Goal: Task Accomplishment & Management: Manage account settings

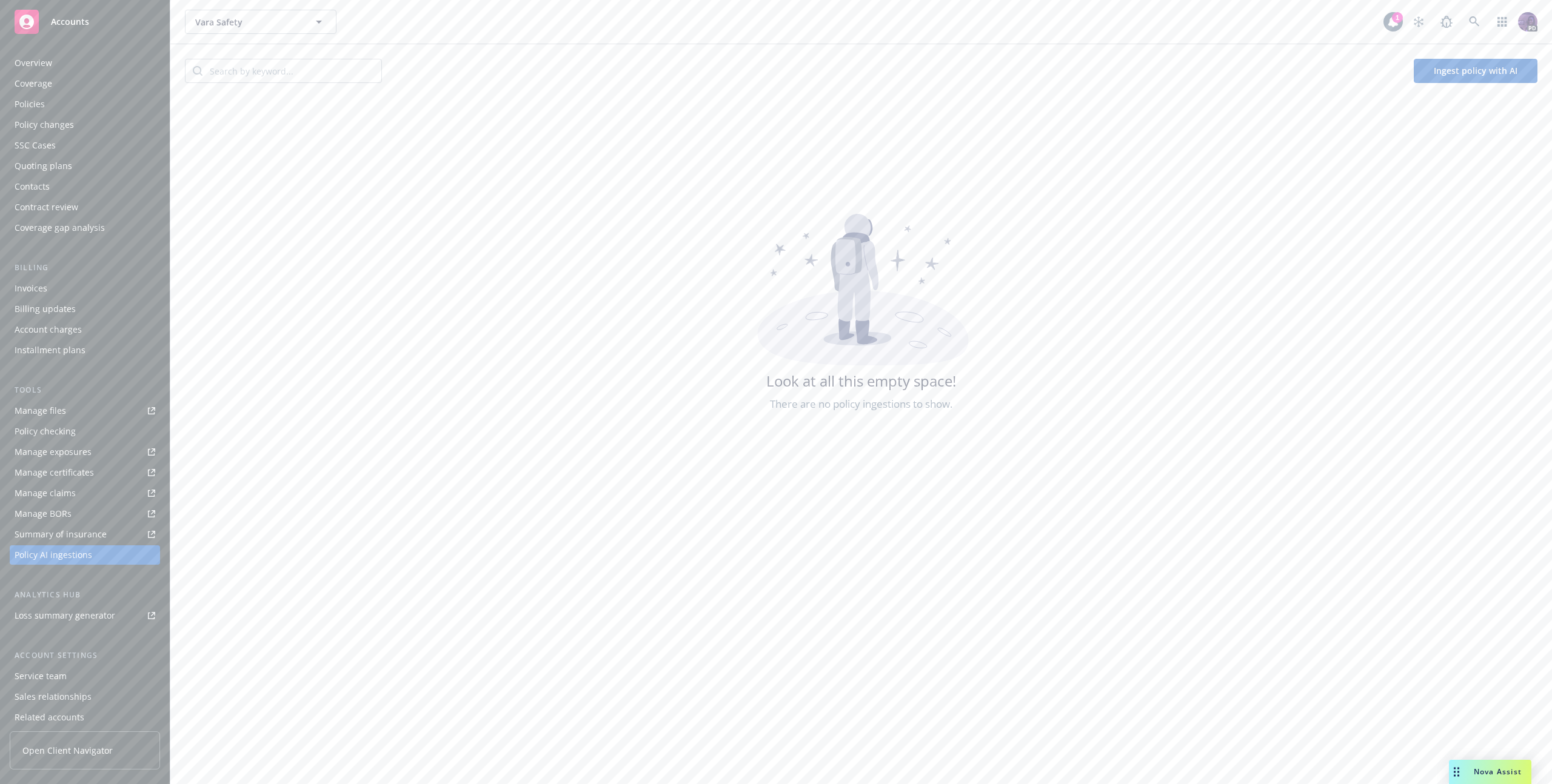
scroll to position [47, 0]
click at [624, 17] on div "Vara Safety Vara Safety" at bounding box center [783, 21] width 1198 height 24
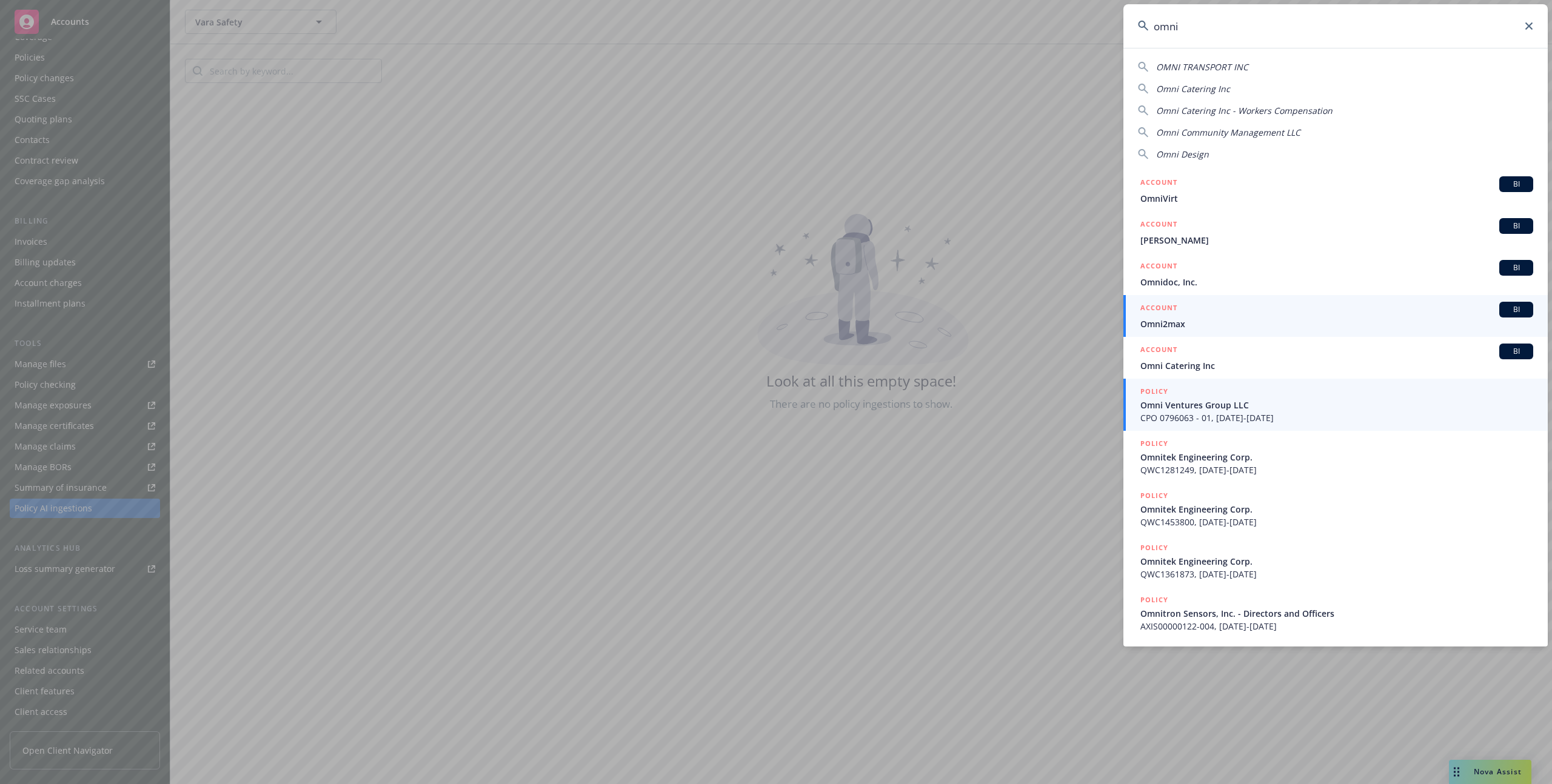
type input "omni"
click at [1225, 417] on span "CPO 0796063 - 01, [DATE]-[DATE]" at bounding box center [1336, 417] width 393 height 13
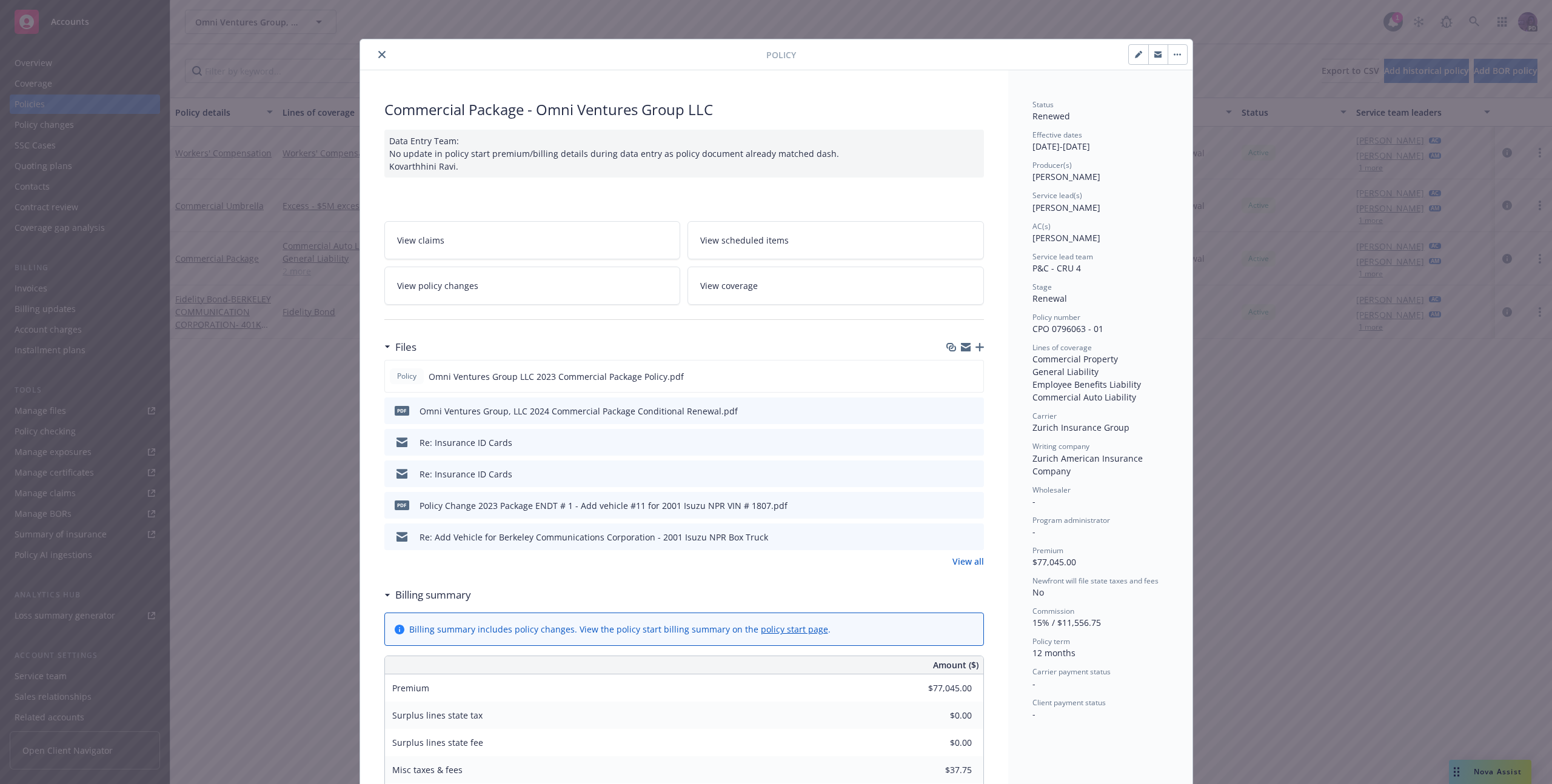
click at [378, 53] on icon "close" at bounding box center [382, 55] width 8 height 8
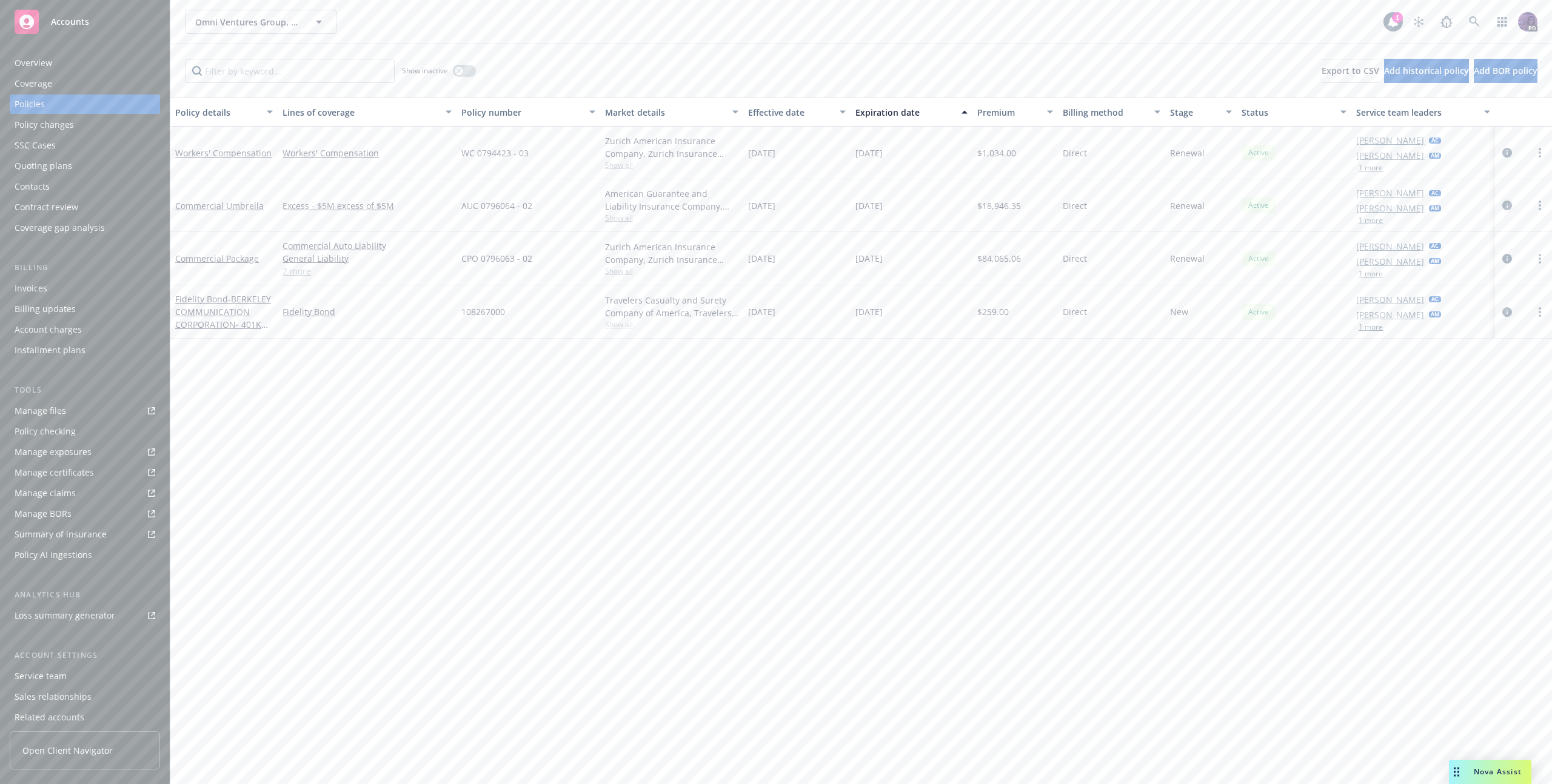
click at [1507, 207] on icon "circleInformation" at bounding box center [1507, 206] width 10 height 10
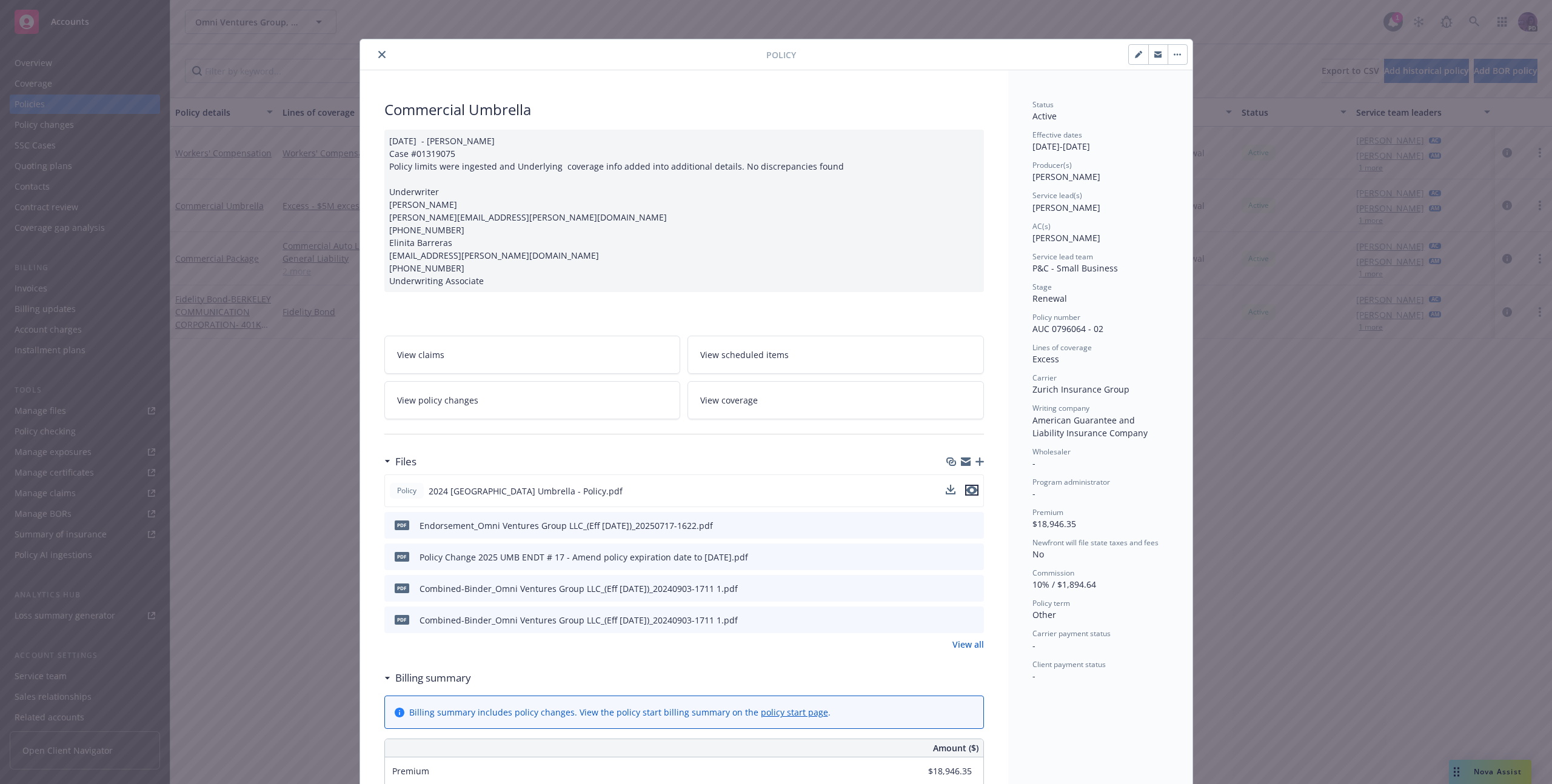
click at [967, 490] on icon "preview file" at bounding box center [971, 490] width 11 height 9
click at [376, 60] on button "close" at bounding box center [381, 54] width 14 height 14
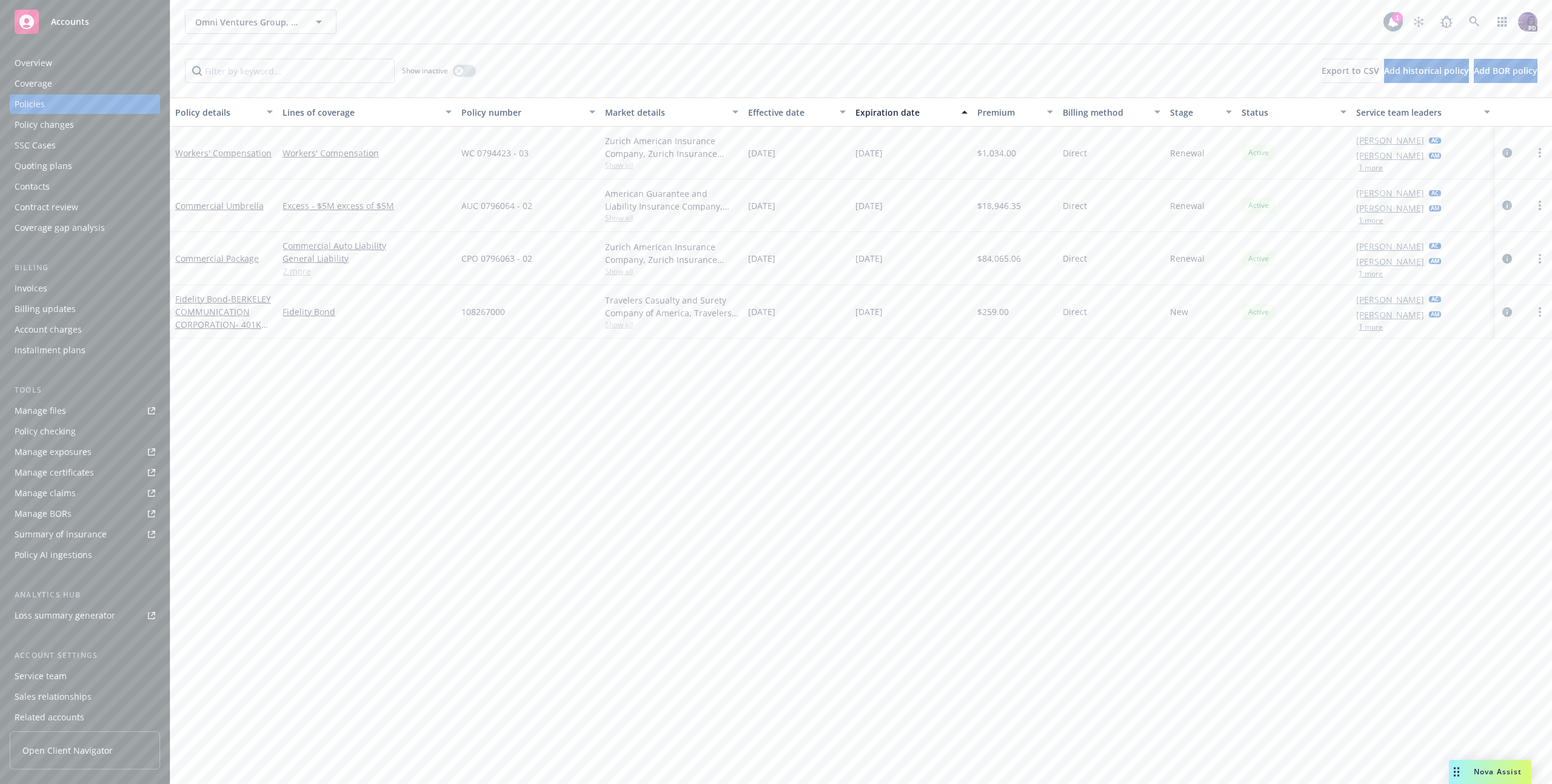
click at [295, 273] on link "2 more" at bounding box center [368, 270] width 169 height 13
click at [1503, 271] on icon "circleInformation" at bounding box center [1507, 271] width 10 height 10
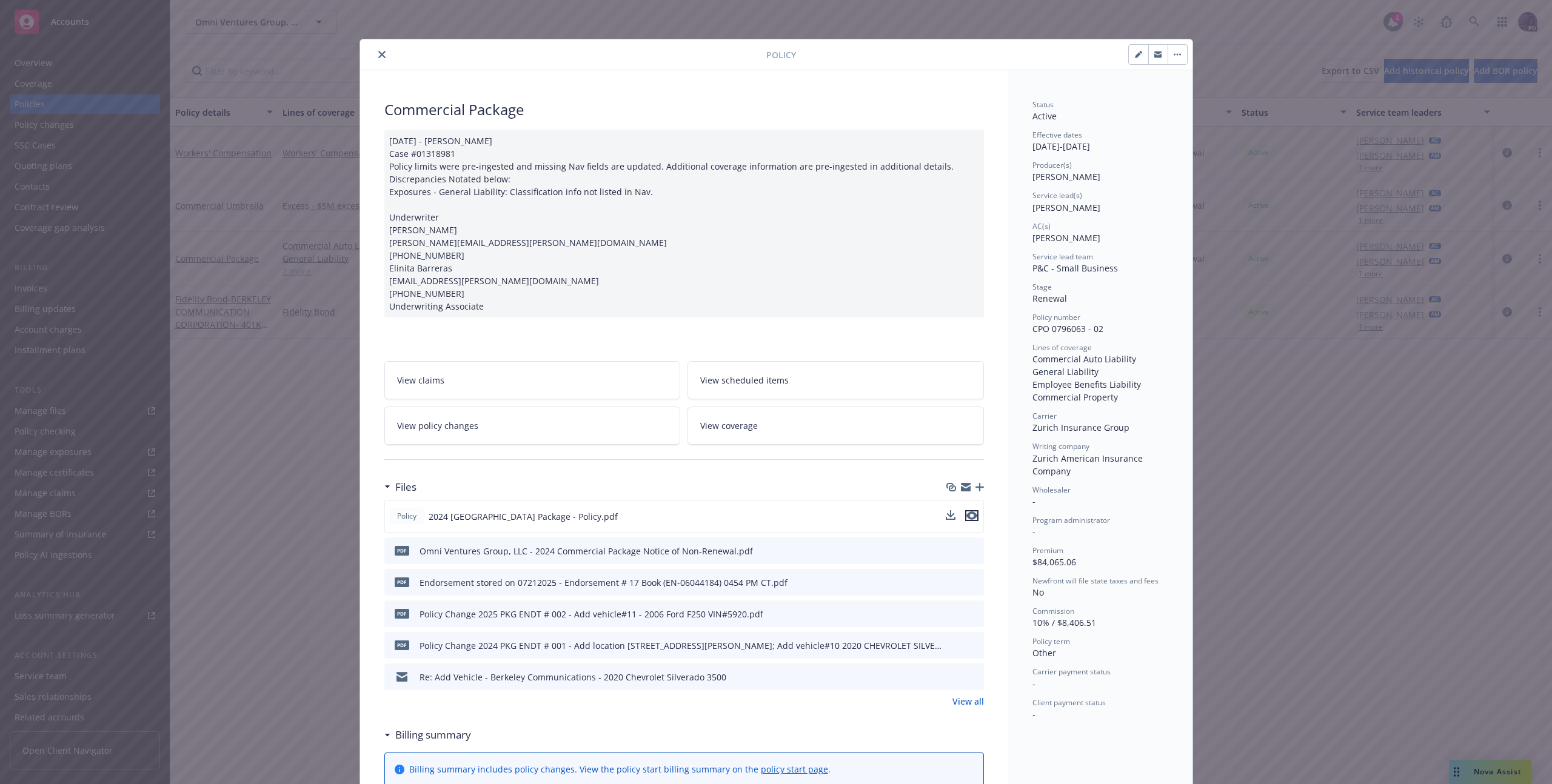
click at [966, 517] on icon "preview file" at bounding box center [971, 516] width 11 height 9
click at [378, 56] on icon "close" at bounding box center [382, 55] width 8 height 8
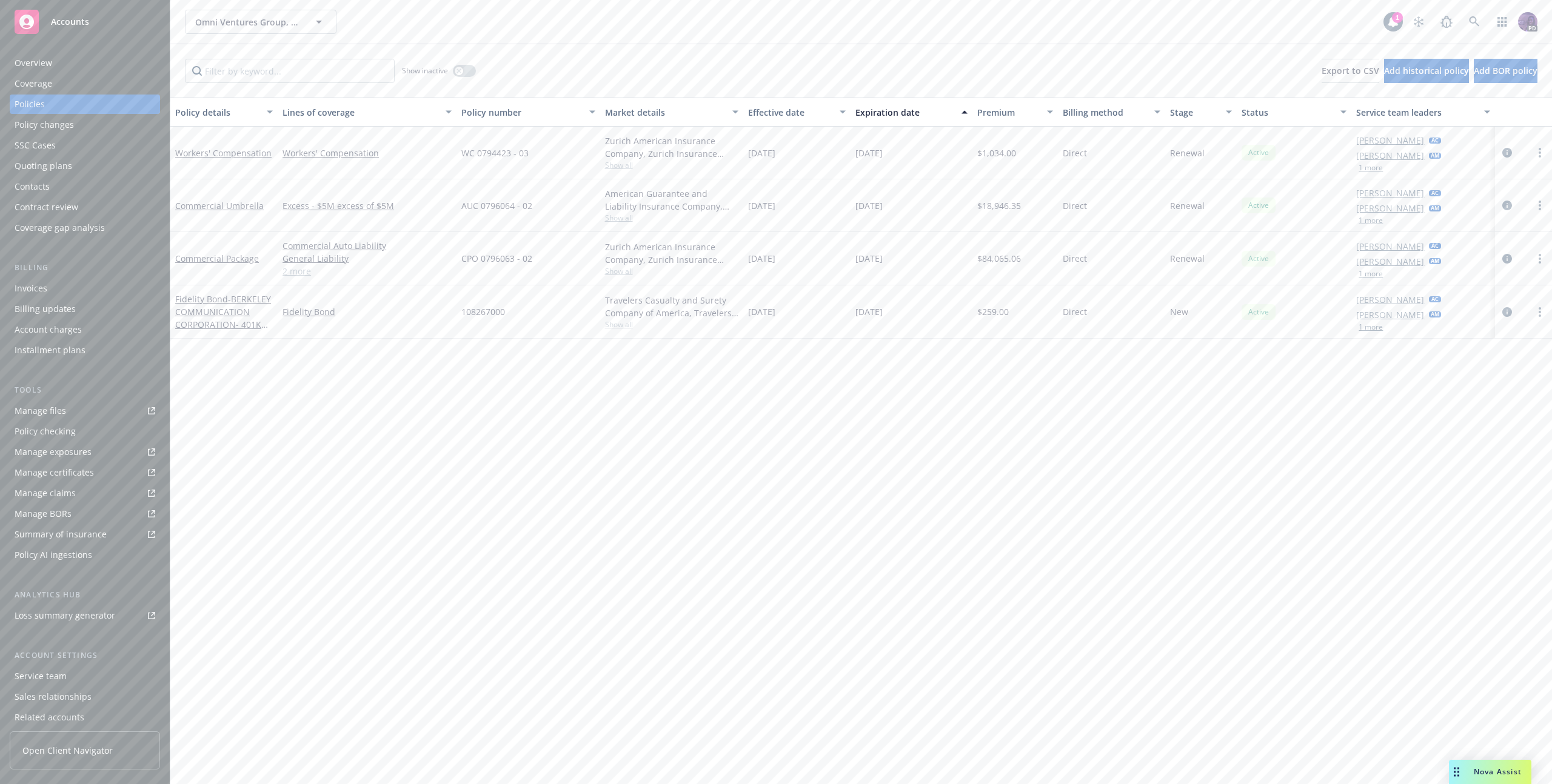
click at [305, 274] on link "2 more" at bounding box center [368, 270] width 169 height 13
click at [1510, 274] on icon "circleInformation" at bounding box center [1507, 271] width 10 height 10
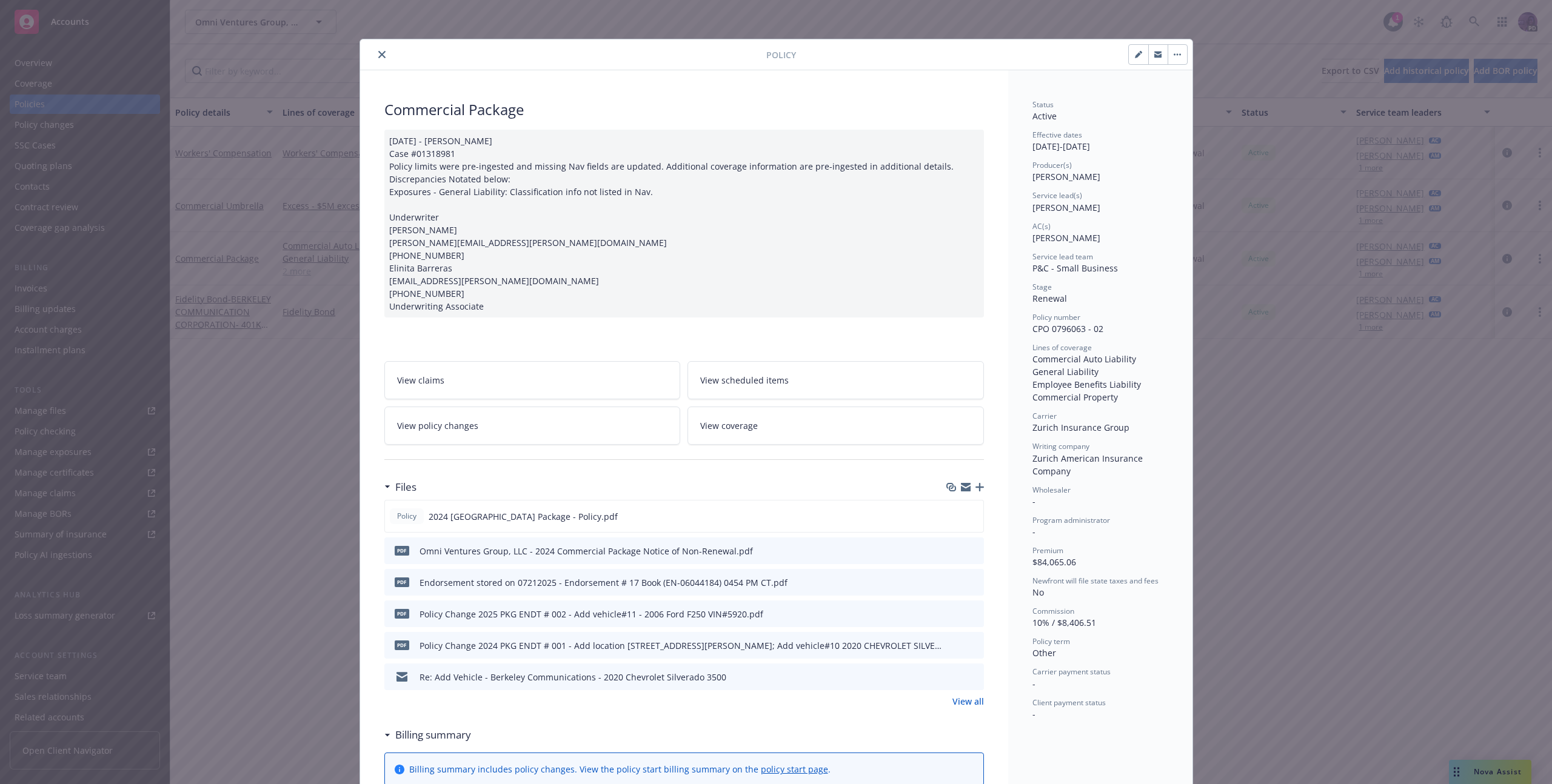
scroll to position [37, 0]
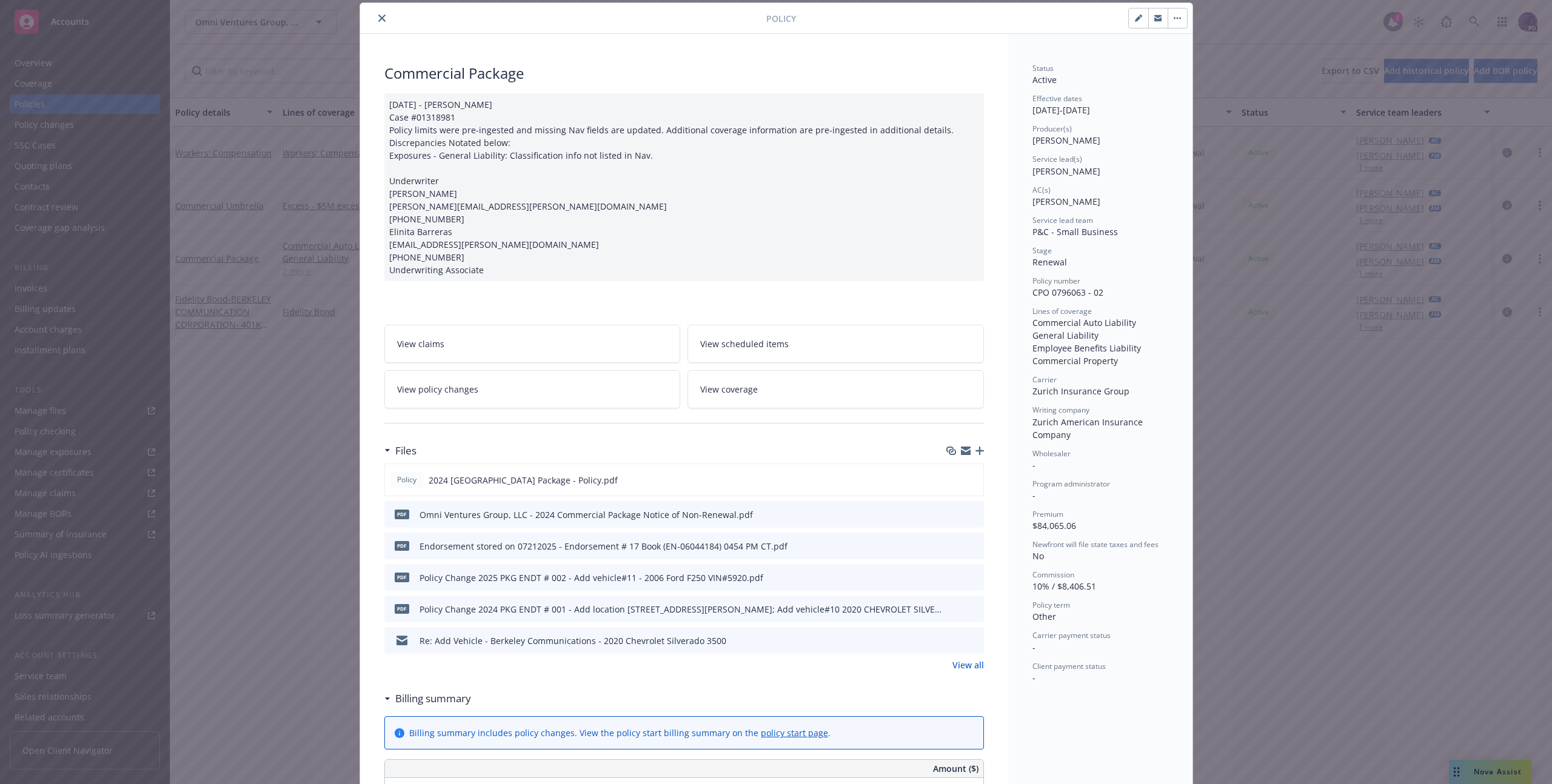
click at [369, 19] on div at bounding box center [565, 17] width 401 height 14
click at [378, 15] on icon "close" at bounding box center [382, 18] width 8 height 8
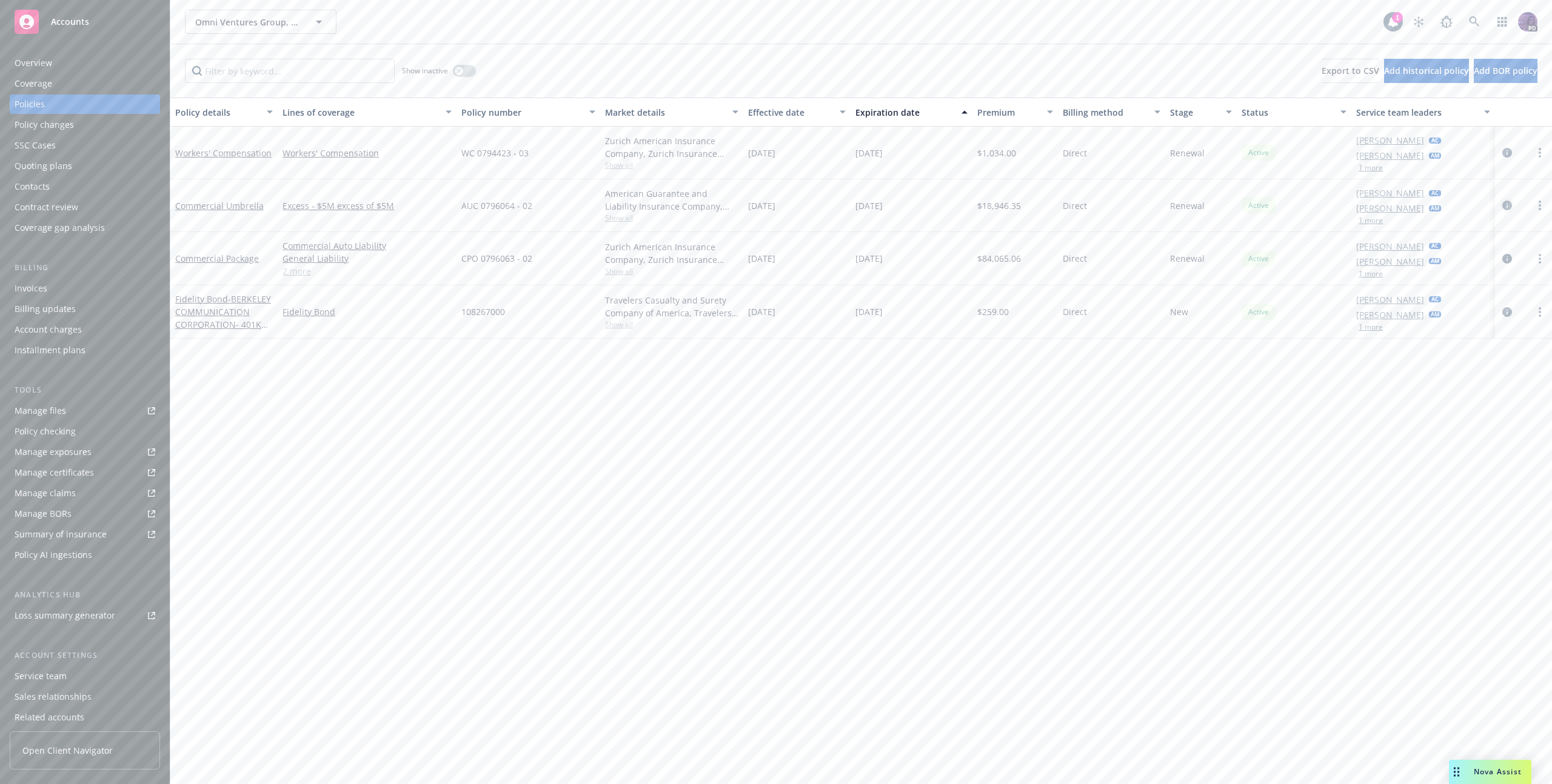
click at [1503, 210] on icon "circleInformation" at bounding box center [1507, 206] width 10 height 10
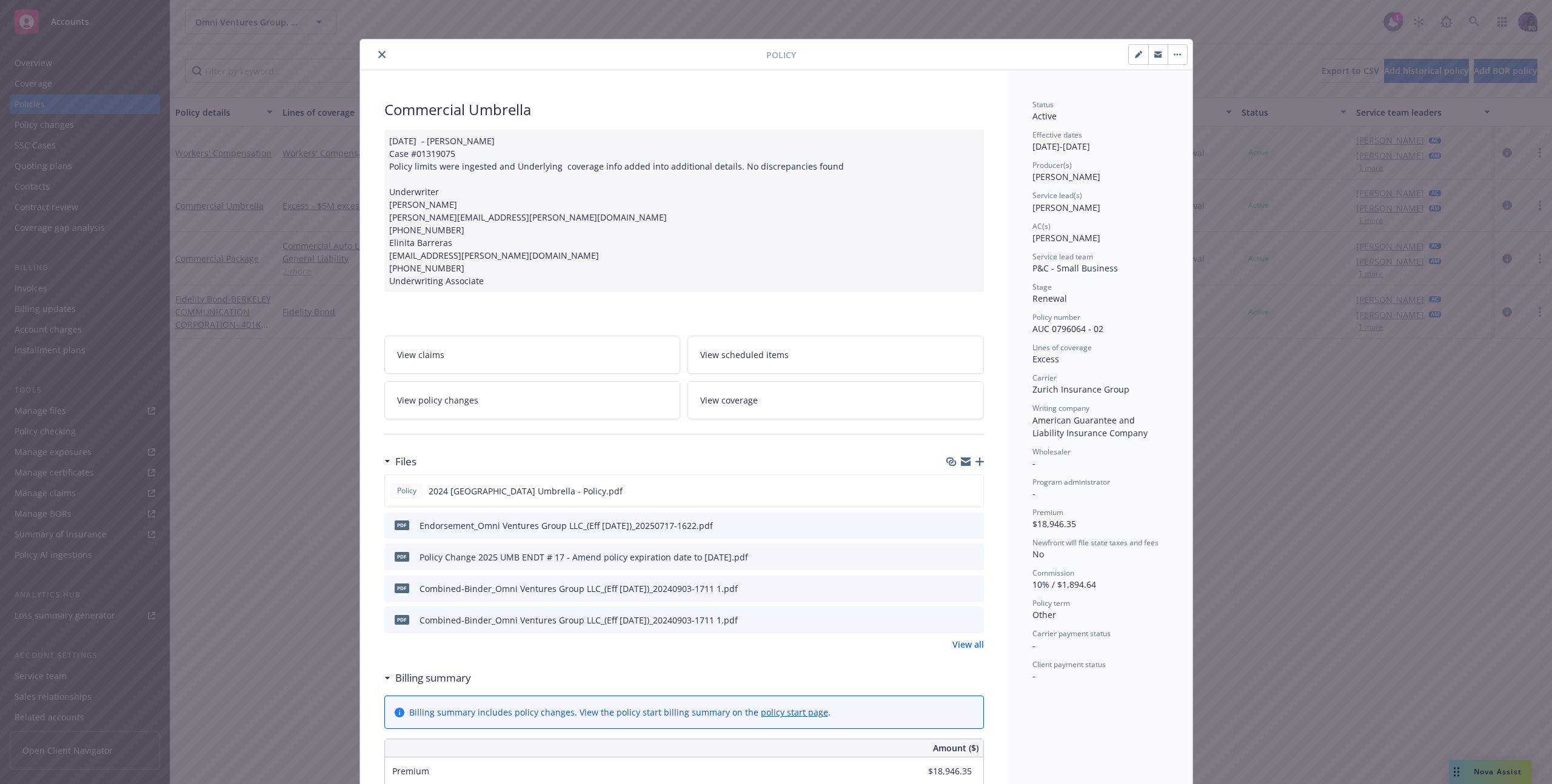
scroll to position [37, 0]
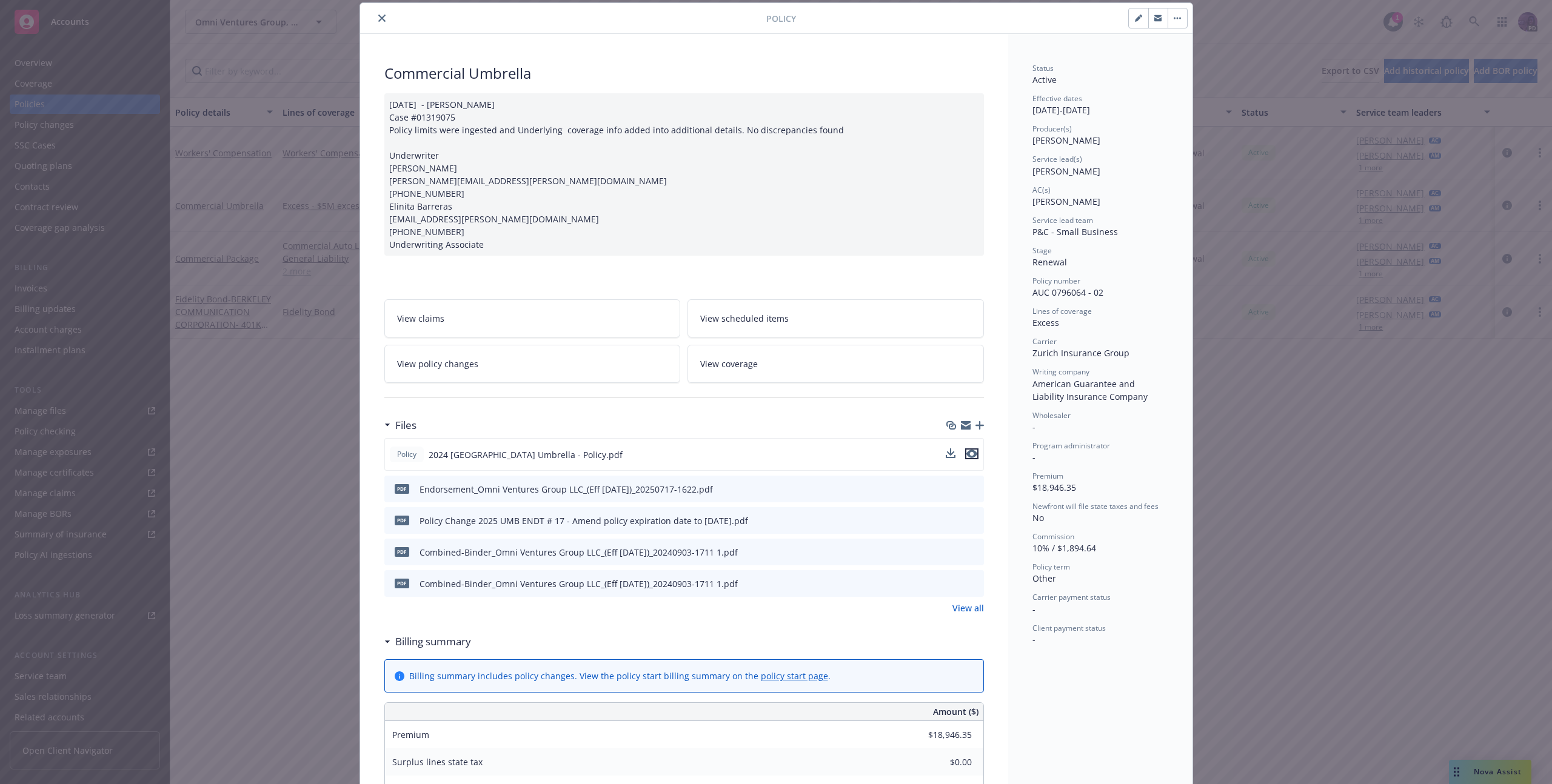
click at [966, 455] on icon "preview file" at bounding box center [971, 453] width 11 height 9
click at [381, 13] on button "close" at bounding box center [381, 17] width 14 height 14
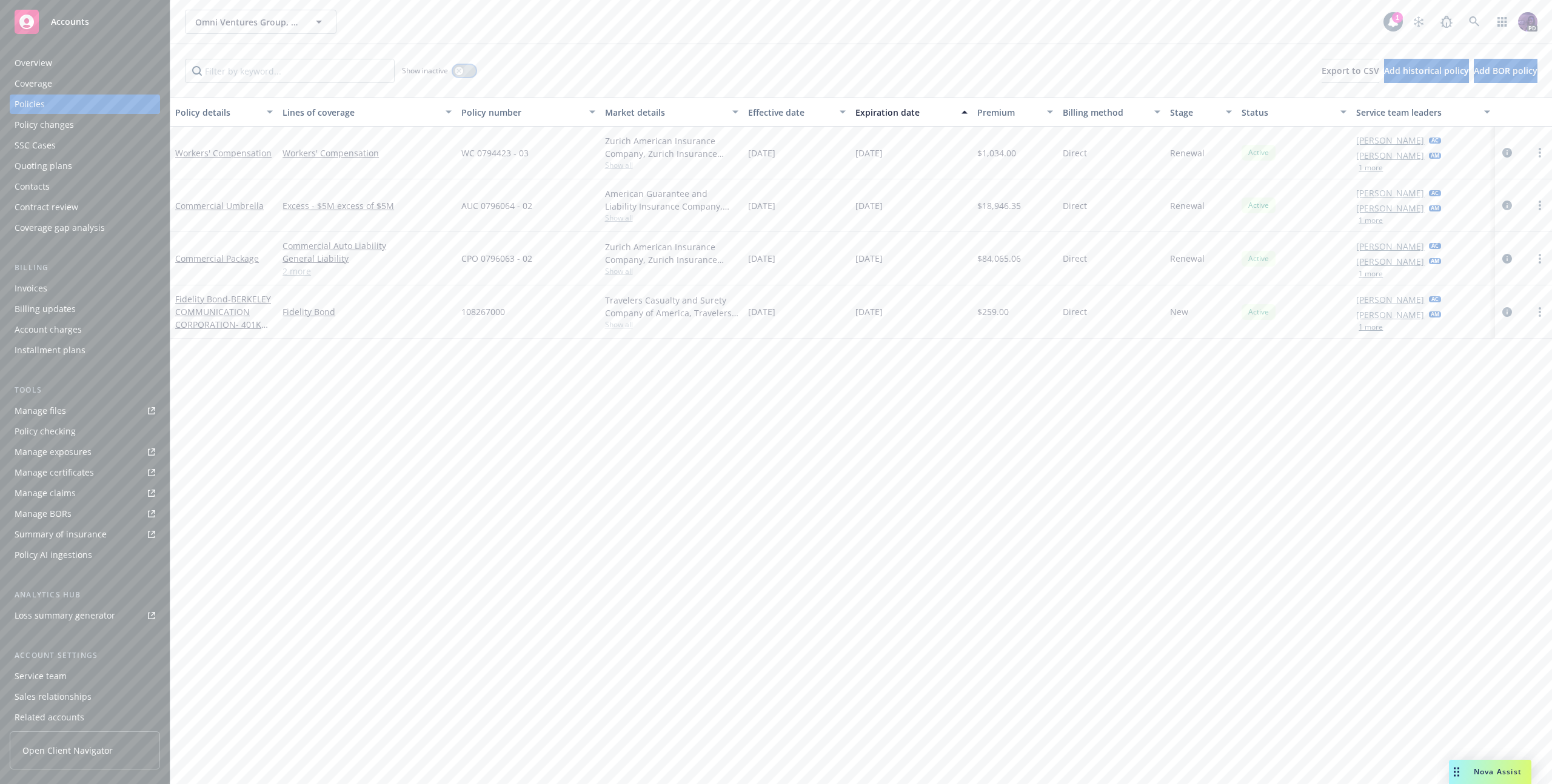
click at [454, 69] on button "button" at bounding box center [465, 70] width 23 height 13
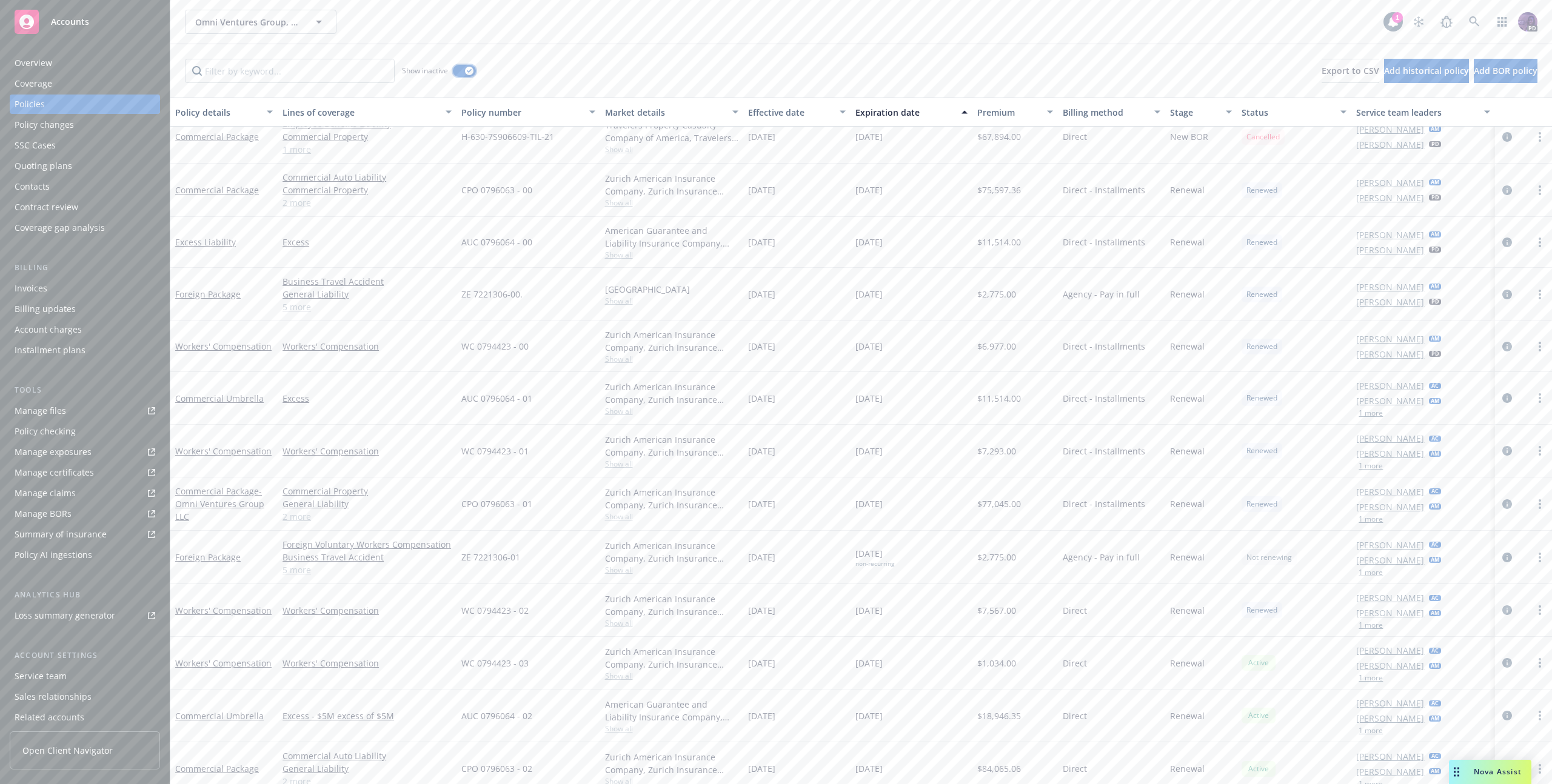
scroll to position [712, 0]
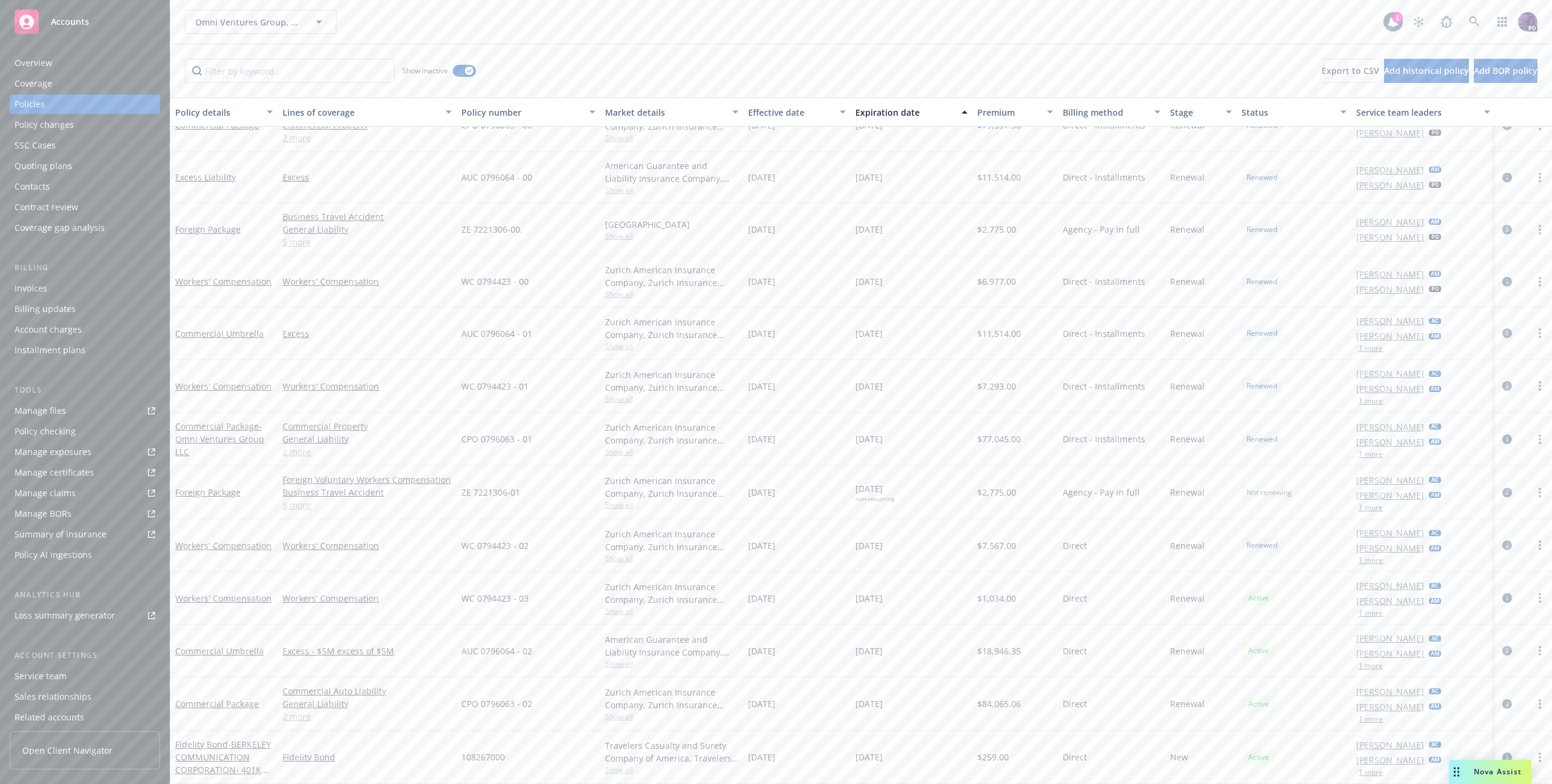
click at [317, 446] on link "2 more" at bounding box center [368, 451] width 169 height 13
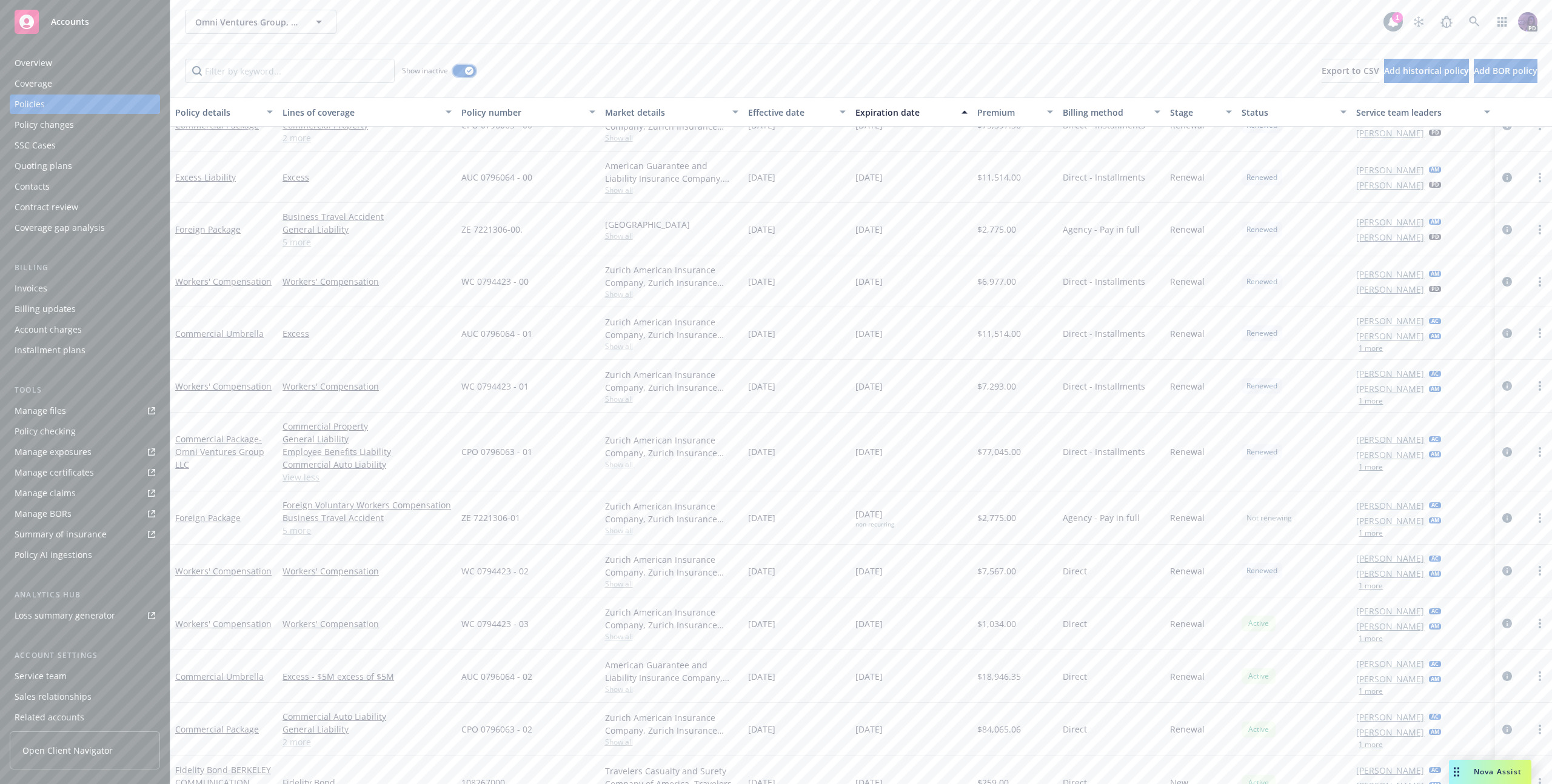
click at [463, 74] on button "button" at bounding box center [465, 70] width 23 height 13
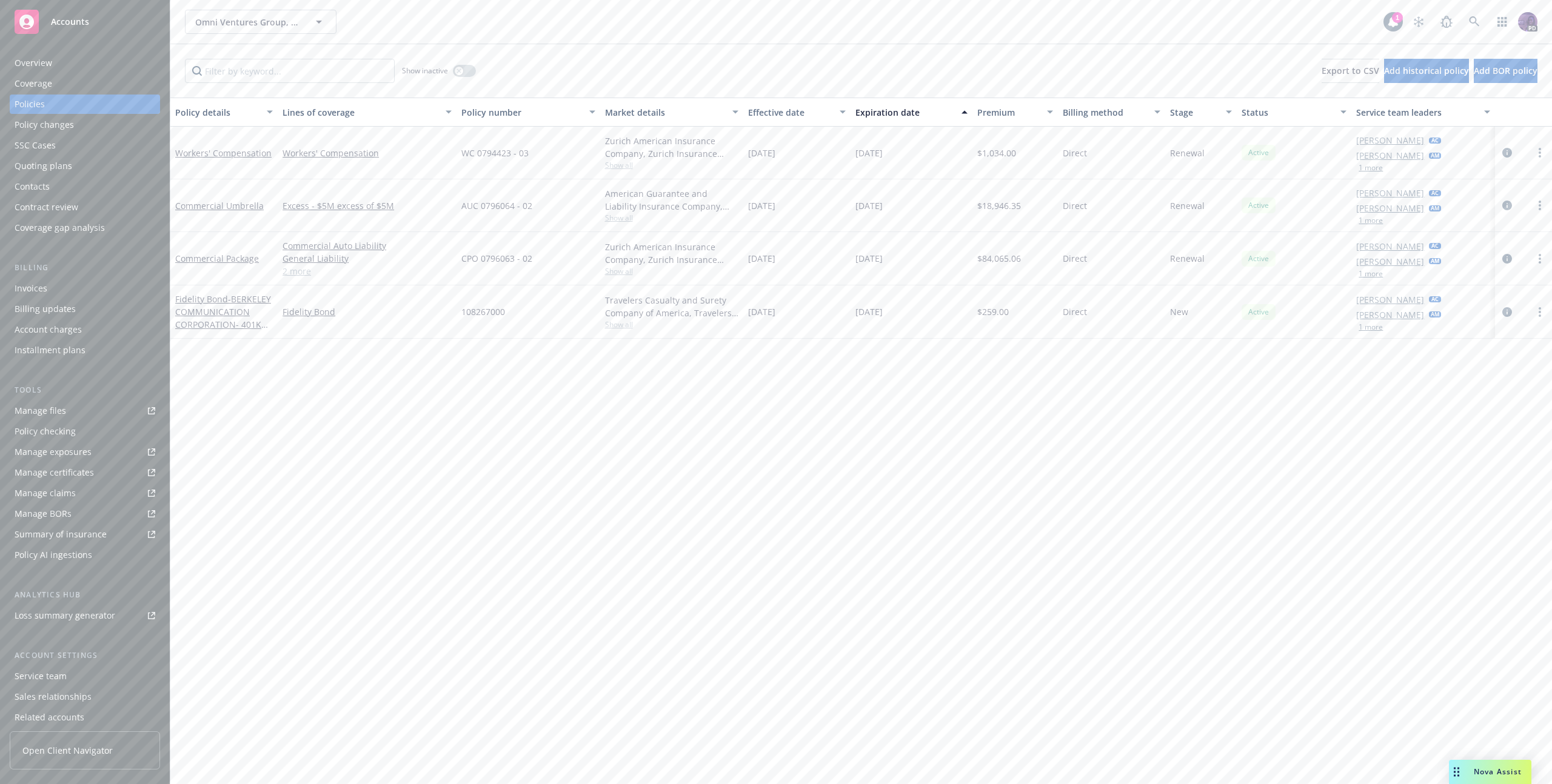
click at [288, 269] on link "2 more" at bounding box center [368, 270] width 169 height 13
click at [1502, 269] on icon "circleInformation" at bounding box center [1507, 271] width 10 height 10
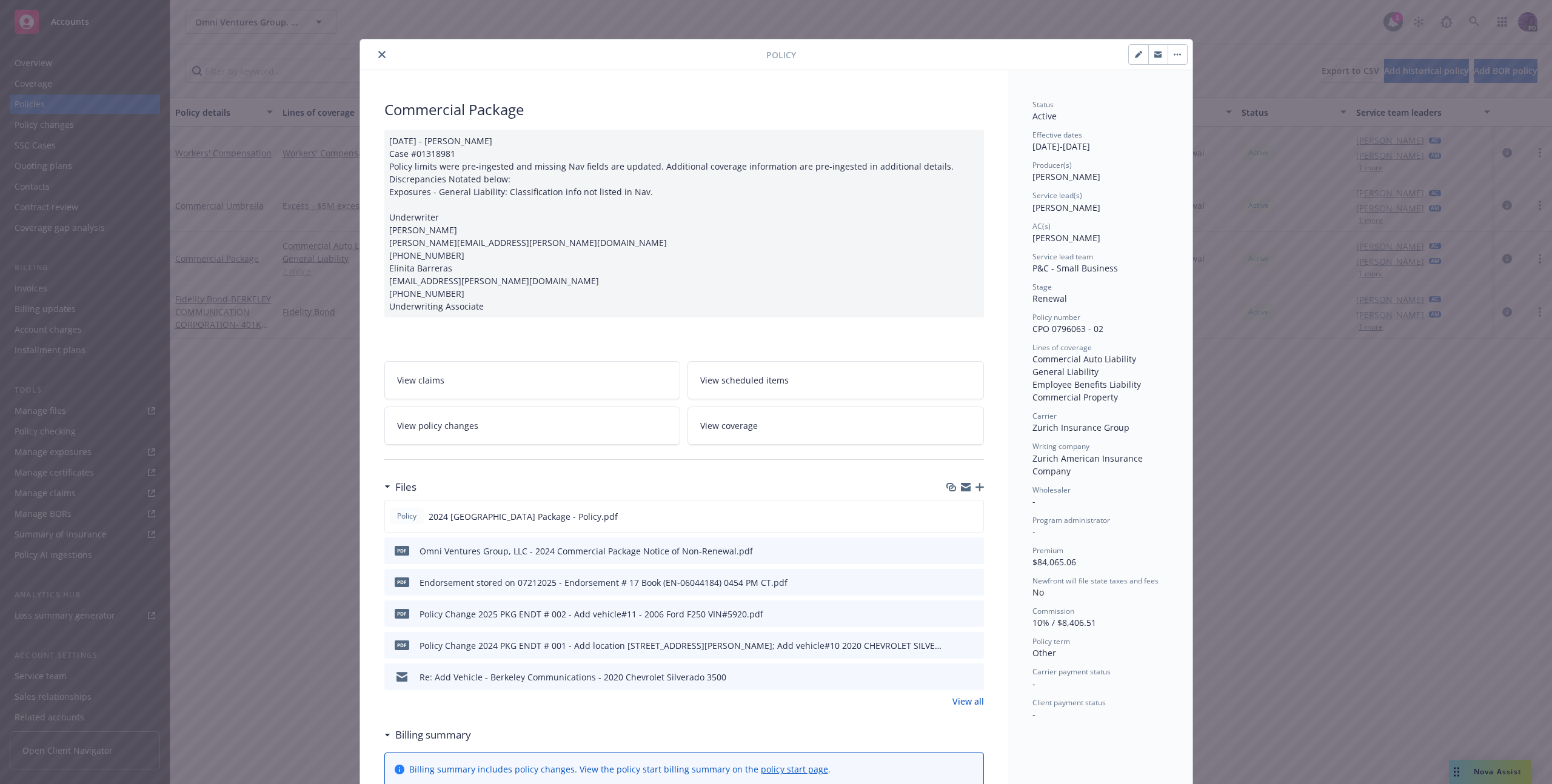
scroll to position [37, 0]
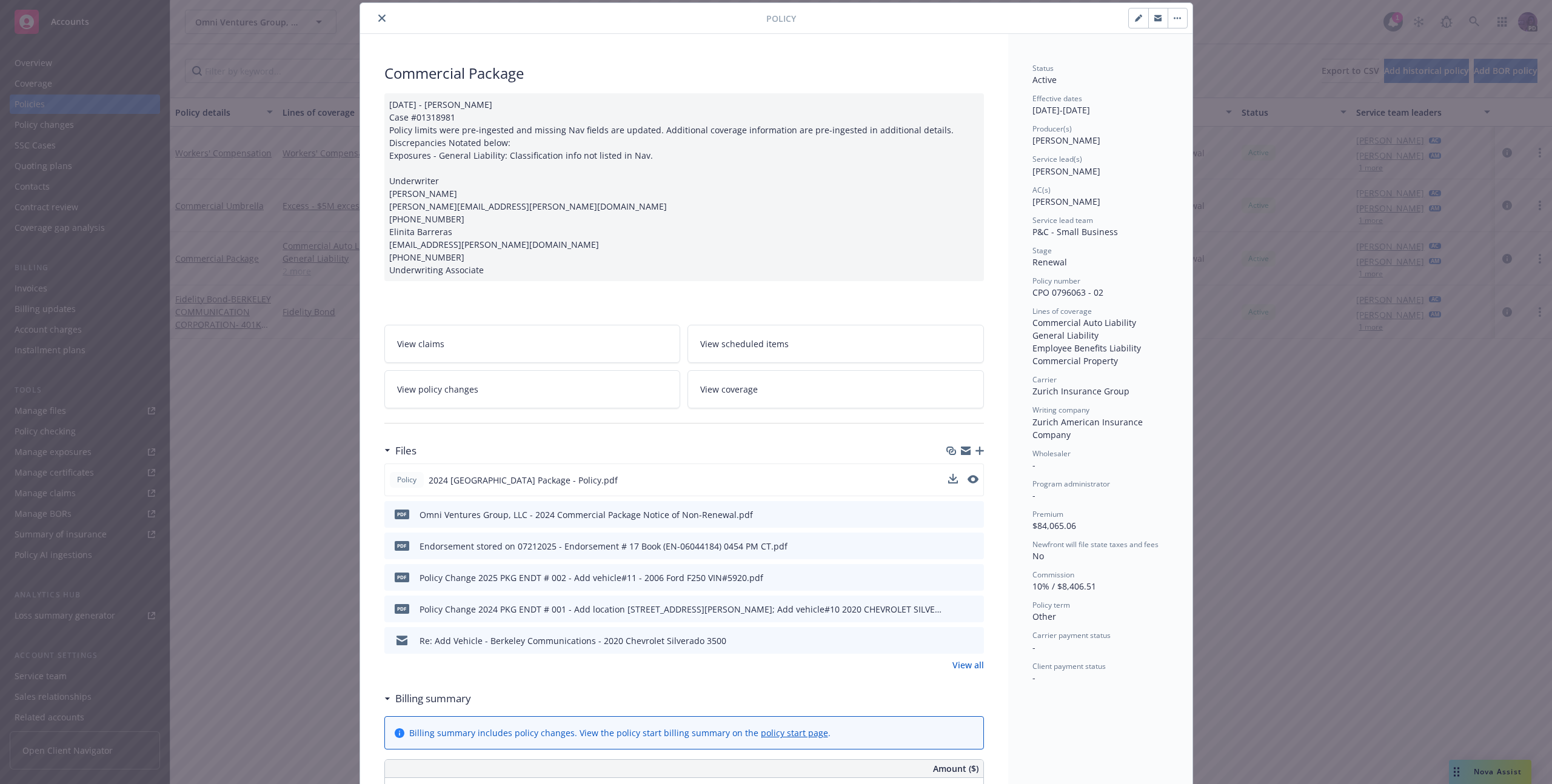
click at [960, 478] on div at bounding box center [962, 480] width 30 height 13
click at [966, 478] on icon "preview file" at bounding box center [971, 479] width 11 height 9
click at [378, 15] on icon "close" at bounding box center [382, 18] width 8 height 8
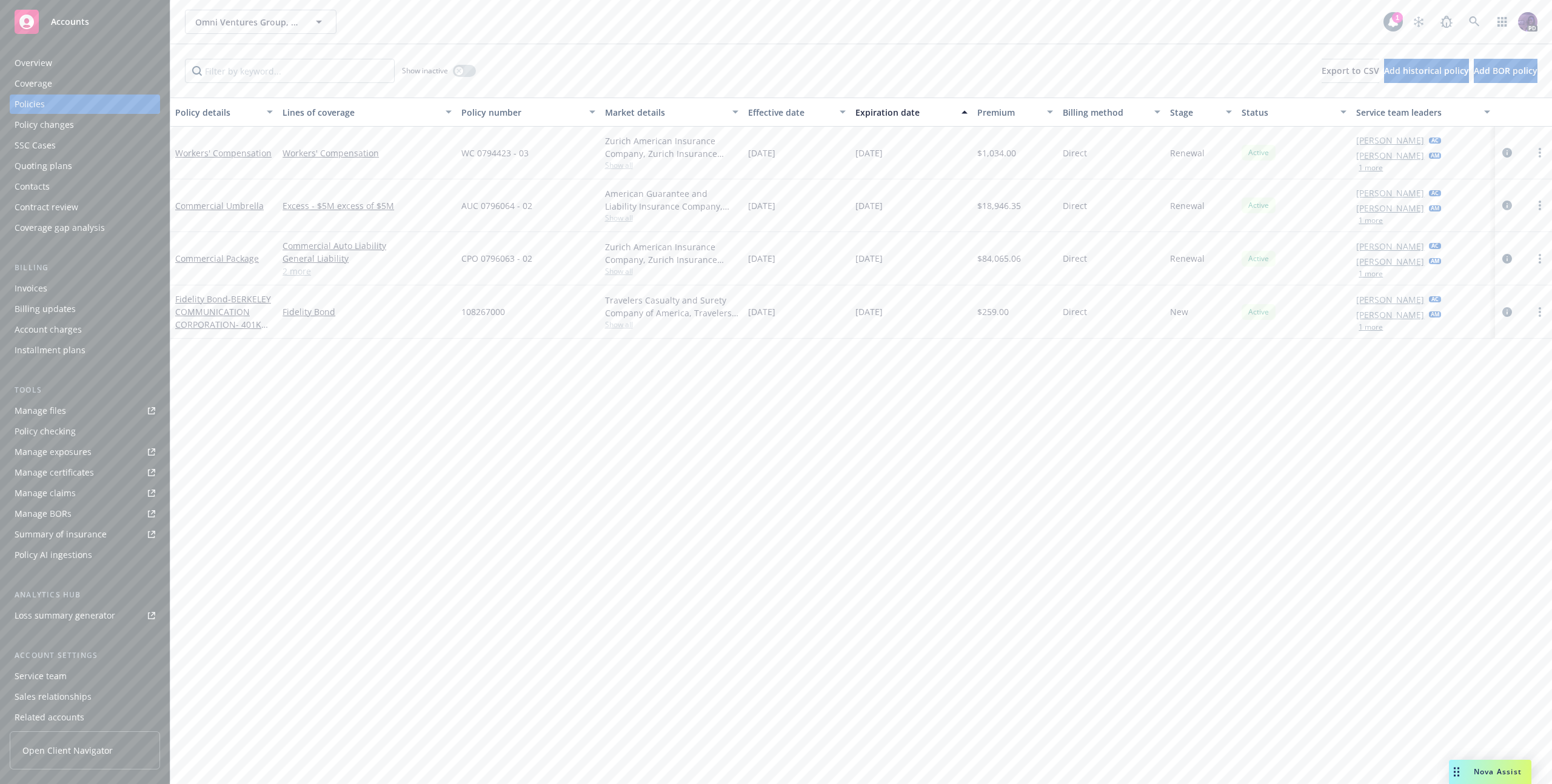
click at [47, 41] on div "Overview Coverage Policies Policy changes SSC Cases Quoting plans Contacts Cont…" at bounding box center [85, 411] width 169 height 746
click at [46, 66] on div "Overview" at bounding box center [33, 63] width 38 height 19
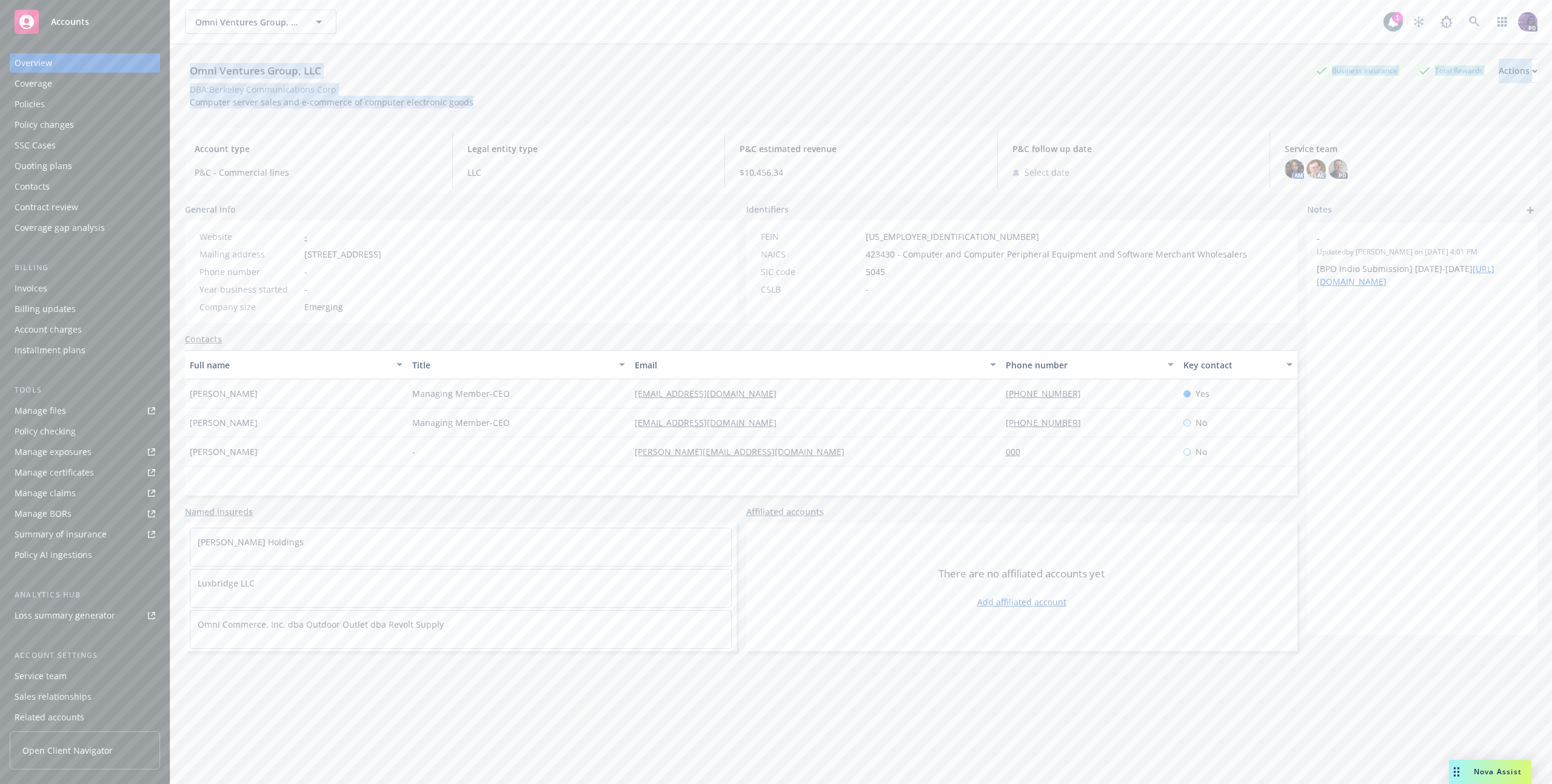
drag, startPoint x: 495, startPoint y: 96, endPoint x: 224, endPoint y: 68, distance: 272.4
click at [185, 68] on div "Omni Ventures Group, LLC Business Insurance Total Rewards Actions DBA: Berkeley…" at bounding box center [860, 84] width 1352 height 50
copy div "Omni Ventures Group, LLC Business Insurance Total Rewards Actions DBA: Berkeley…"
click at [524, 23] on div "Omni Ventures Group, LLC Omni Ventures Group, LLC" at bounding box center [783, 21] width 1198 height 24
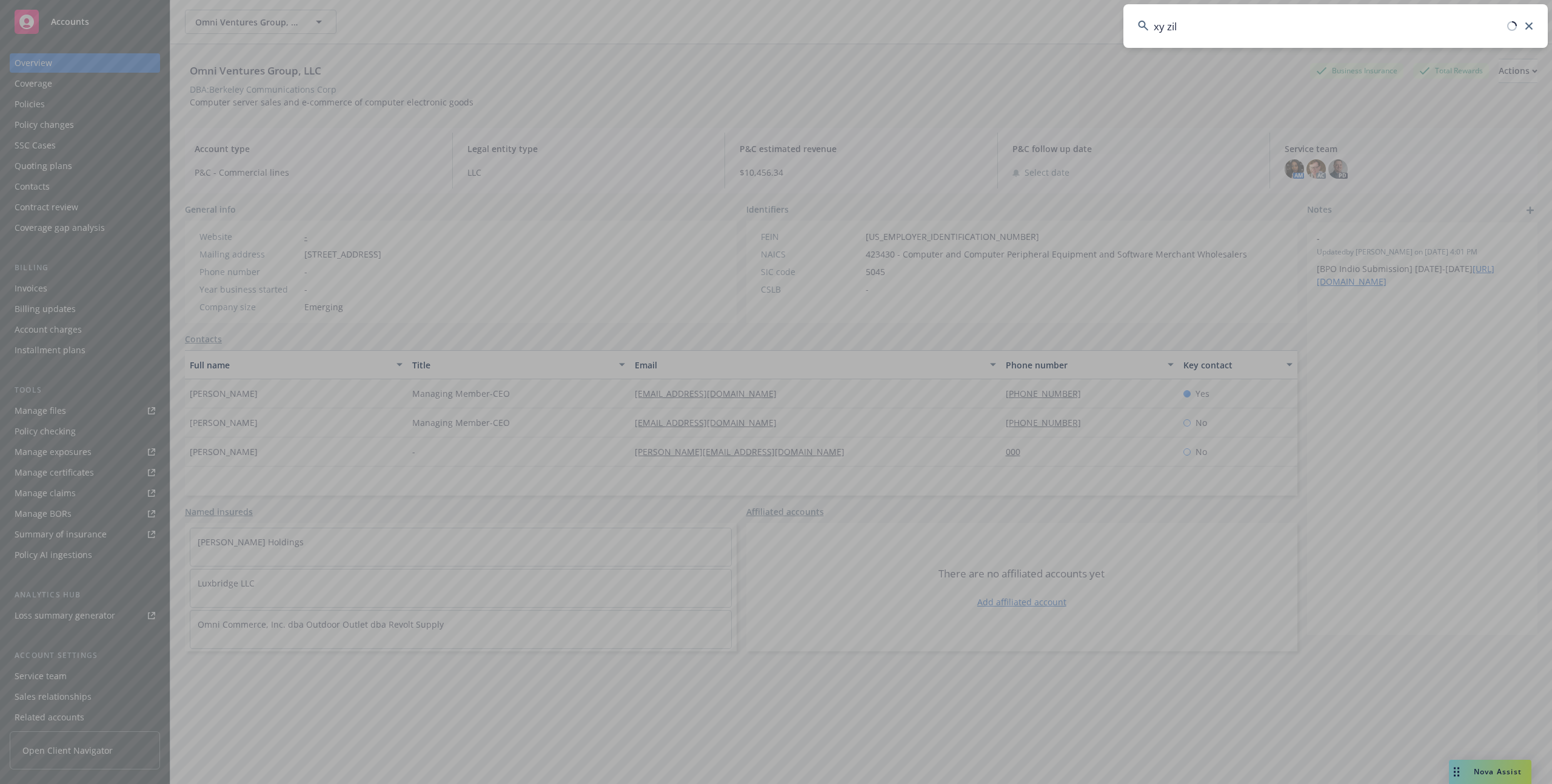
type input "xy zili"
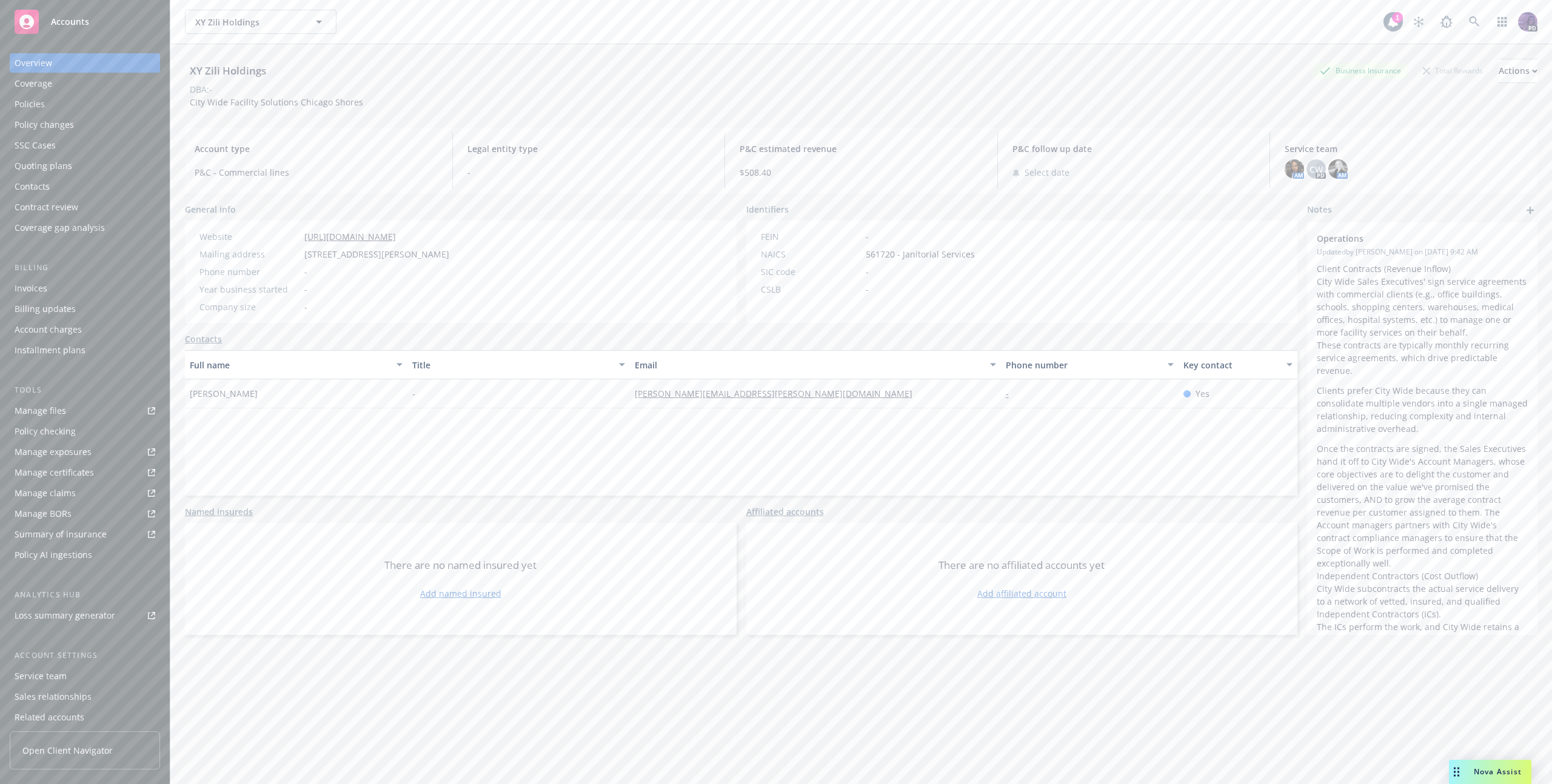
click at [114, 108] on div "Policies" at bounding box center [85, 104] width 140 height 19
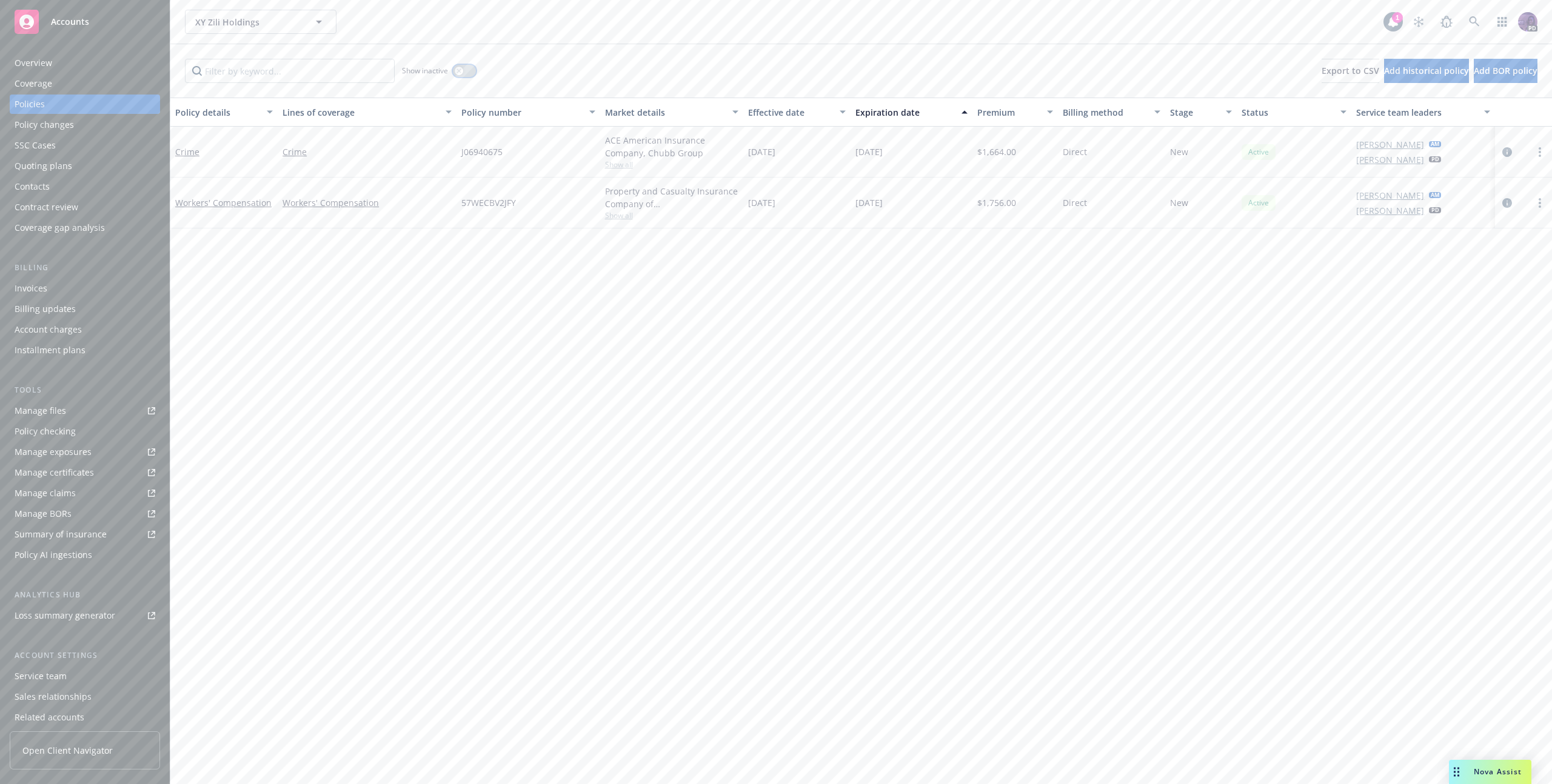
click at [459, 64] on button "button" at bounding box center [465, 70] width 23 height 13
click at [1509, 153] on icon "circleInformation" at bounding box center [1507, 153] width 10 height 10
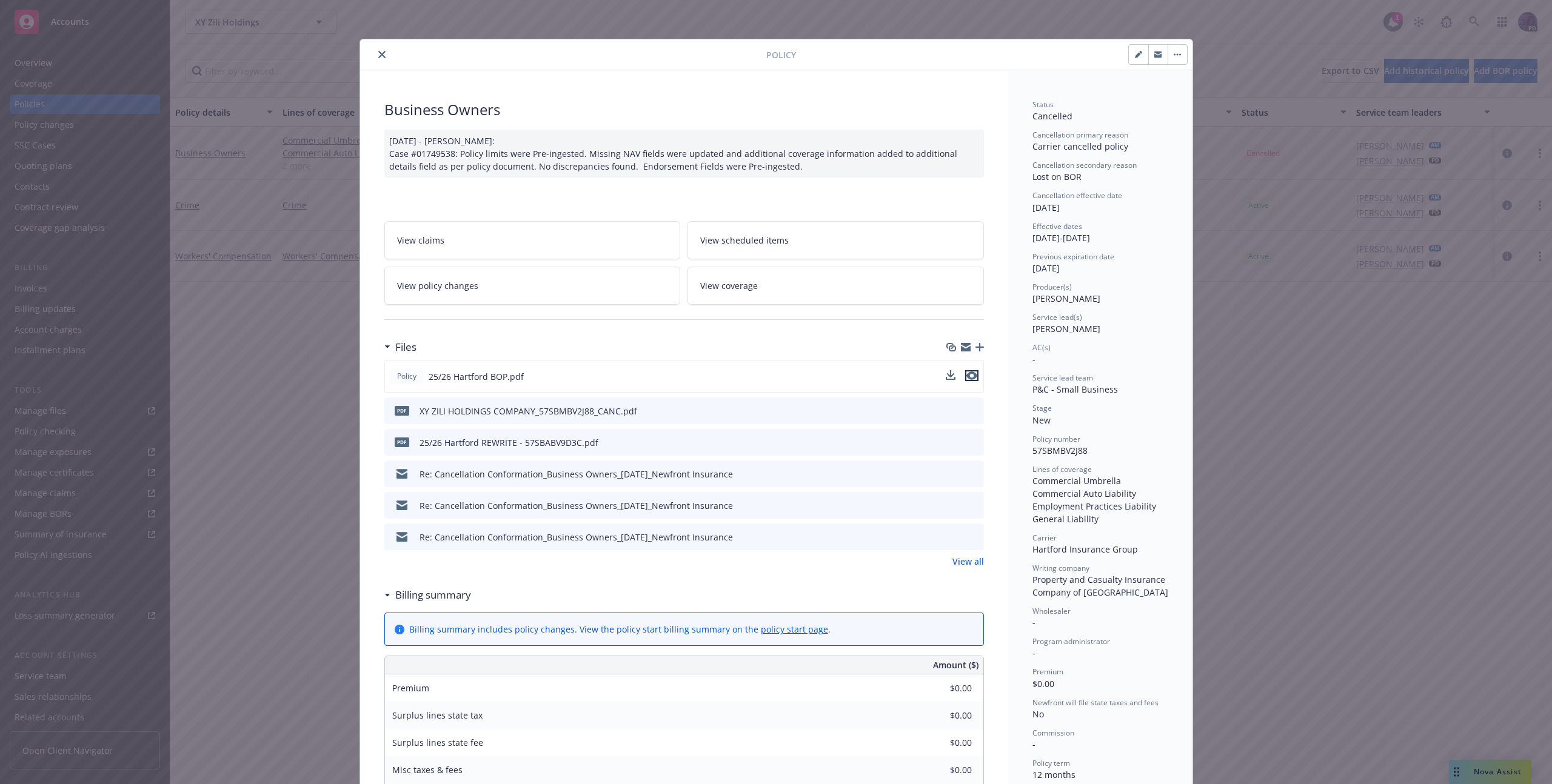
click at [967, 371] on icon "preview file" at bounding box center [971, 375] width 11 height 9
click at [1179, 53] on button "button" at bounding box center [1177, 55] width 19 height 19
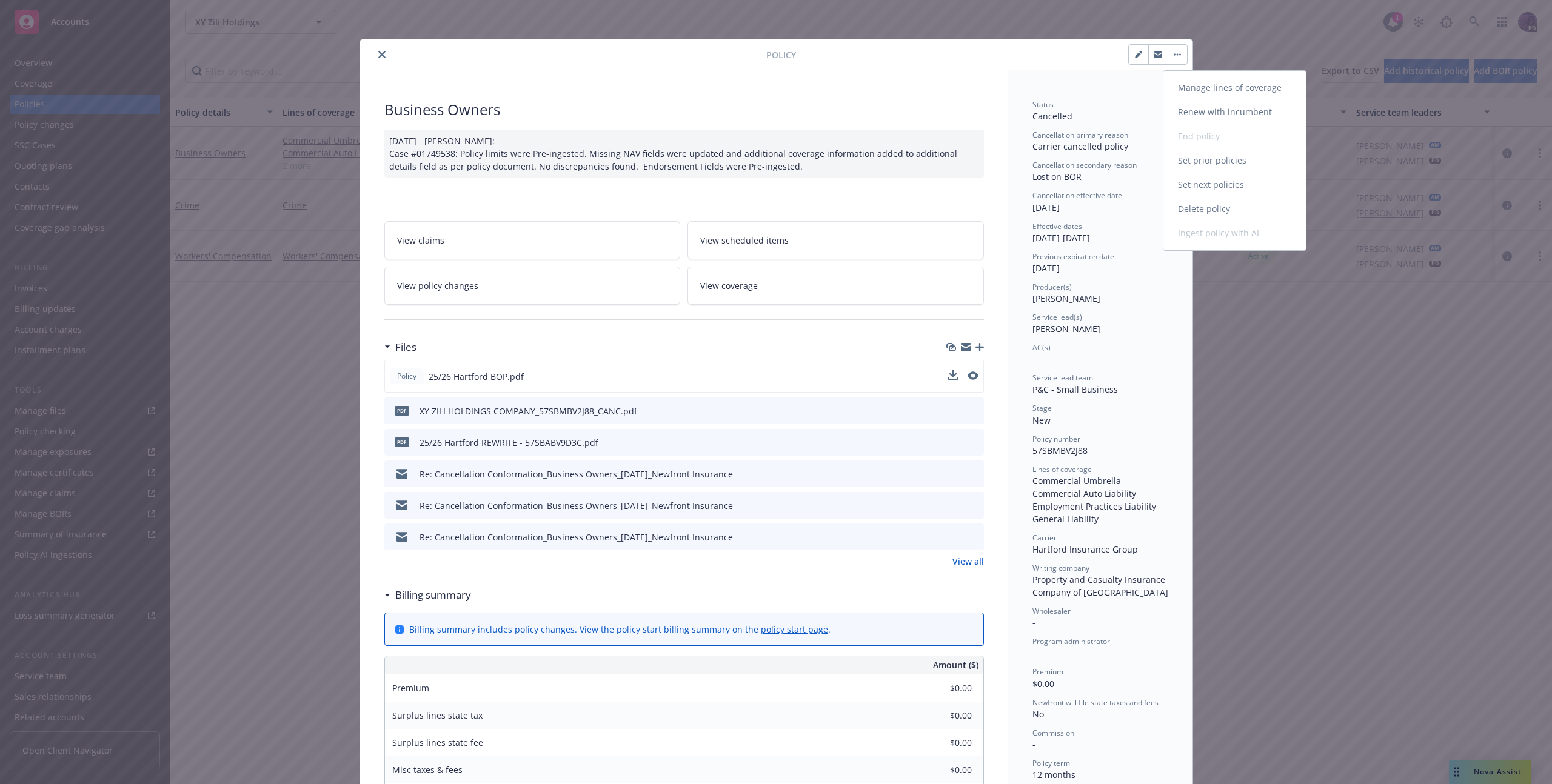
click at [1179, 114] on link "Renew with incumbent" at bounding box center [1234, 112] width 142 height 24
select select "12"
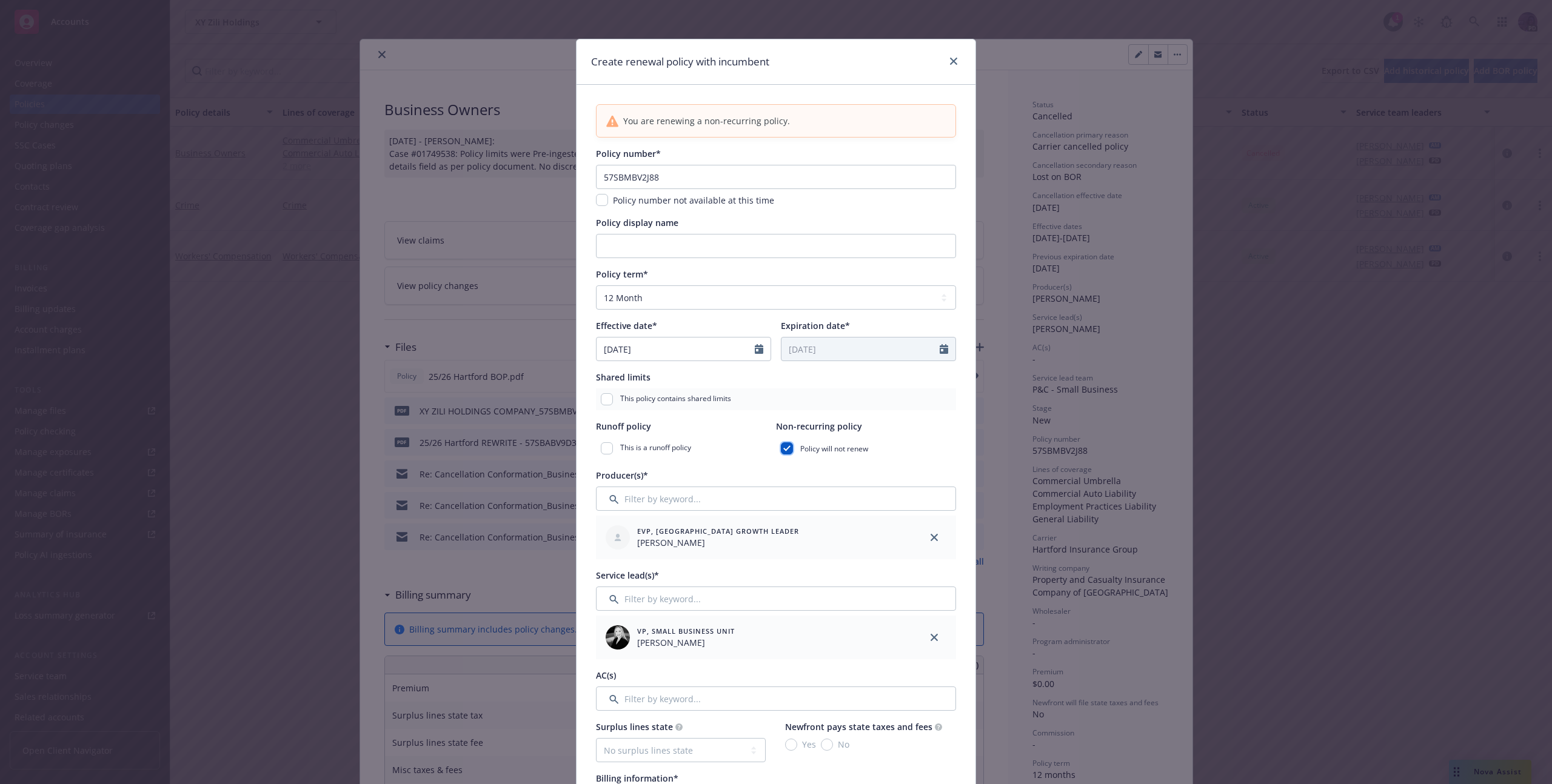
click at [780, 444] on input "checkbox" at bounding box center [786, 448] width 13 height 13
checkbox input "false"
click at [684, 167] on input "57SBMBV2J88" at bounding box center [776, 176] width 360 height 24
click at [680, 175] on input "57SBMBV2J88" at bounding box center [776, 176] width 360 height 24
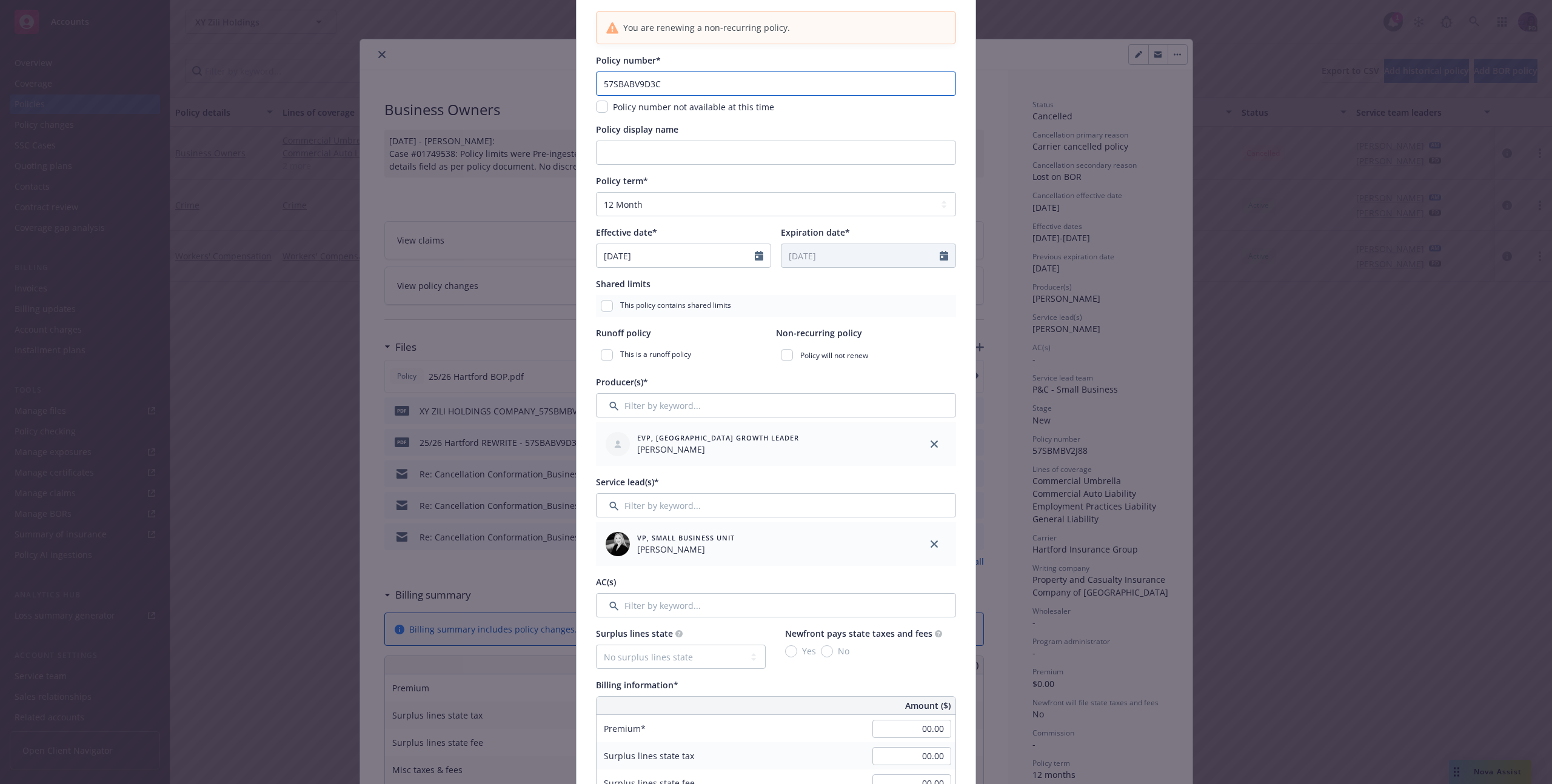
scroll to position [108, 0]
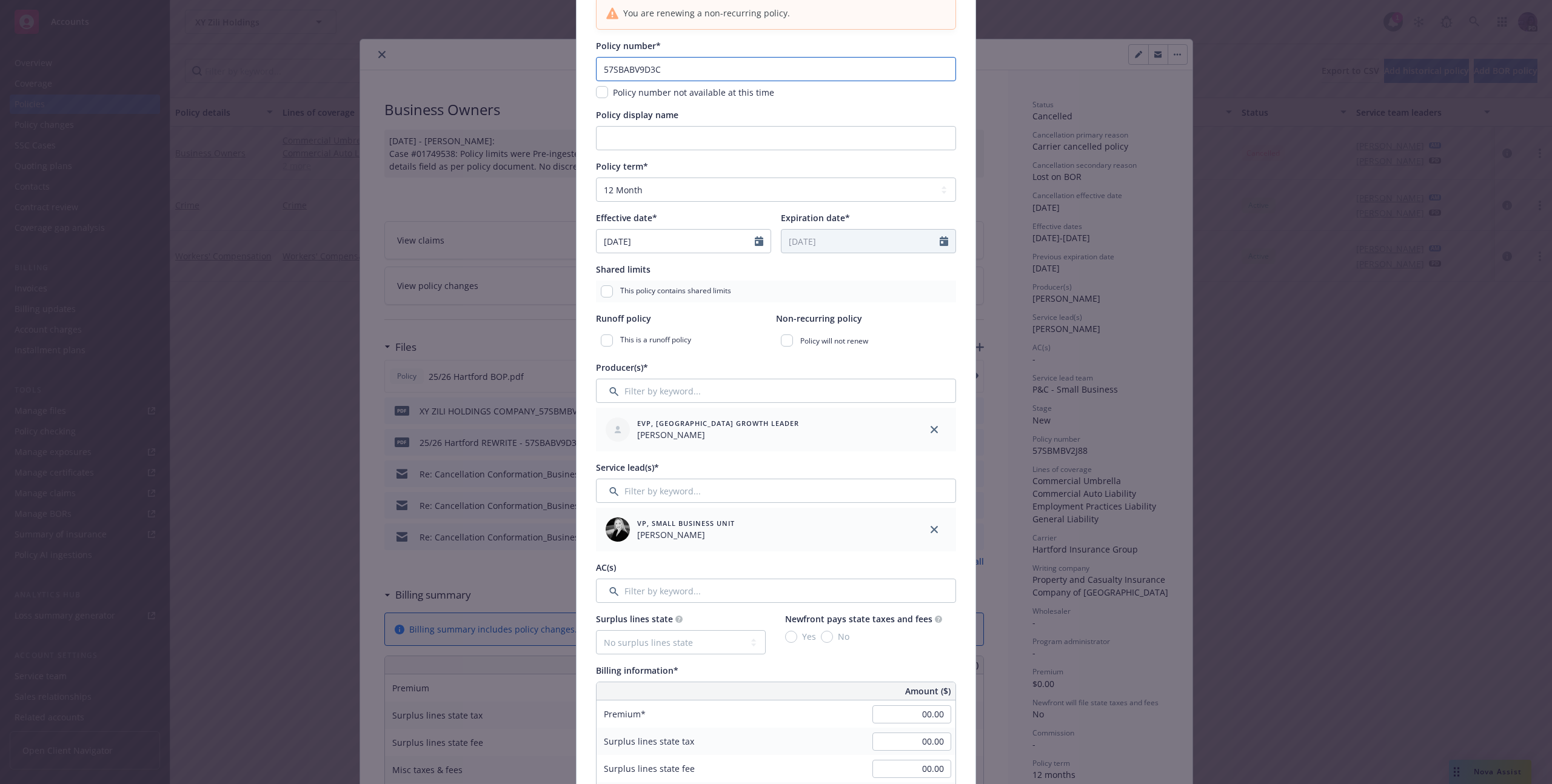
type input "57SBABV9D3C"
click at [754, 240] on icon "Calendar" at bounding box center [758, 241] width 9 height 10
select select "8"
click at [668, 363] on span "20" at bounding box center [671, 367] width 17 height 15
type input "[DATE]"
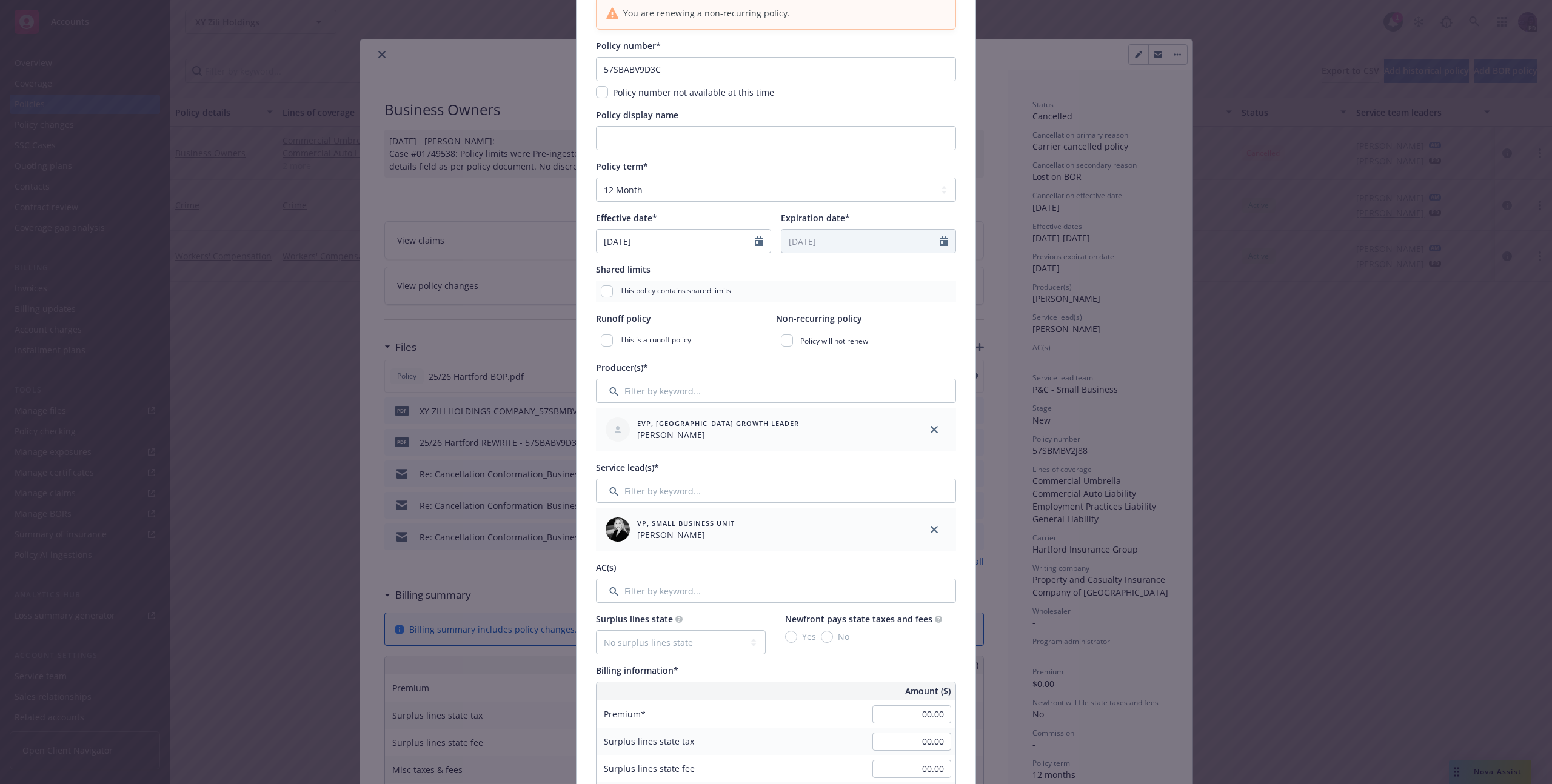
type input "[DATE]"
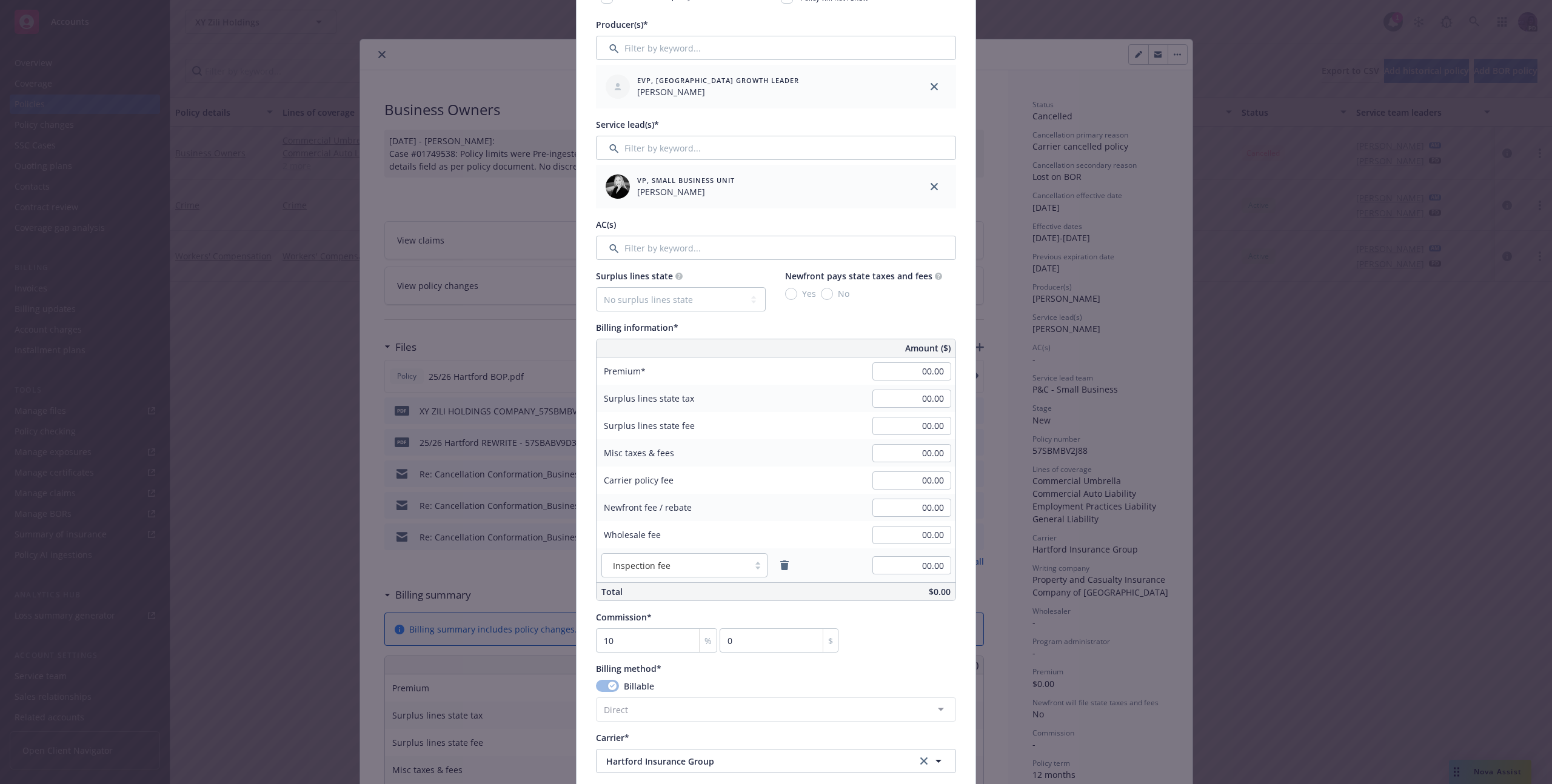
scroll to position [451, 0]
drag, startPoint x: 904, startPoint y: 384, endPoint x: 902, endPoint y: 374, distance: 10.2
click at [904, 383] on div "00.00" at bounding box center [911, 371] width 88 height 27
click at [900, 371] on input "00.00" at bounding box center [911, 370] width 79 height 18
type input "1,397.00"
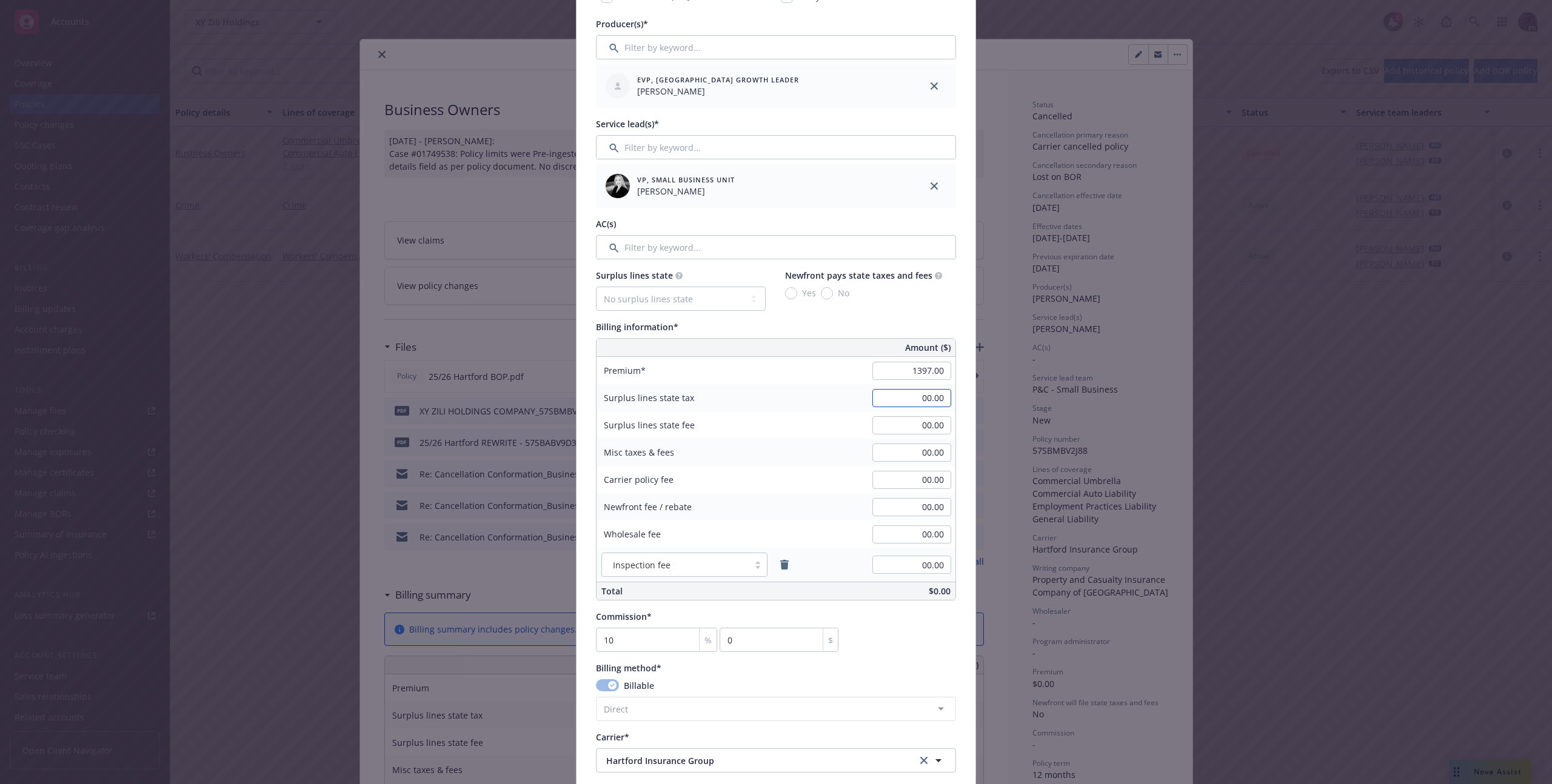
type input "139.7"
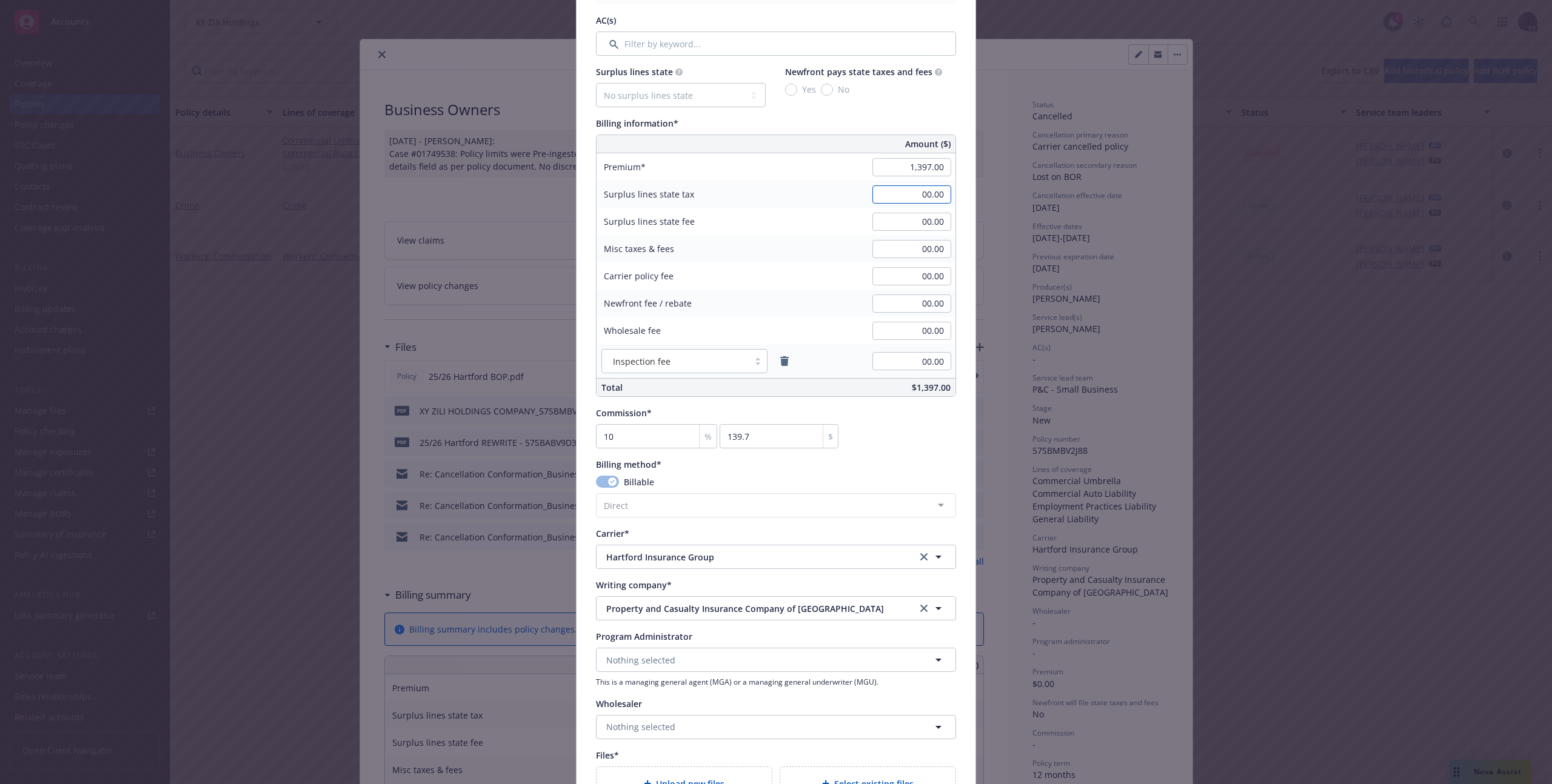
scroll to position [889, 0]
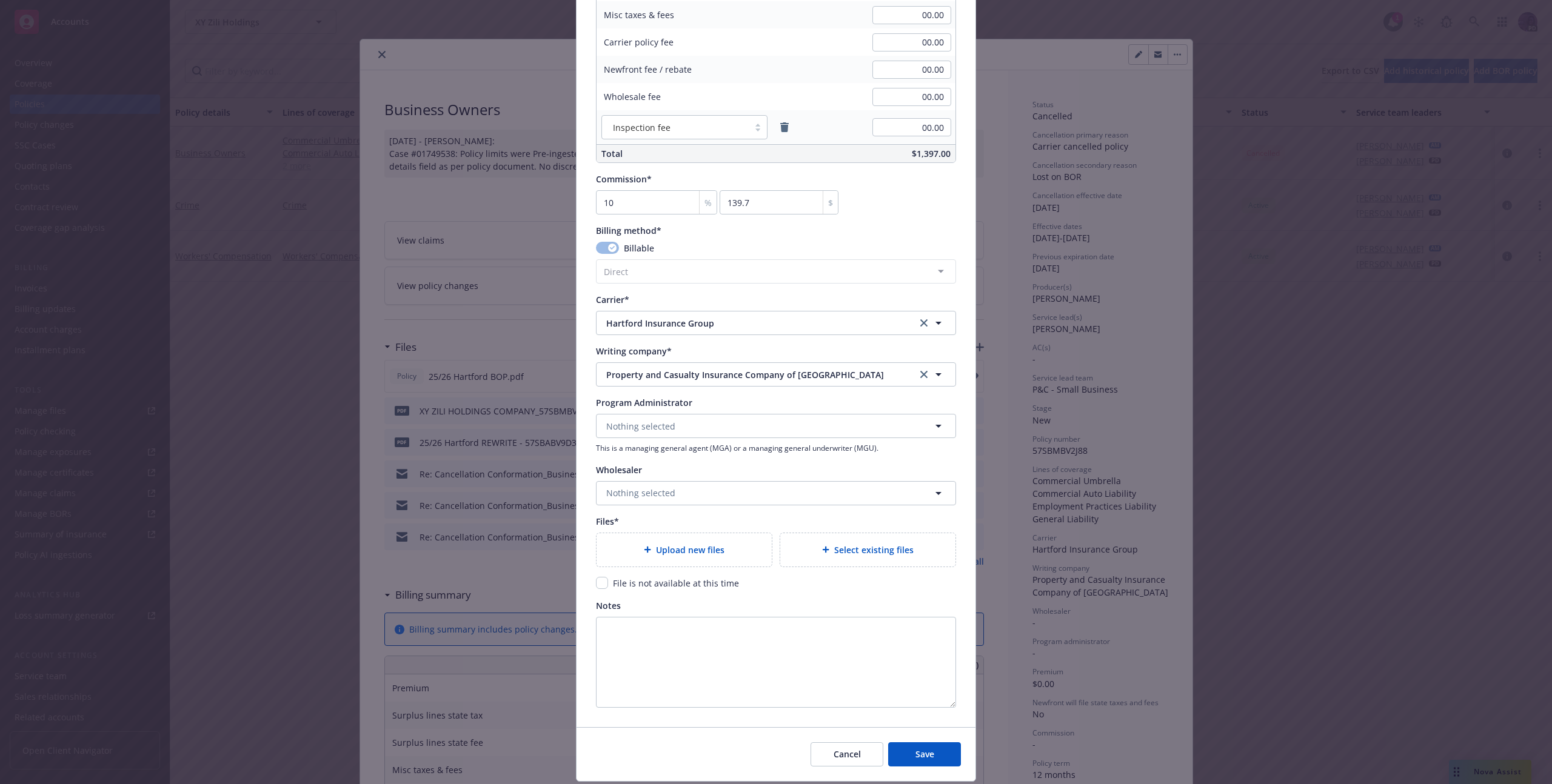
click at [692, 558] on div "Upload new files" at bounding box center [684, 549] width 175 height 34
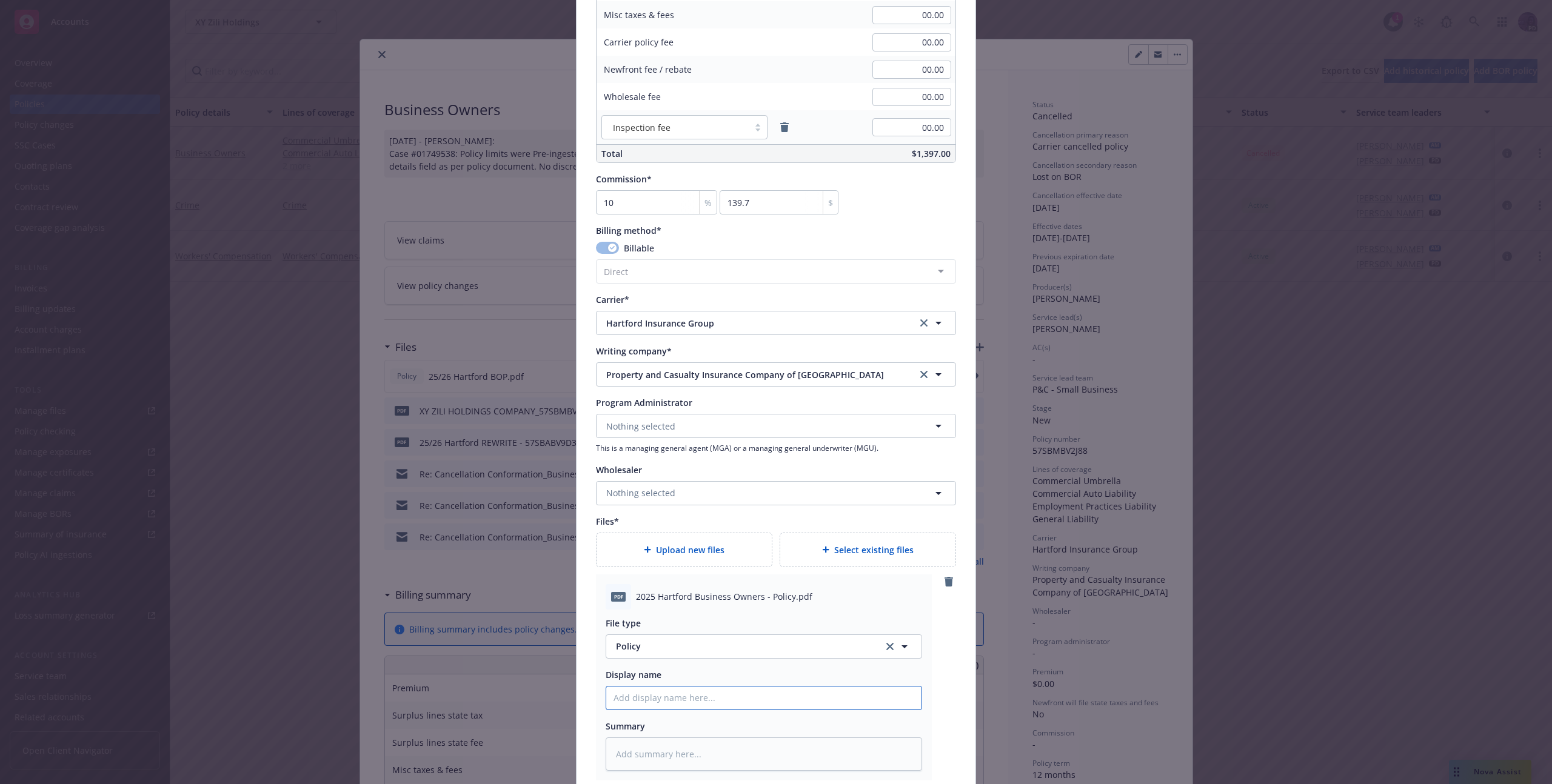
click at [720, 707] on input "Policy display name" at bounding box center [764, 698] width 316 height 23
type textarea "x"
type input "2"
type textarea "x"
type input "25"
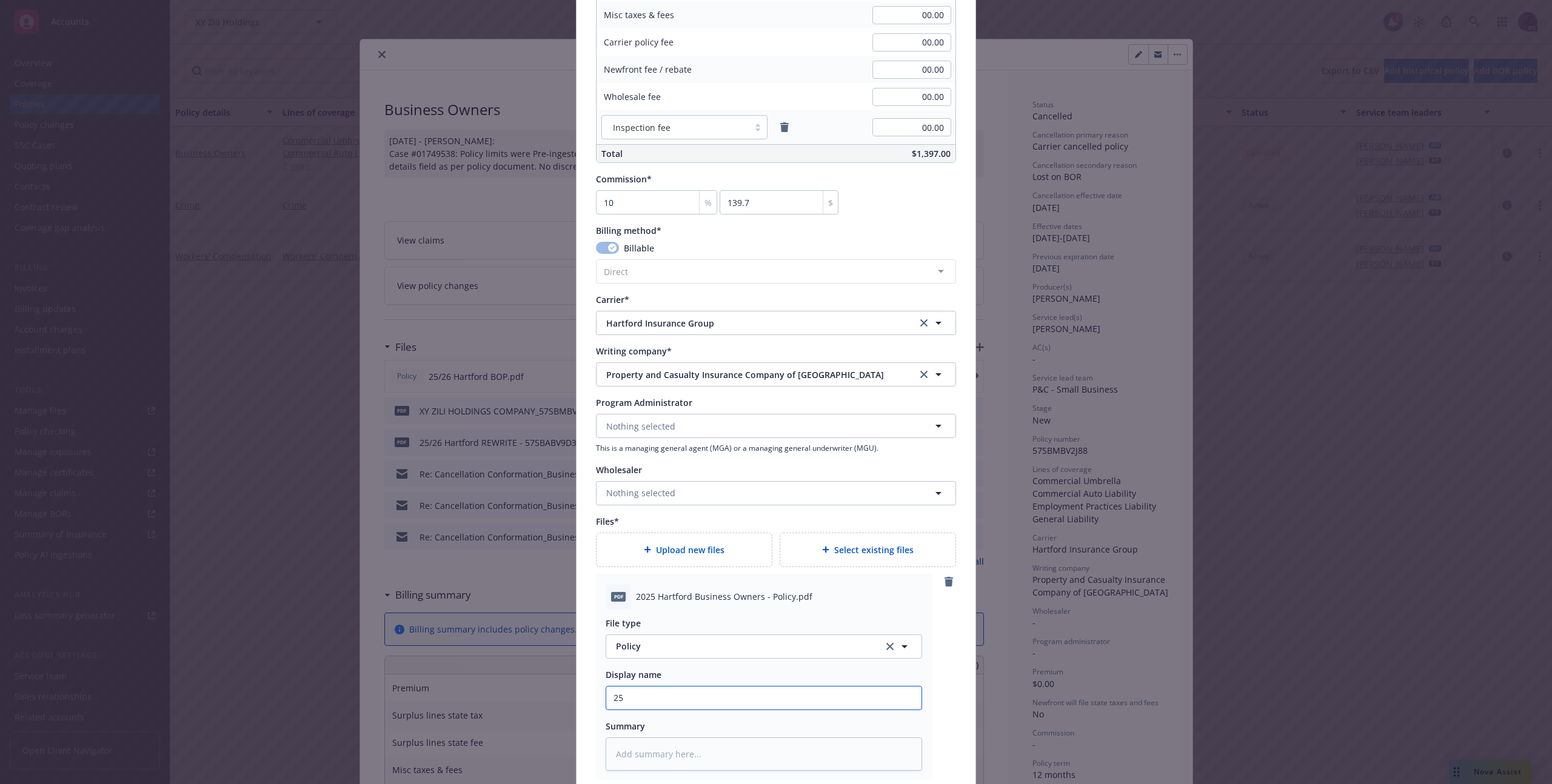
type textarea "x"
type input "25/"
type textarea "x"
type input "25/2"
type textarea "x"
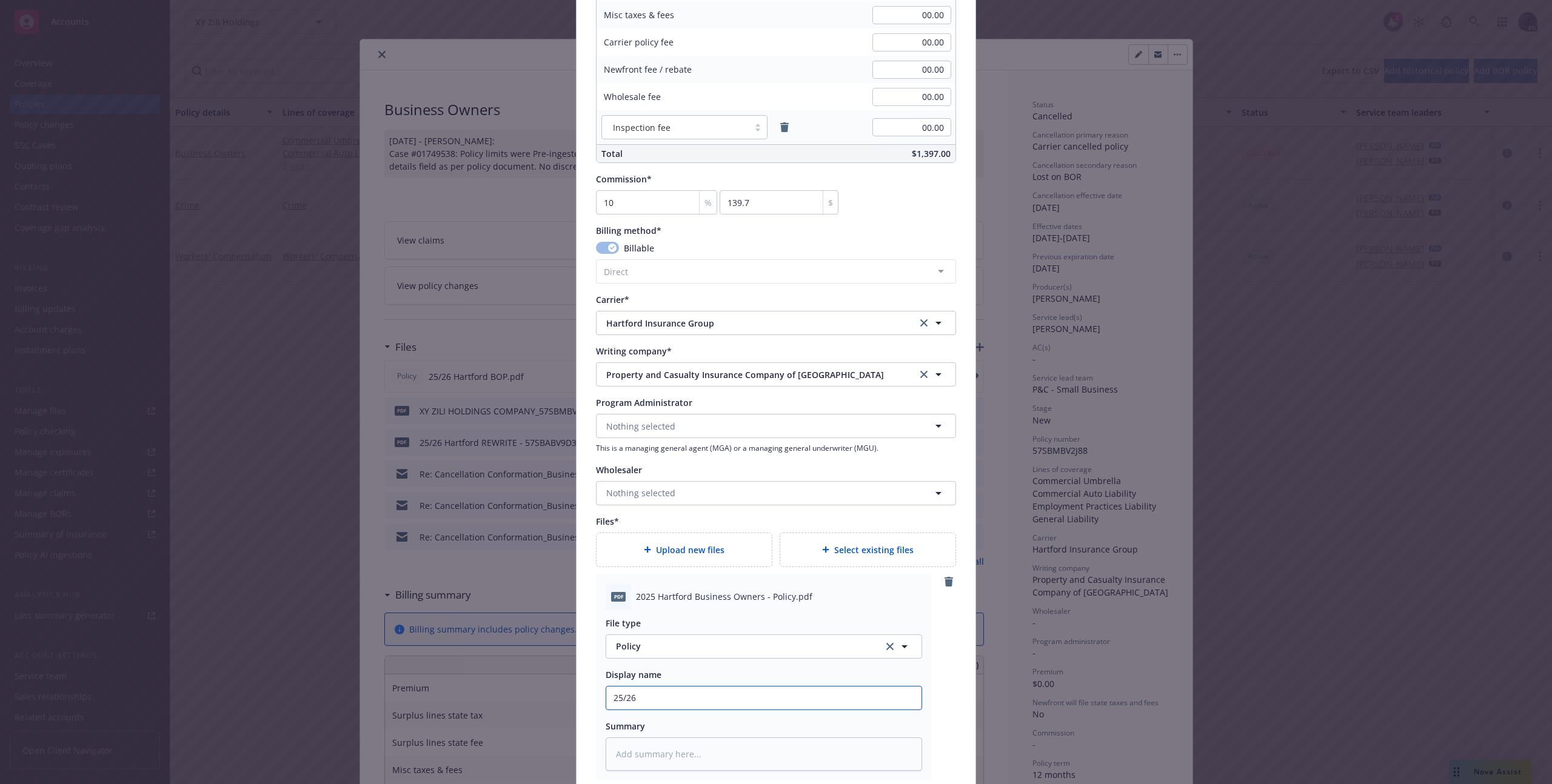
type input "25/26"
drag, startPoint x: 754, startPoint y: 679, endPoint x: 750, endPoint y: 685, distance: 7.2
click at [754, 679] on div "Display name" at bounding box center [763, 674] width 317 height 13
click at [750, 687] on input "25/26" at bounding box center [764, 698] width 316 height 23
type textarea "x"
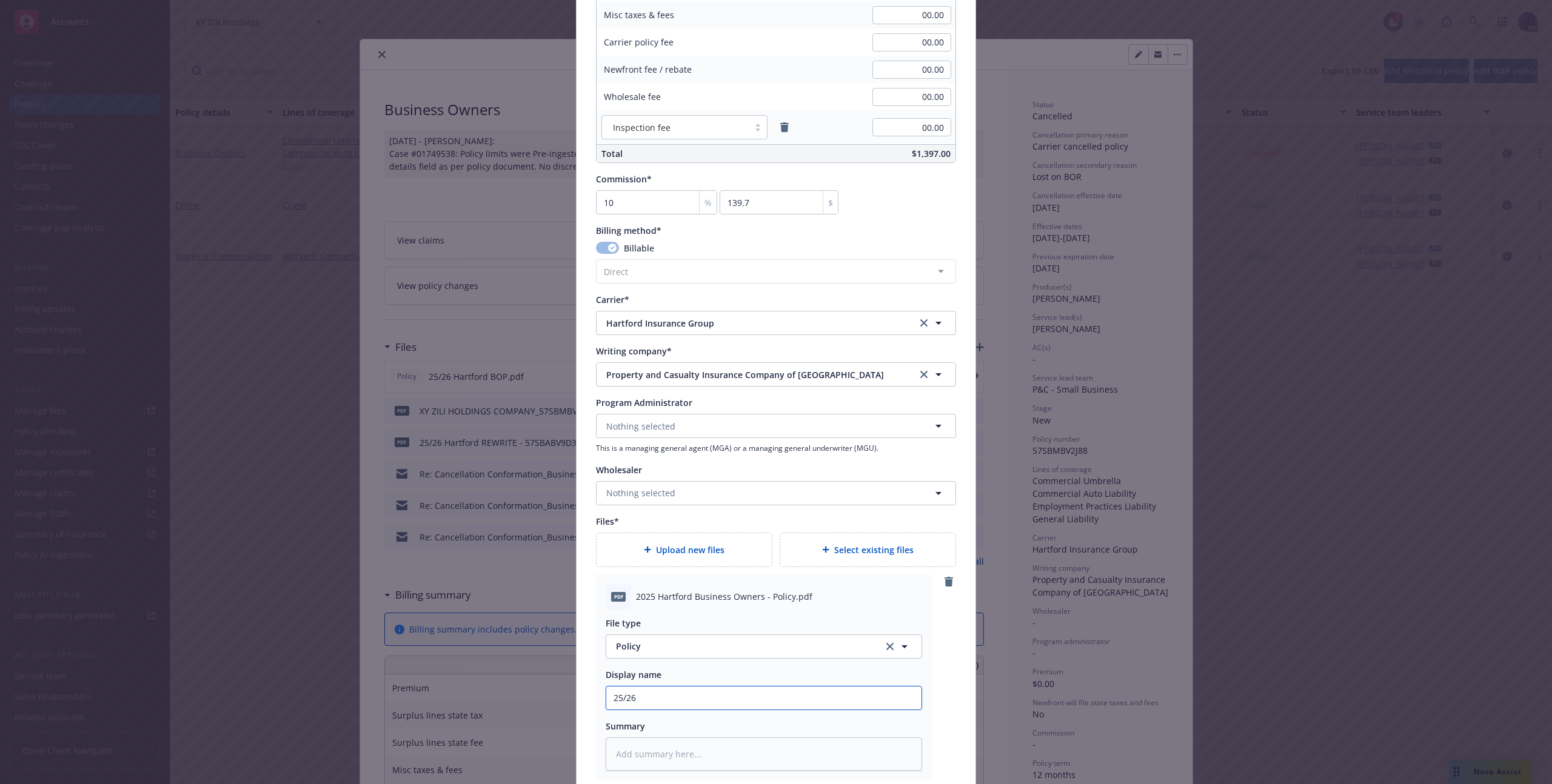
type input "25/26"
type textarea "x"
type input "25/26"
click at [712, 697] on input "25/26" at bounding box center [764, 698] width 316 height 23
type textarea "x"
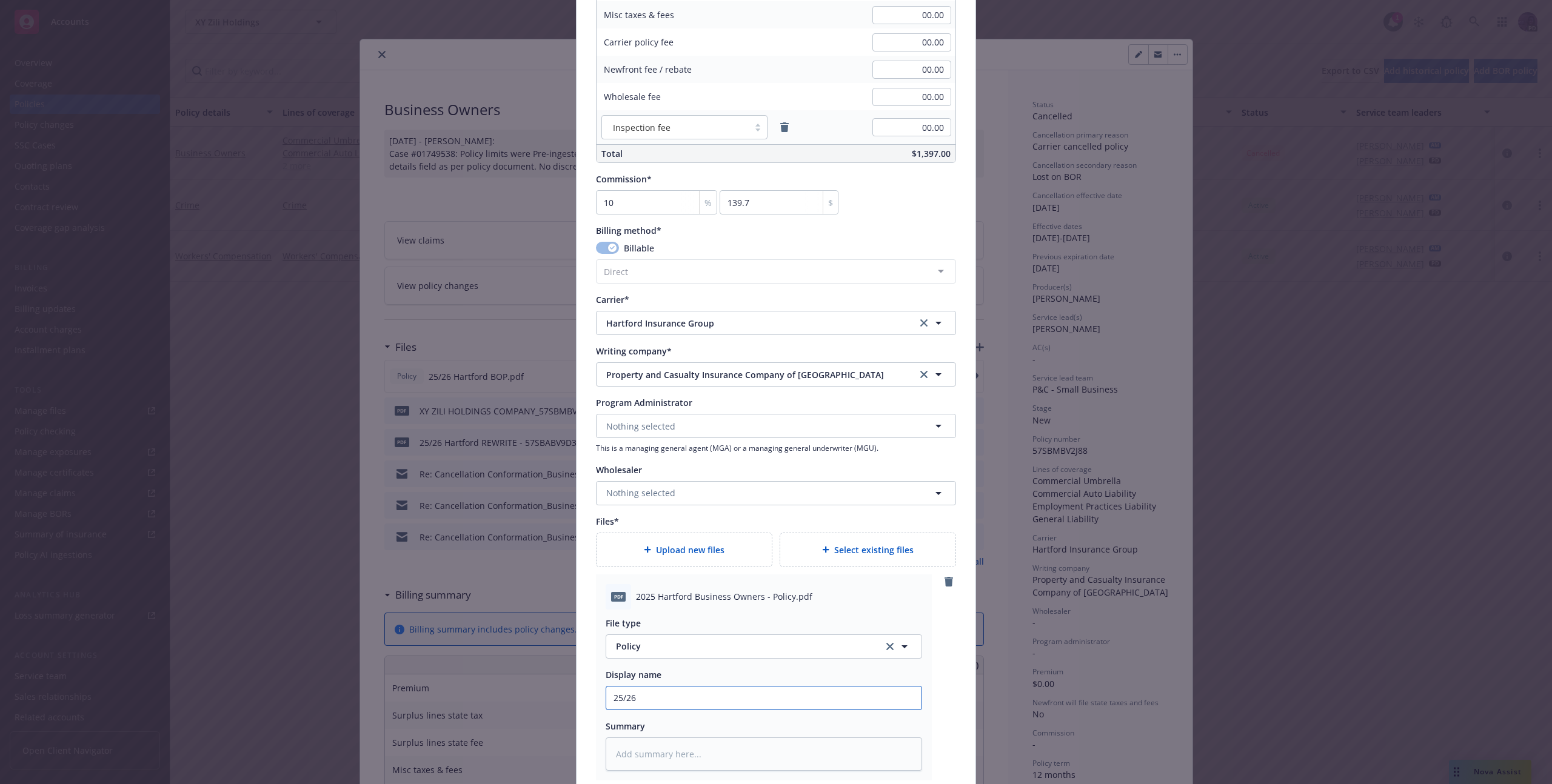
type input "25/26"
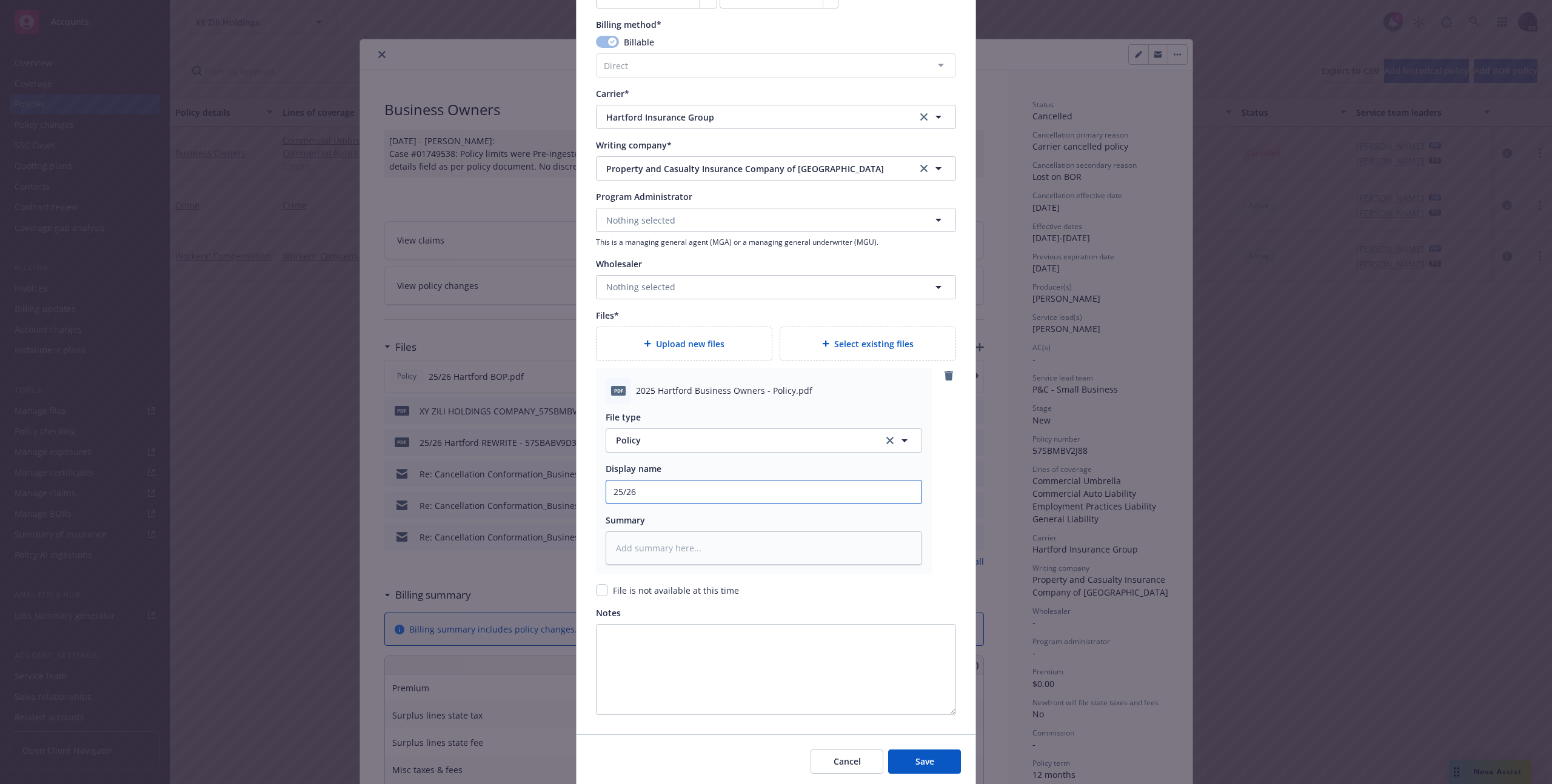
scroll to position [1139, 0]
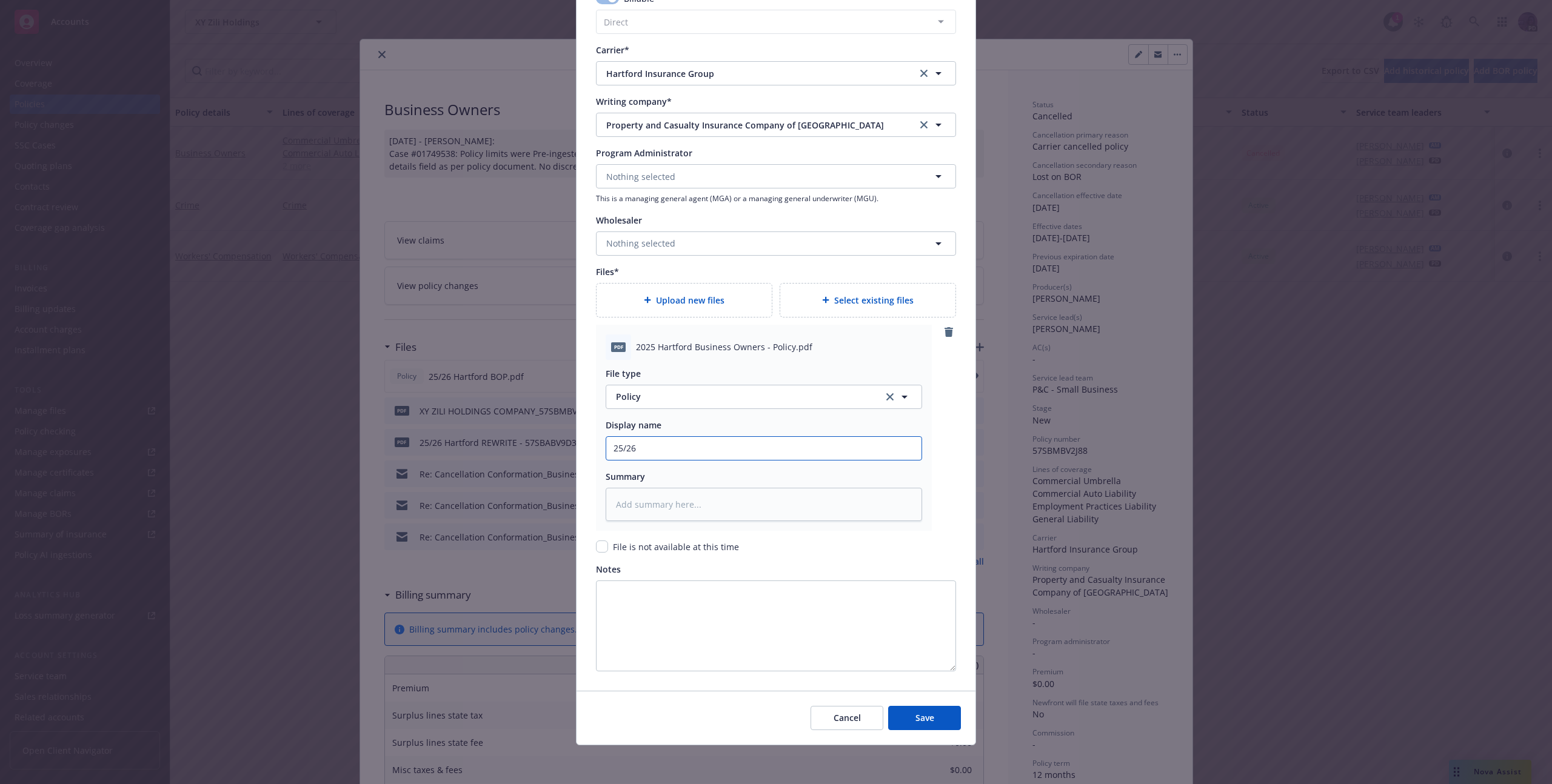
type textarea "x"
type input "25/26 H"
type textarea "x"
type input "25/26 Ha"
type textarea "x"
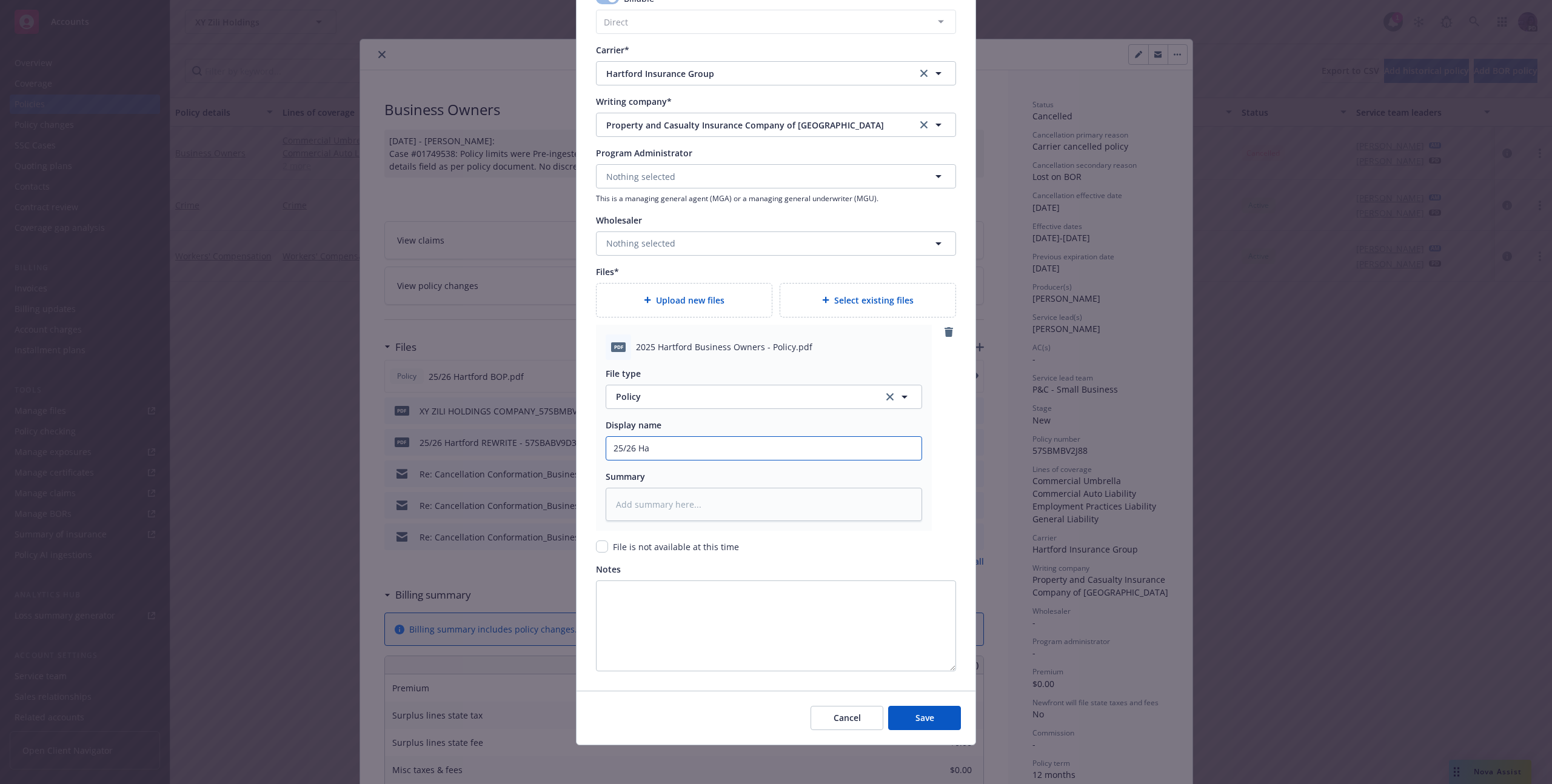
type input "25/26 Har"
type textarea "x"
type input "25/26 [PERSON_NAME]"
type textarea "x"
type input "25/26 Hartf"
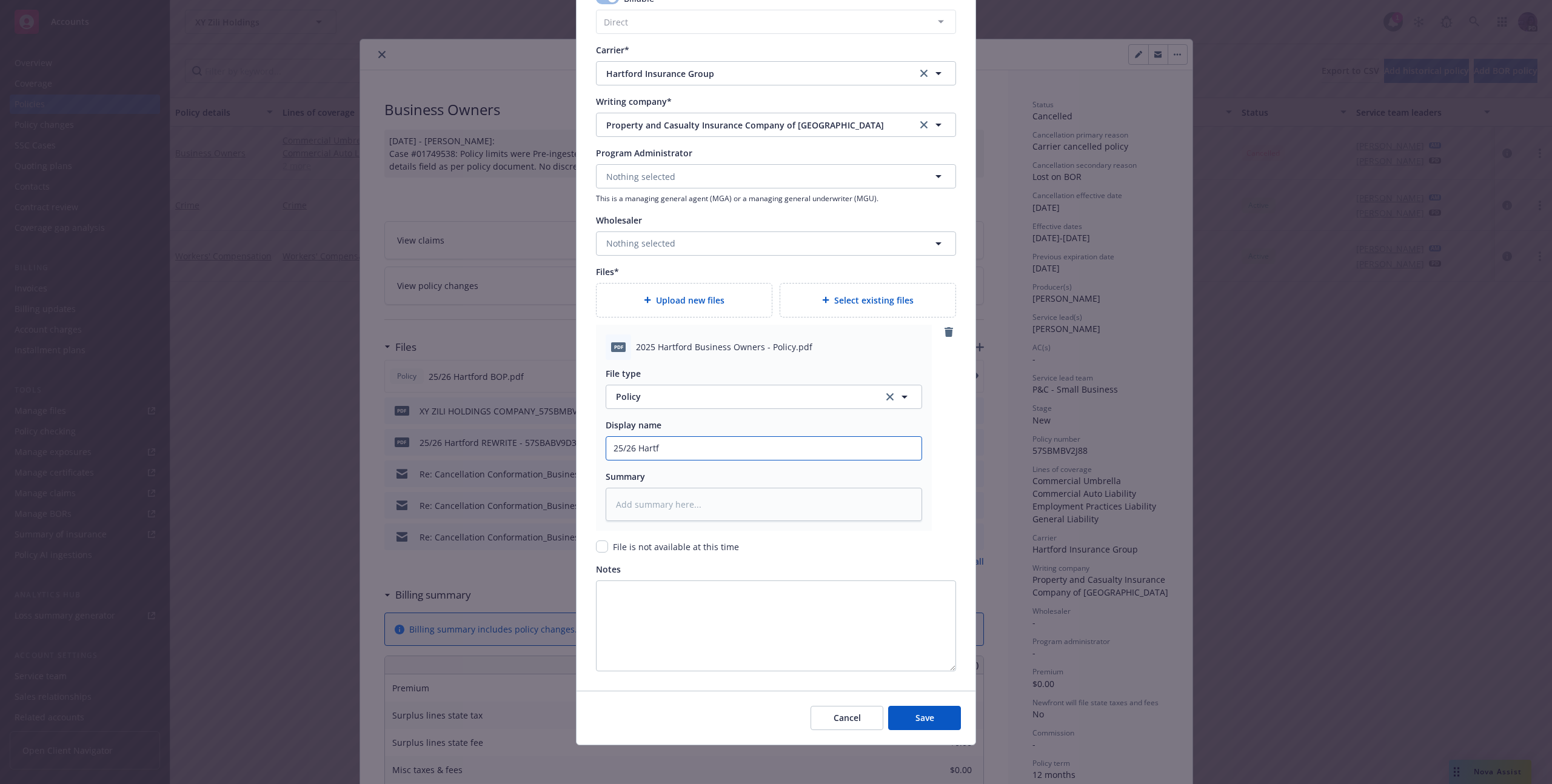
type textarea "x"
type input "25/26 Hartfo"
type textarea "x"
type input "25/26 Hartfor"
type textarea "x"
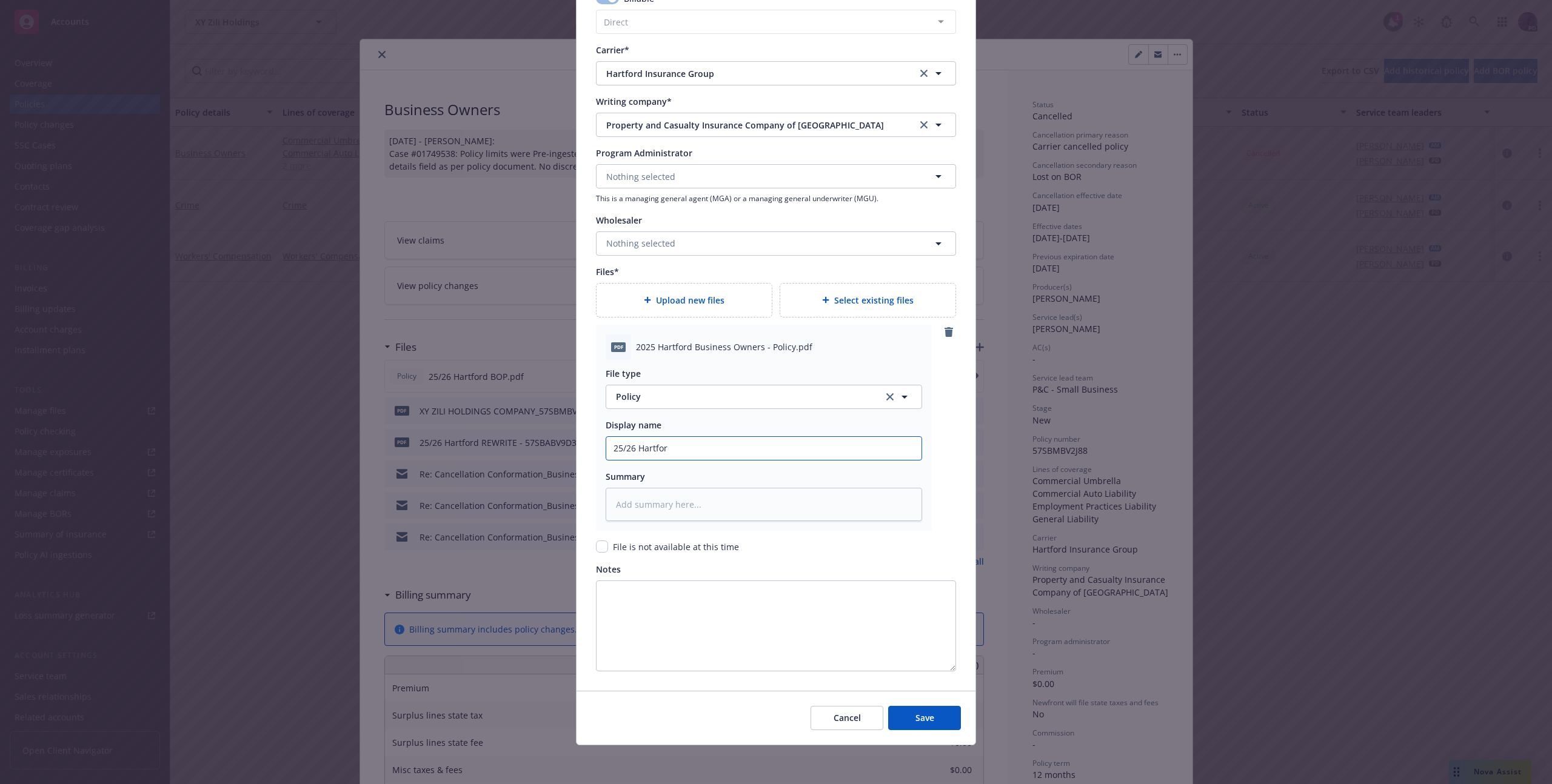
type input "25/26 [GEOGRAPHIC_DATA]"
type textarea "x"
type input "25/26 HartfordG"
type textarea "x"
type input "25/26 [GEOGRAPHIC_DATA]"
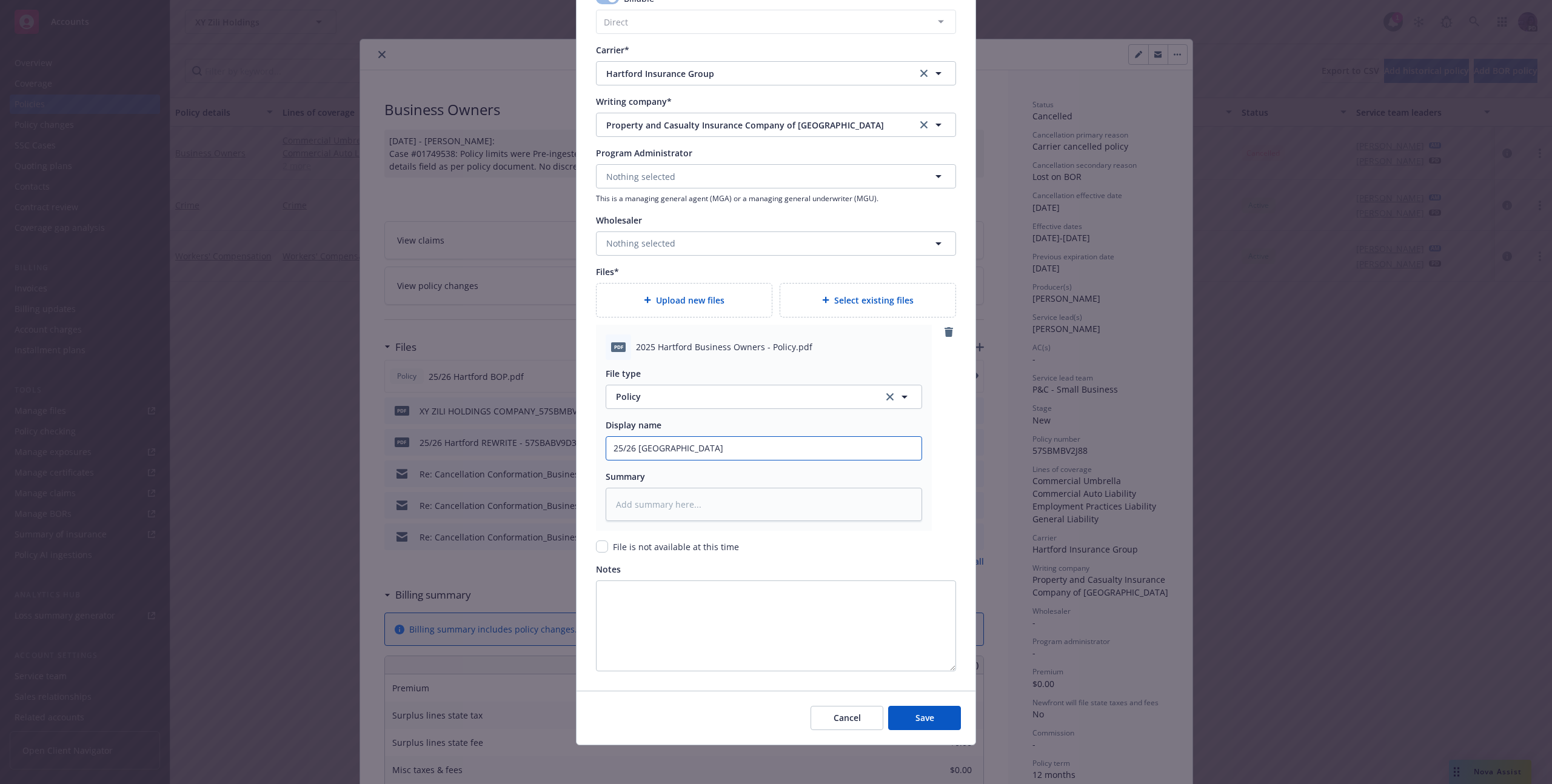
type textarea "x"
type input "25/26 [GEOGRAPHIC_DATA]"
type textarea "x"
type input "25/26 Hartford G"
type textarea "x"
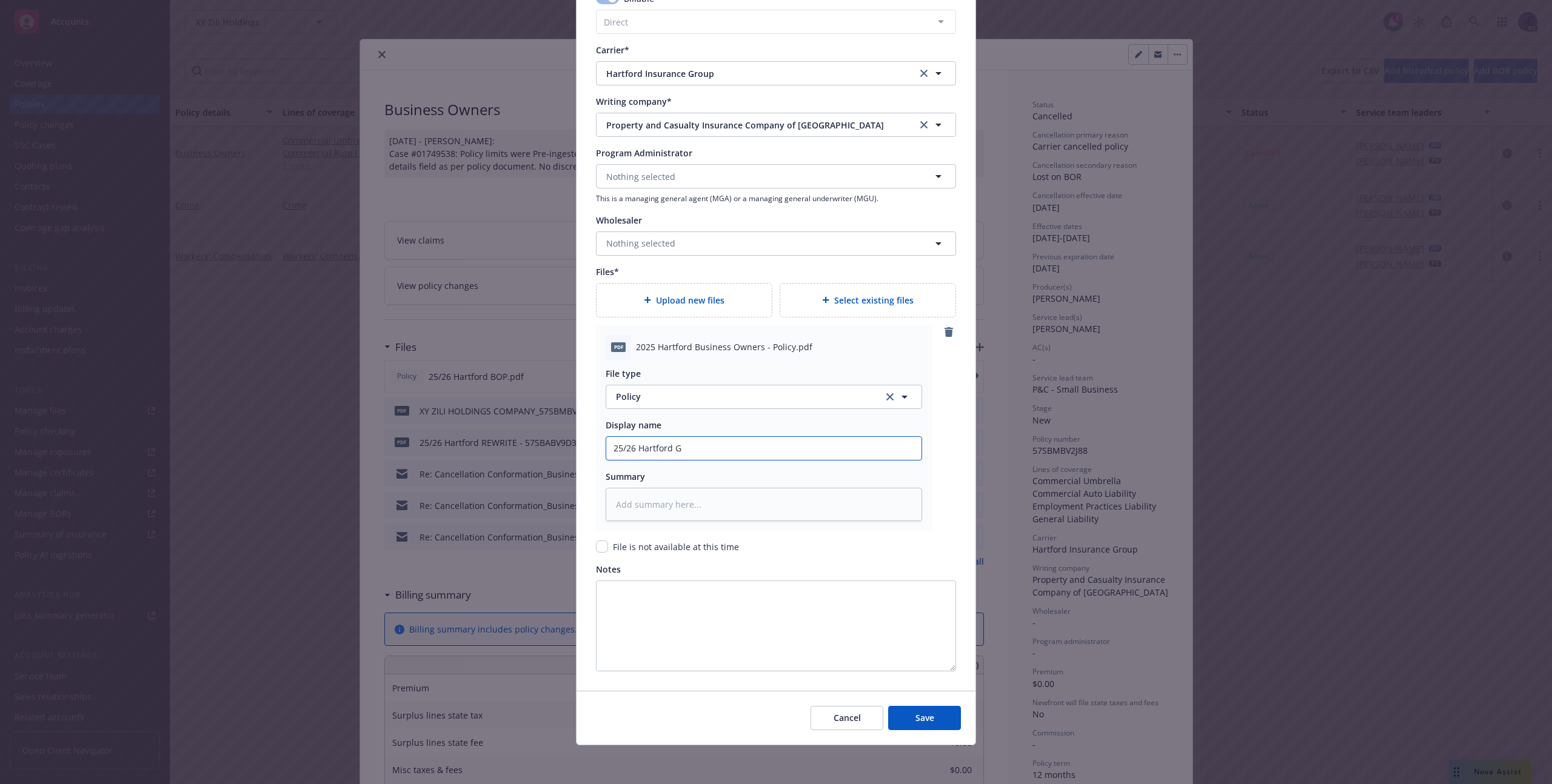
type input "25/26 Hartford GL"
type textarea "x"
type input "25/26 Hartford GL"
type textarea "x"
type input "25/26 Hartford GL P"
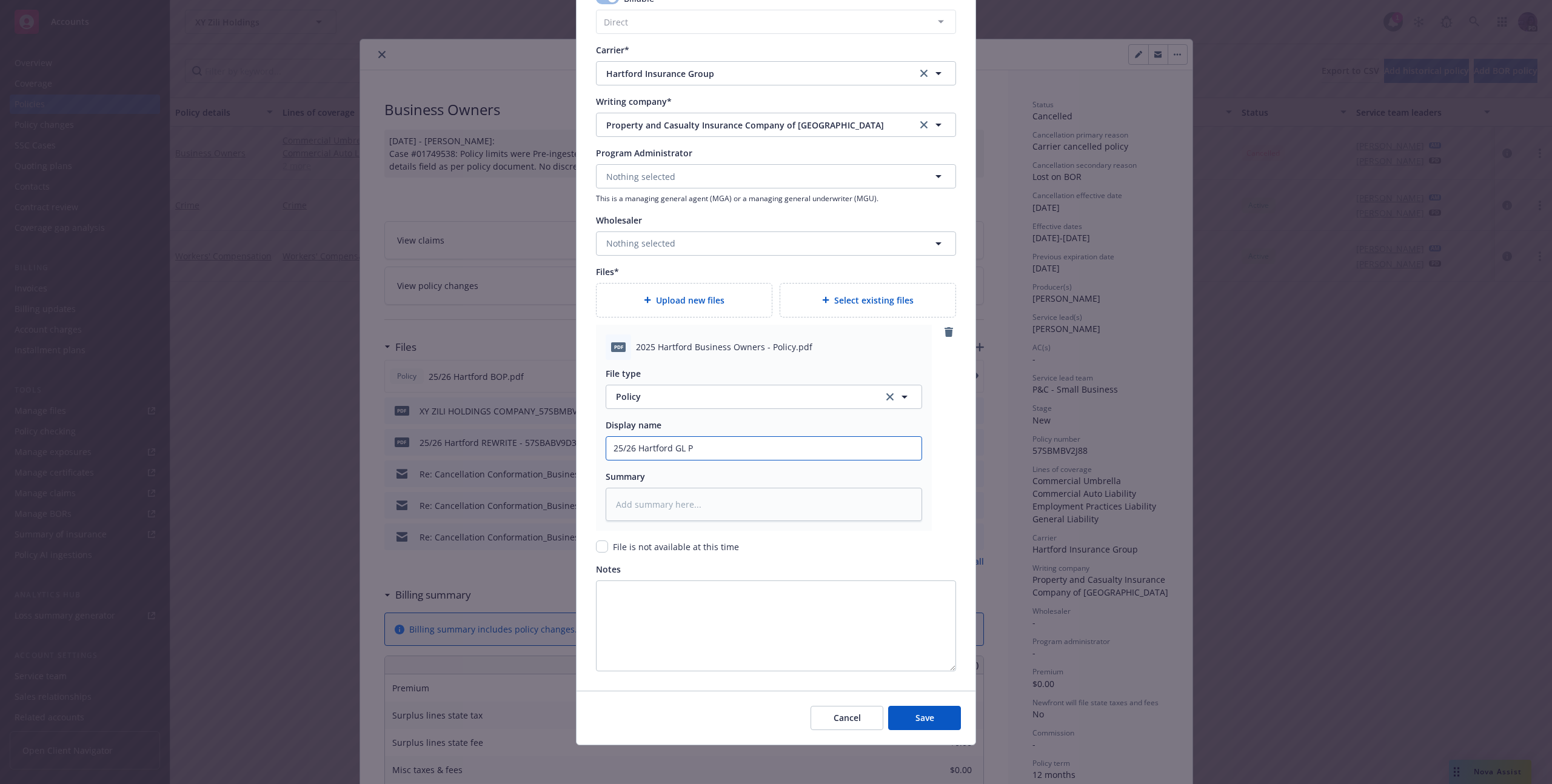
type textarea "x"
type input "25/26 Hartford GL Po"
type textarea "x"
type input "25/26 Hartford GL Pol"
type textarea "x"
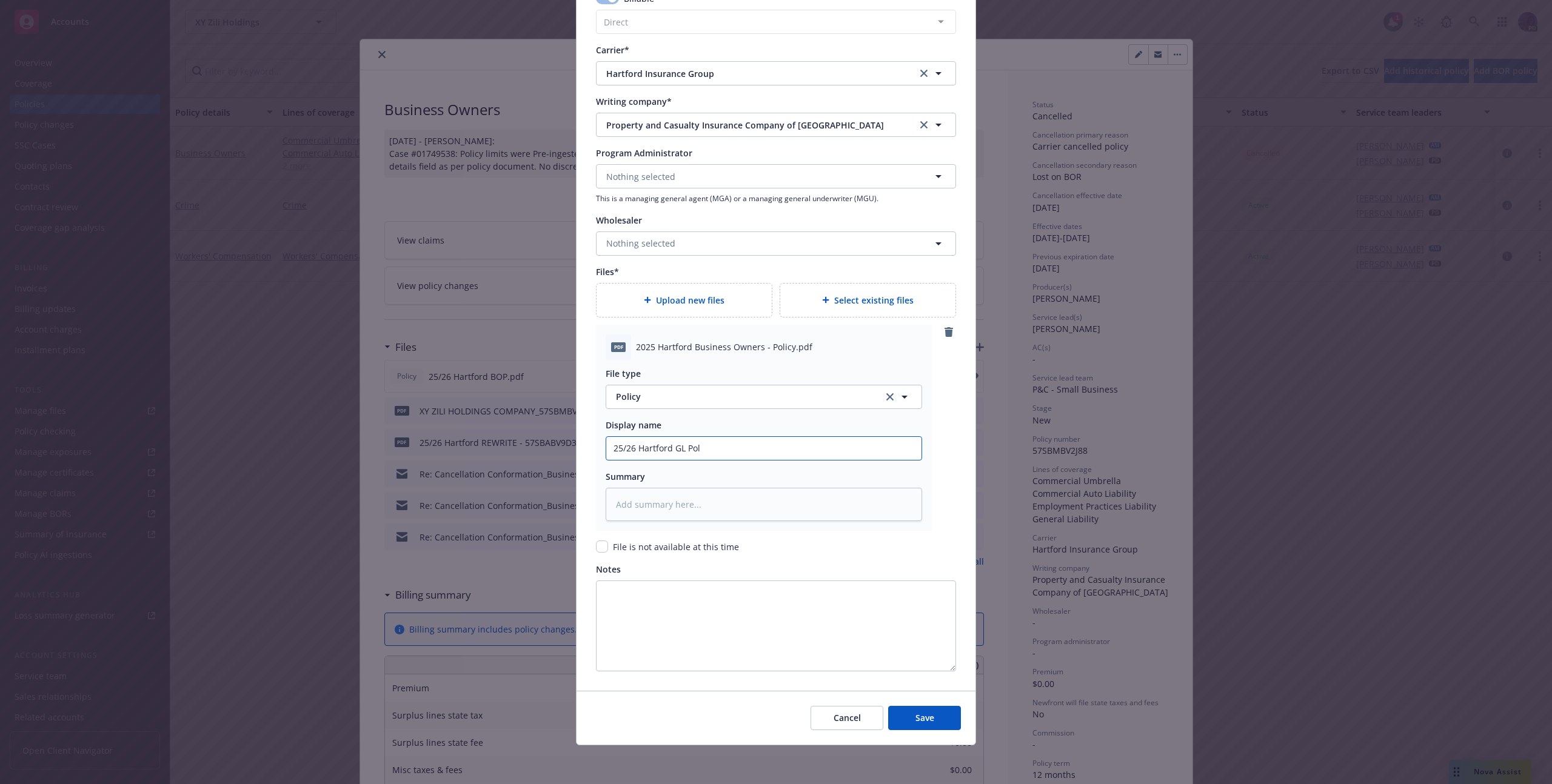
type input "25/26 Hartford [PERSON_NAME]"
type textarea "x"
type input "25/26 Hartford [PERSON_NAME]"
type textarea "x"
type input "25/26 Hartford GL Policy"
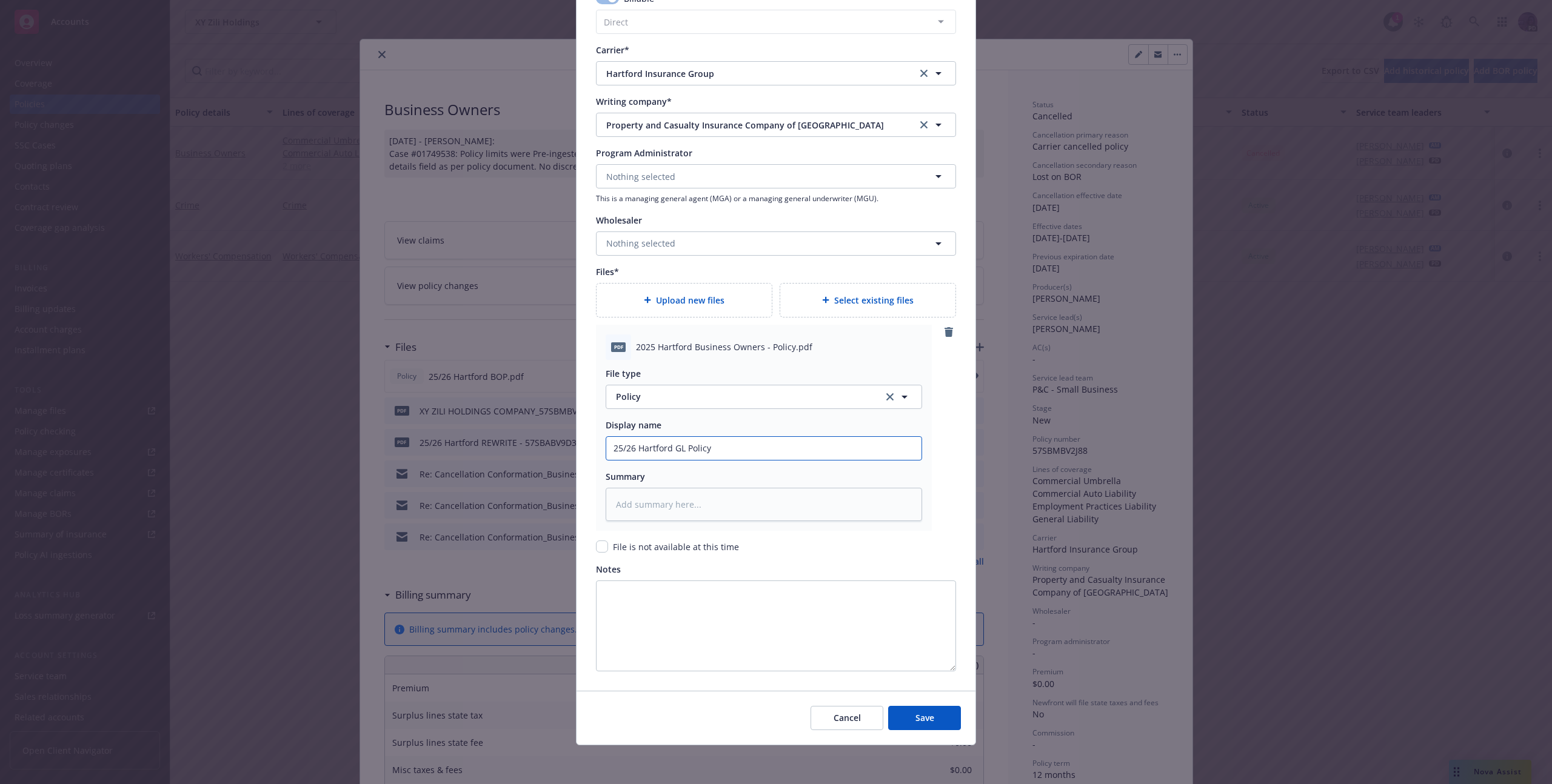
type textarea "x"
type input "25/26 Hartford [PERSON_NAME]"
type textarea "x"
type input "25/26 Hartford [PERSON_NAME]"
type textarea "x"
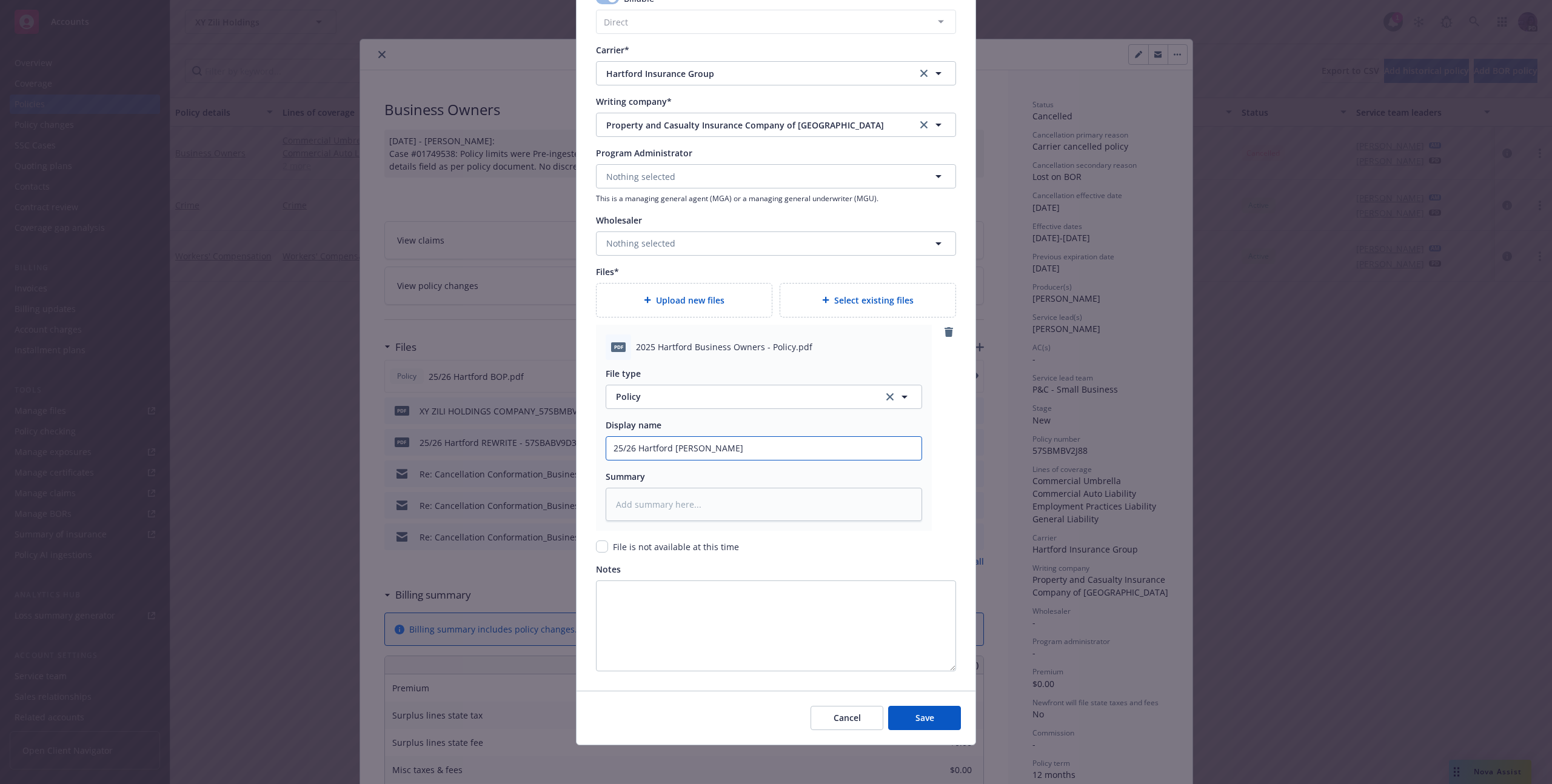
type input "25/26 Hartford GL Pol"
type textarea "x"
type input "25/26 Hartford GL Po"
type textarea "x"
type input "25/26 Hartford GL P"
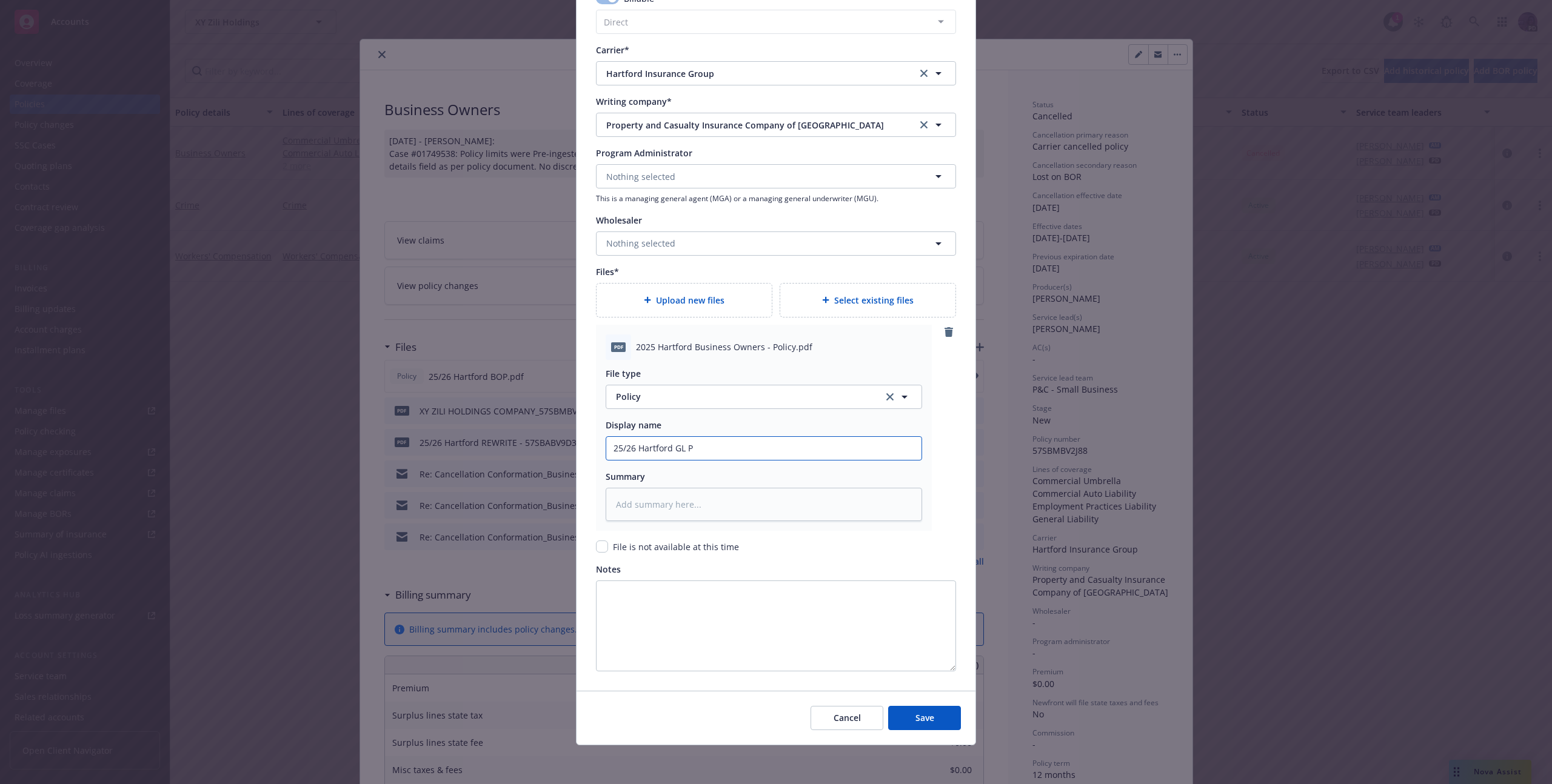
type textarea "x"
type input "25/26 Hartford GL"
type textarea "x"
type input "25/26 Hartford G"
type textarea "x"
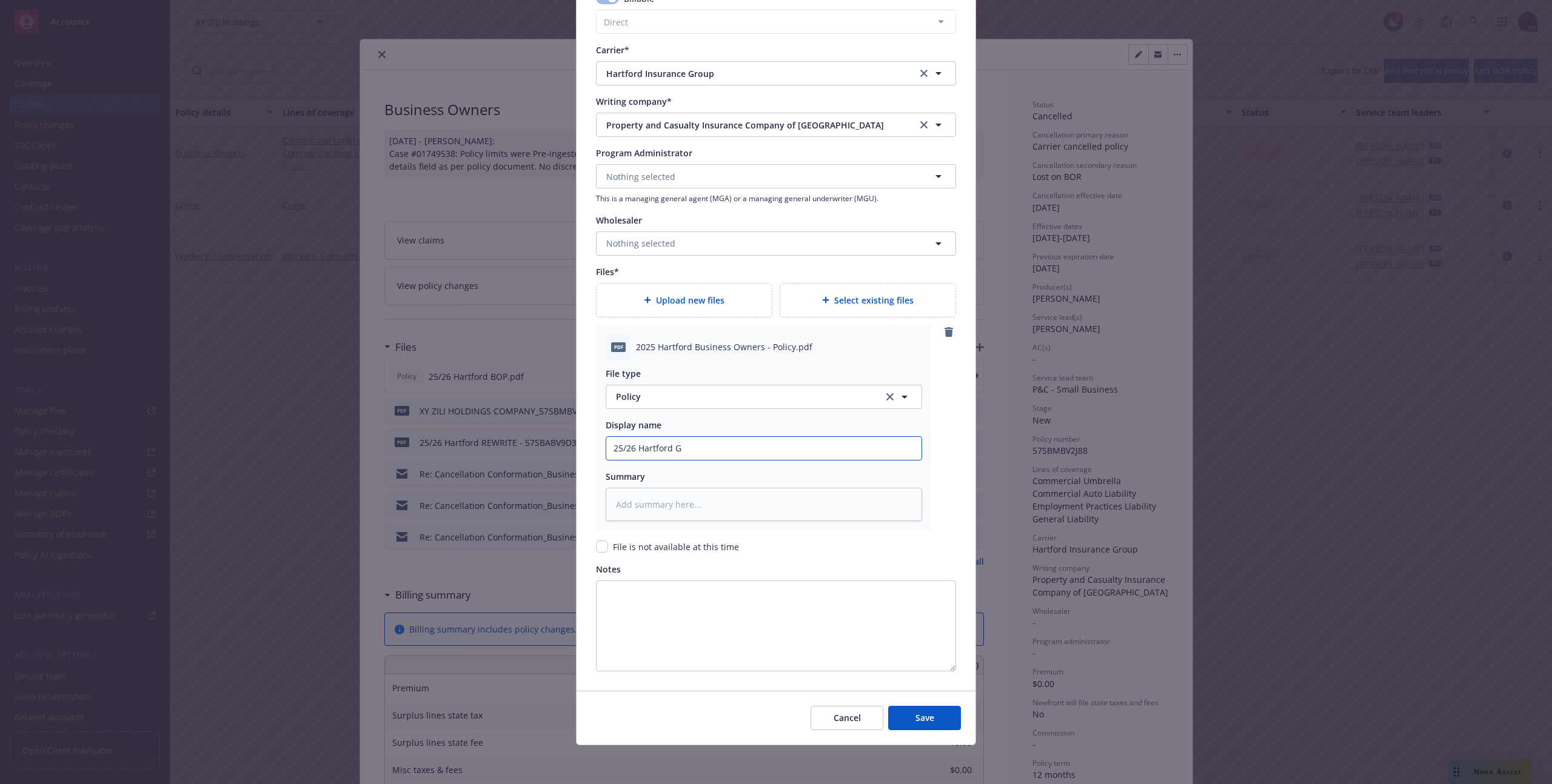
type input "25/26 [GEOGRAPHIC_DATA]"
type textarea "x"
type input "25/26 Hartford B"
type textarea "x"
type input "25/26 Hartford BO"
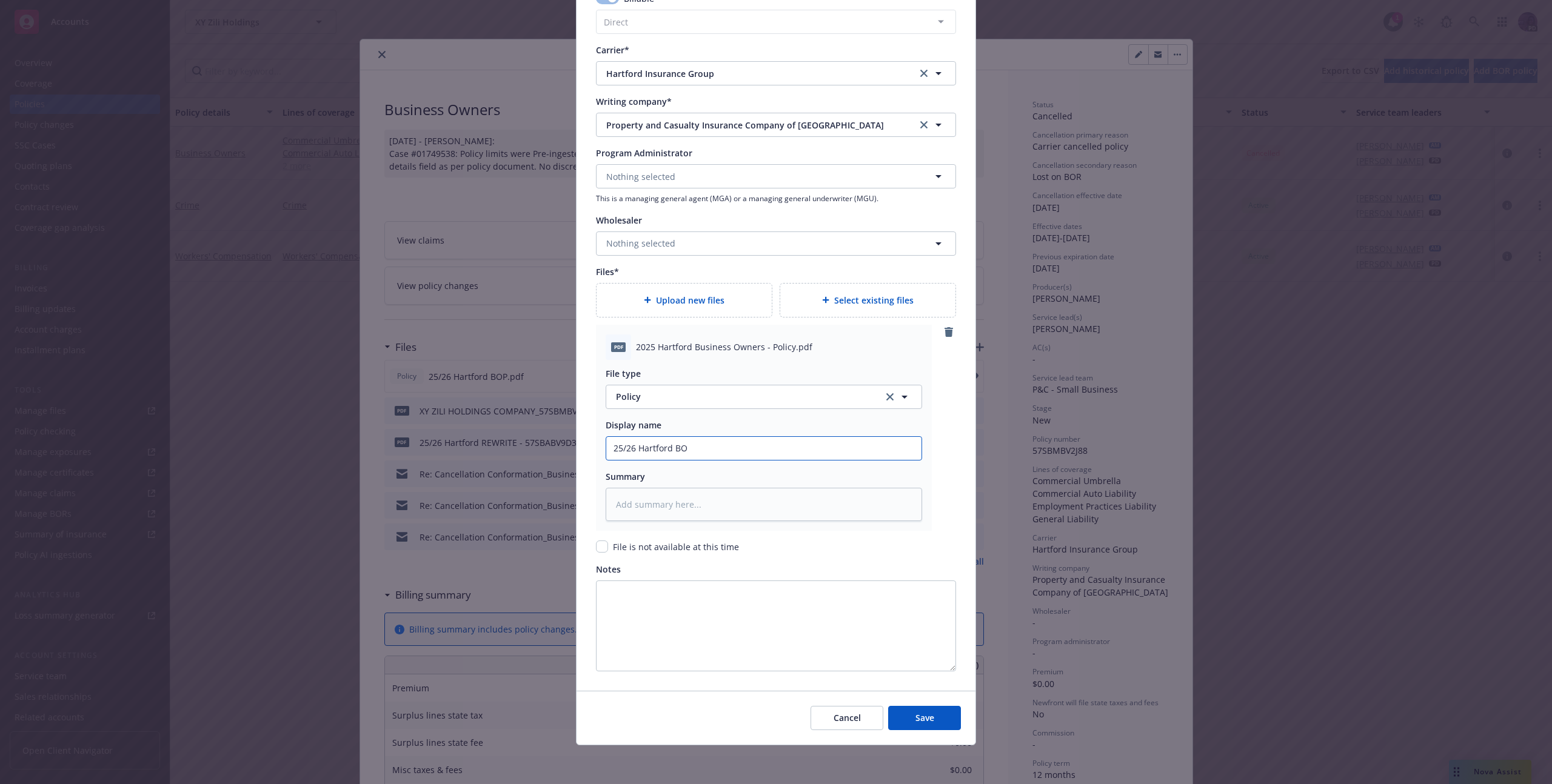
type textarea "x"
type input "25/26 Hartford BOP"
type textarea "x"
type input "25/26 Hartford BOP P"
type textarea "x"
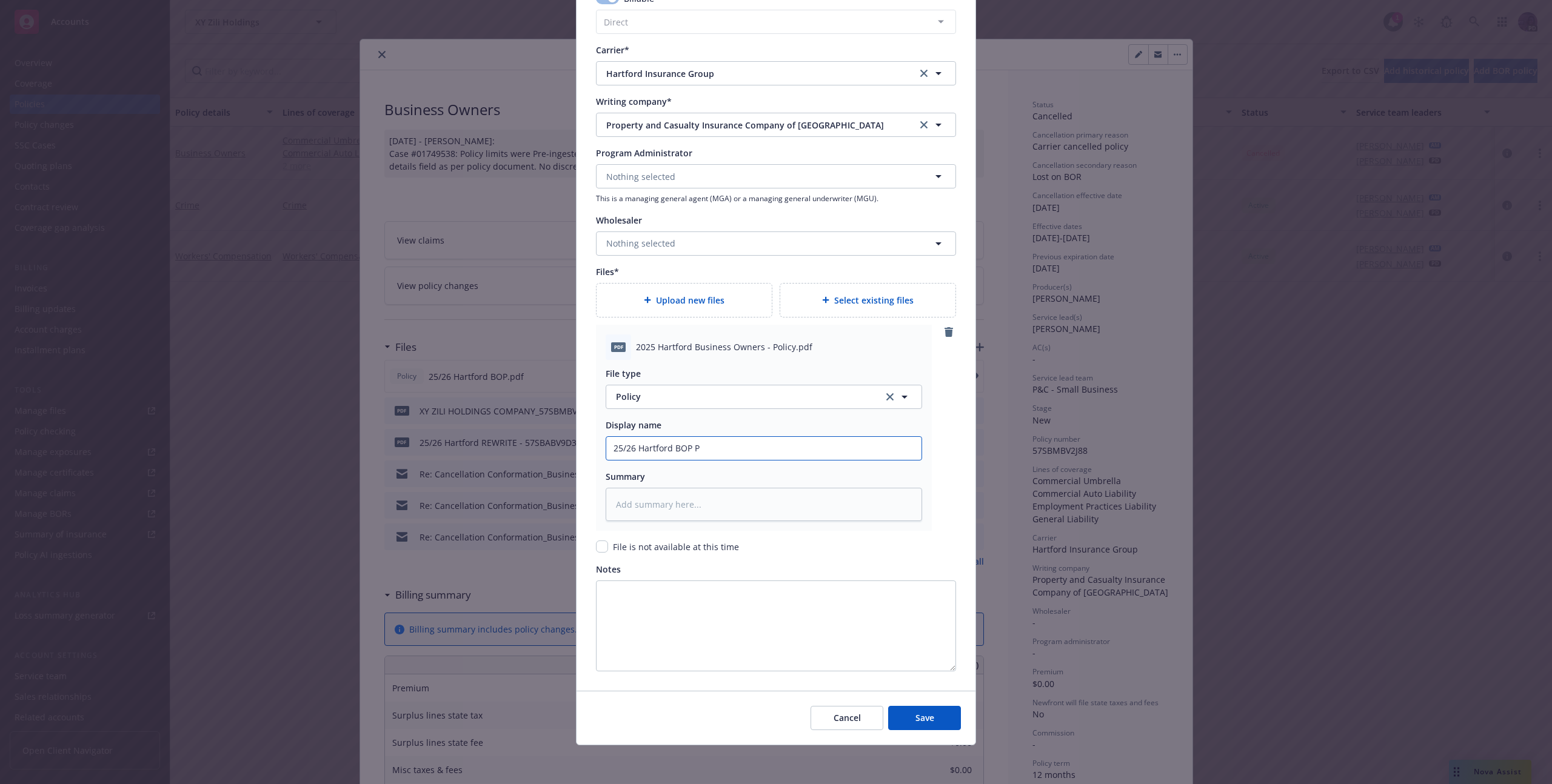
type input "25/26 Hartford BOP Po"
type textarea "x"
type input "25/26 Hartford BOP Pol"
type textarea "x"
type input "25/26 Hartford BOP Poli"
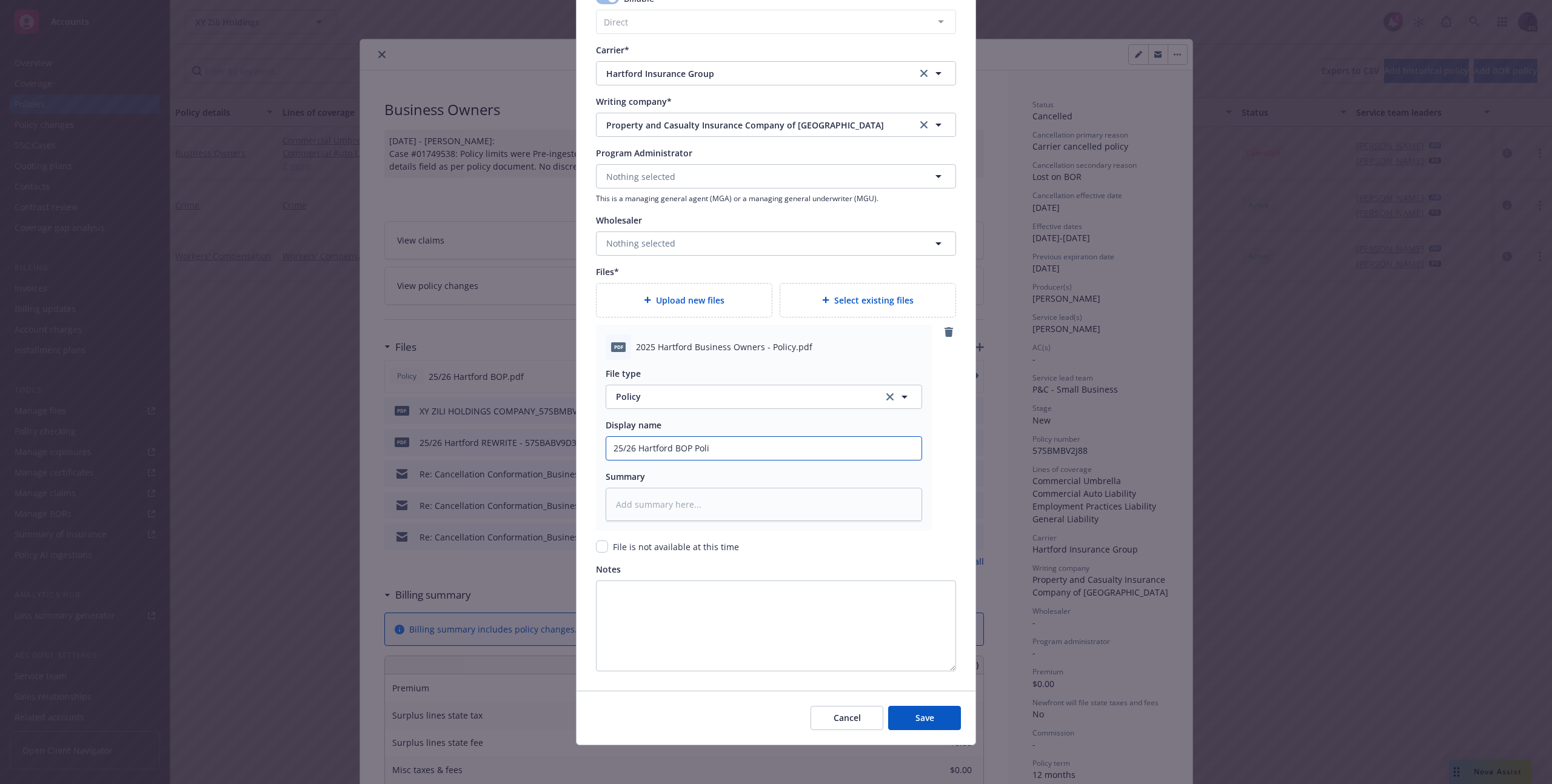
type textarea "x"
type input "25/26 Hartford BOP Polic"
type textarea "x"
type input "25/26 Hartford BOP Policy"
click at [916, 711] on button "Save" at bounding box center [925, 718] width 73 height 24
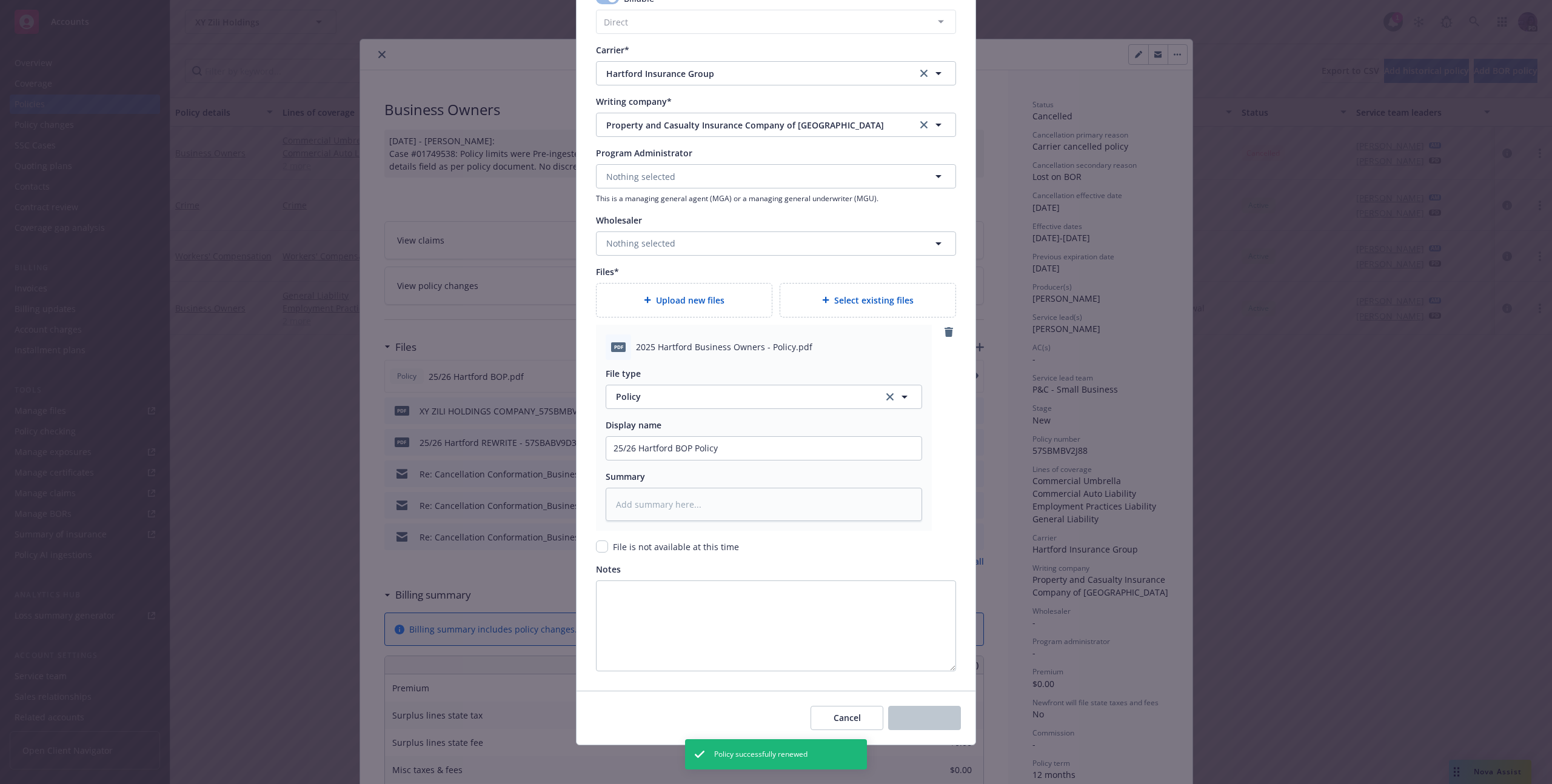
type textarea "x"
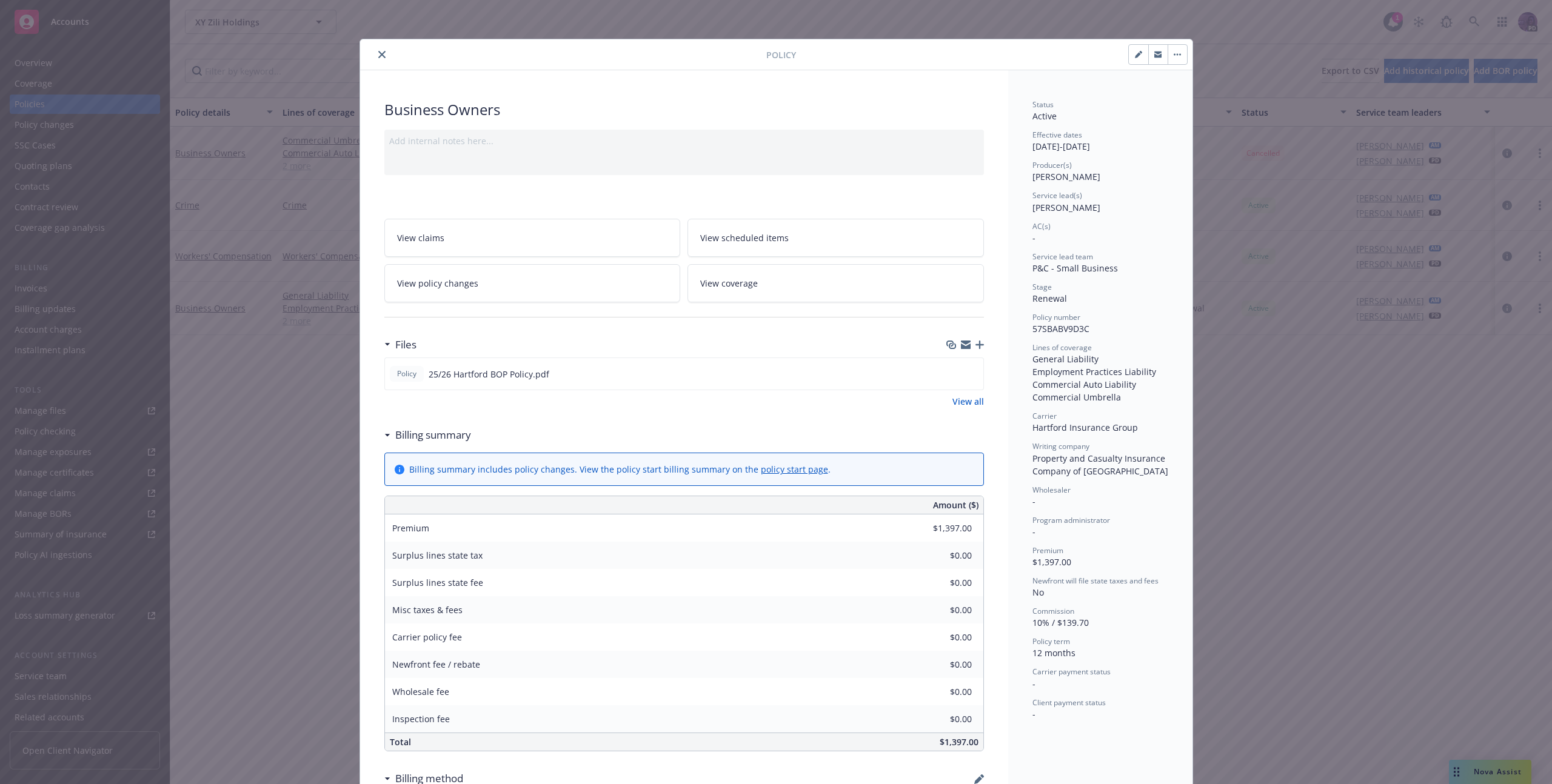
click at [1172, 58] on button "button" at bounding box center [1177, 55] width 19 height 19
click at [368, 55] on div at bounding box center [565, 54] width 401 height 14
click at [378, 57] on icon "close" at bounding box center [382, 55] width 8 height 8
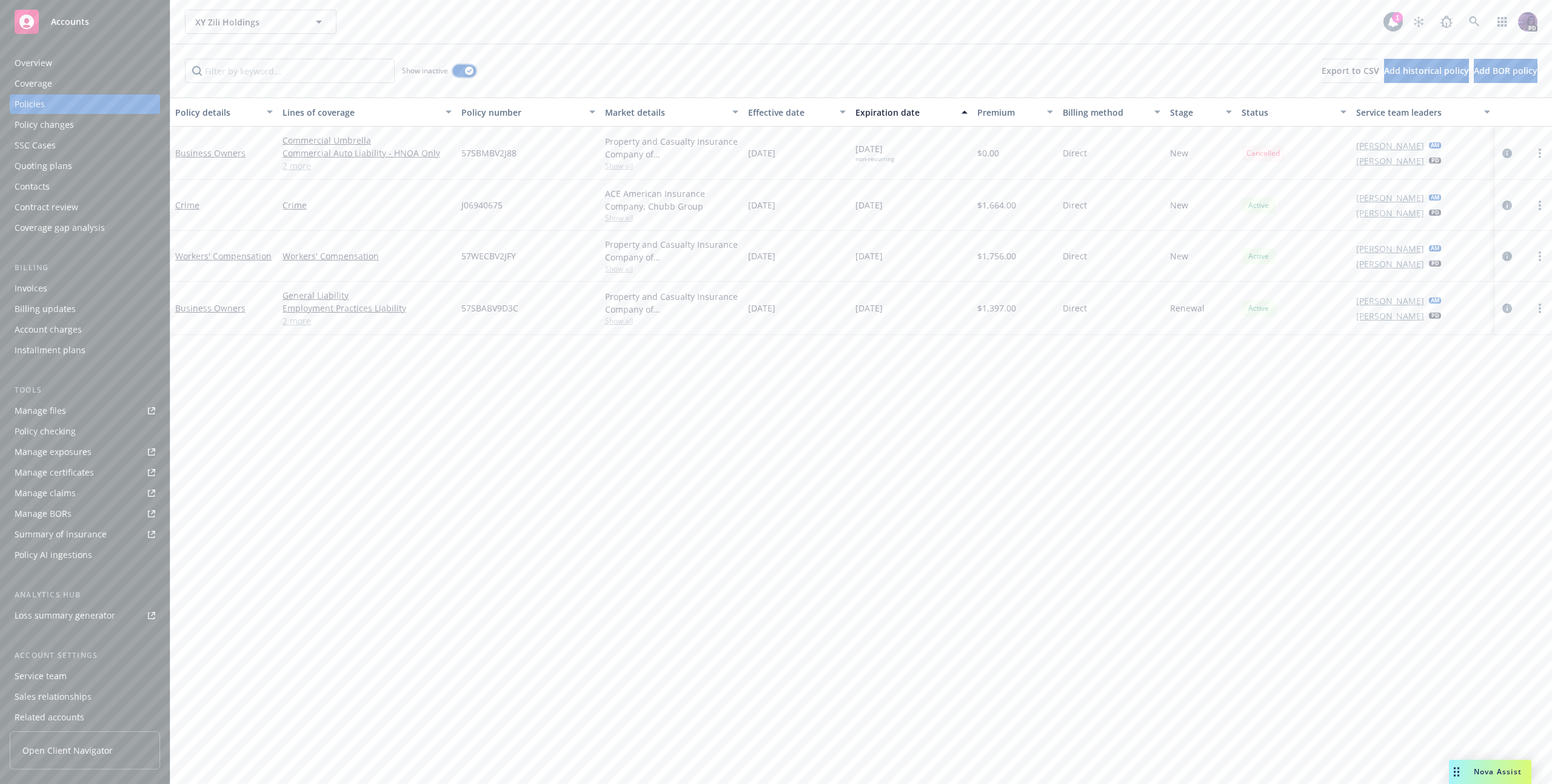
click at [471, 69] on icon "button" at bounding box center [469, 71] width 5 height 4
